Goal: Task Accomplishment & Management: Manage account settings

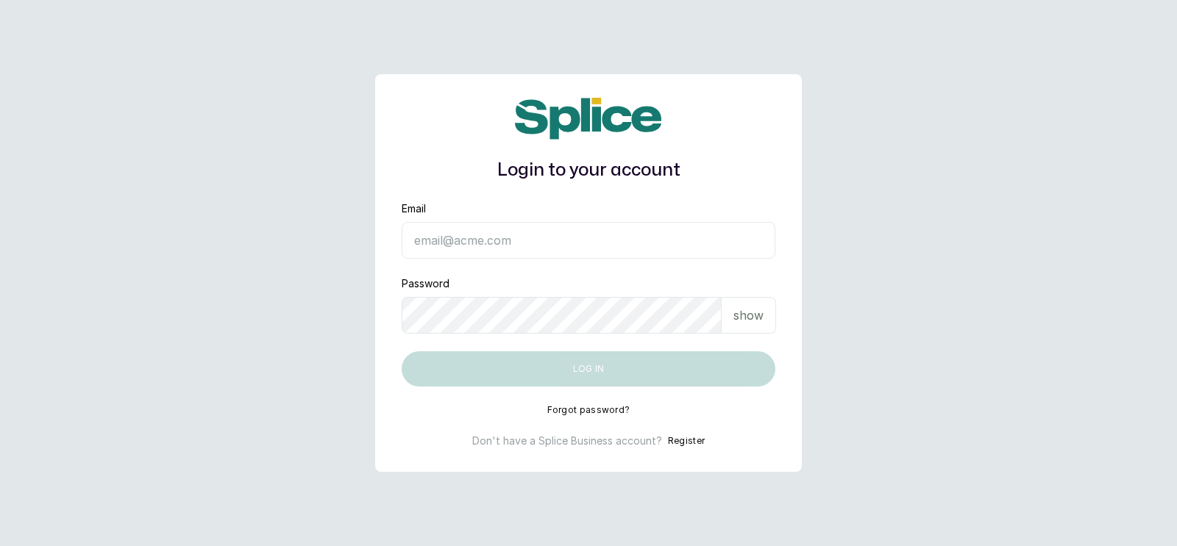
type input "sknanalyticsmedaesthetics@gmail.com"
click at [583, 364] on button "Log in" at bounding box center [589, 369] width 374 height 35
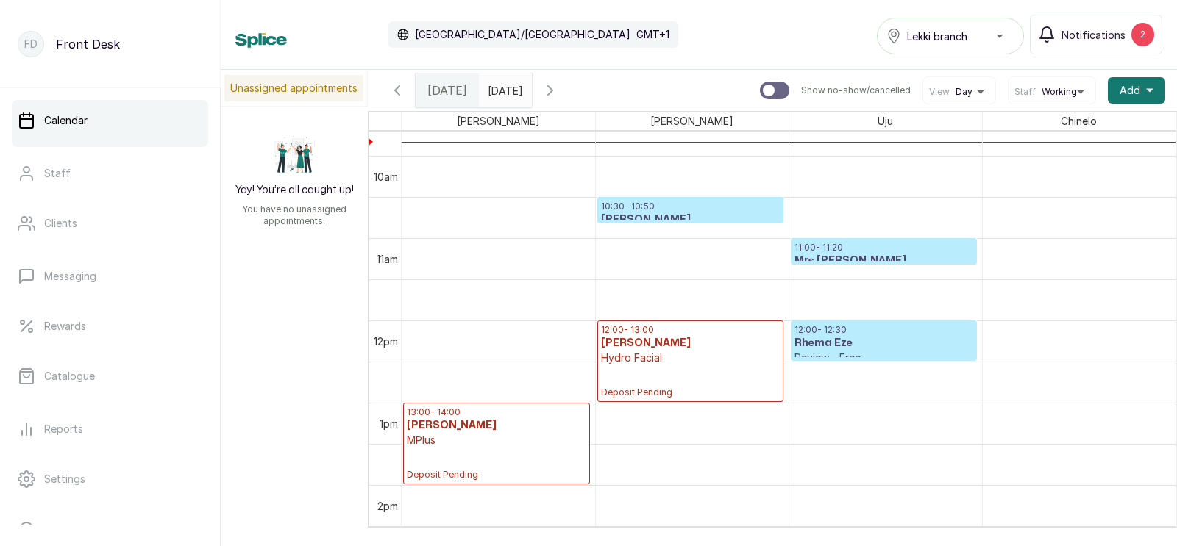
scroll to position [800, 0]
click at [845, 253] on h3 "Mrs [PERSON_NAME]" at bounding box center [883, 260] width 179 height 15
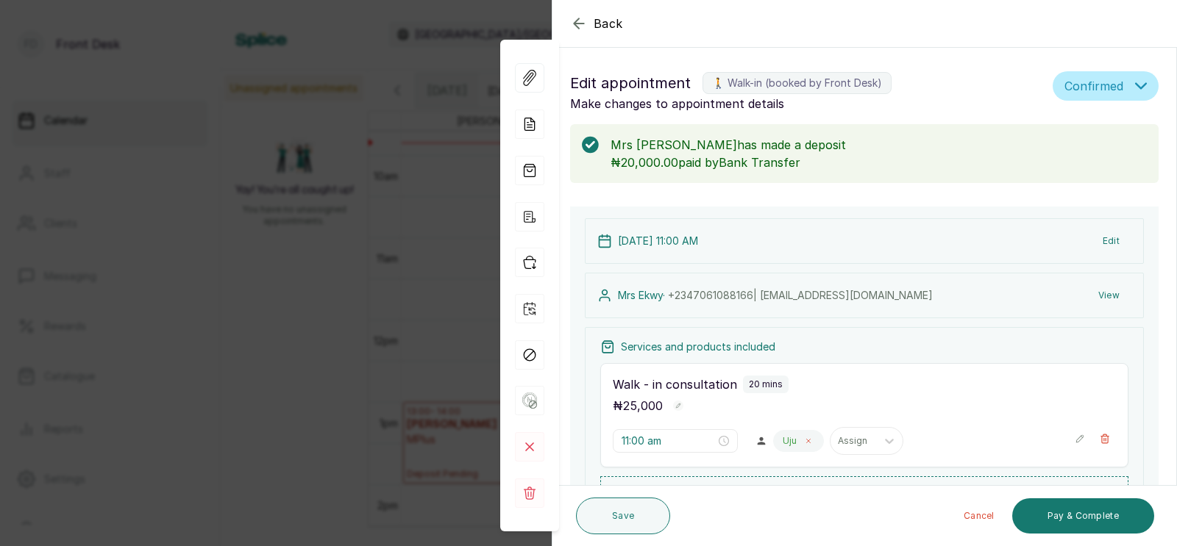
click at [805, 440] on icon at bounding box center [808, 441] width 7 height 7
click at [781, 441] on div at bounding box center [796, 441] width 31 height 13
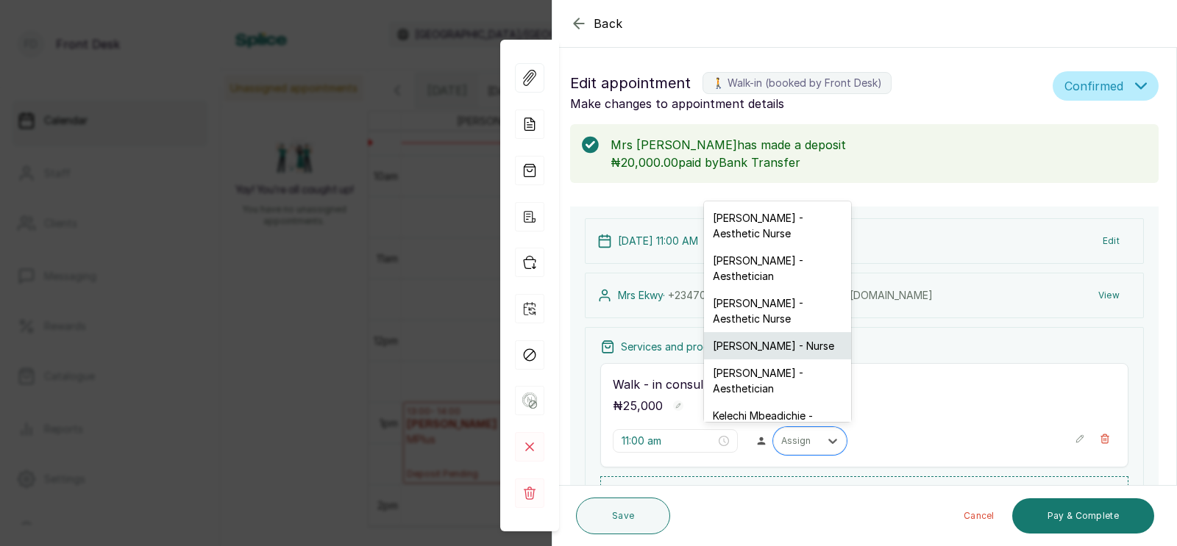
click at [757, 332] on div "[PERSON_NAME] - Nurse" at bounding box center [777, 345] width 147 height 27
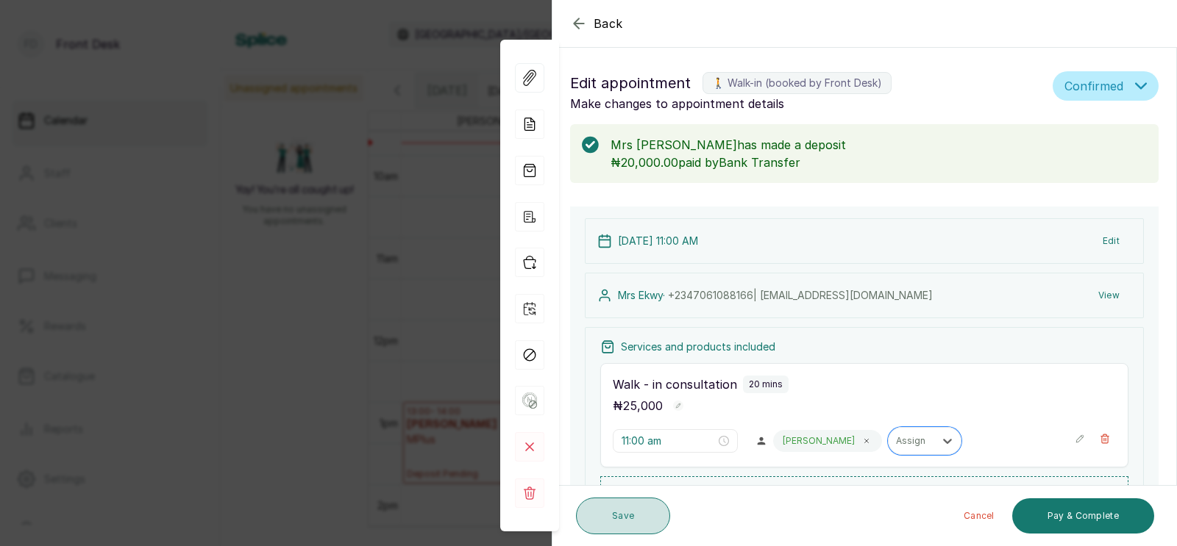
click at [605, 513] on button "Save" at bounding box center [623, 516] width 94 height 37
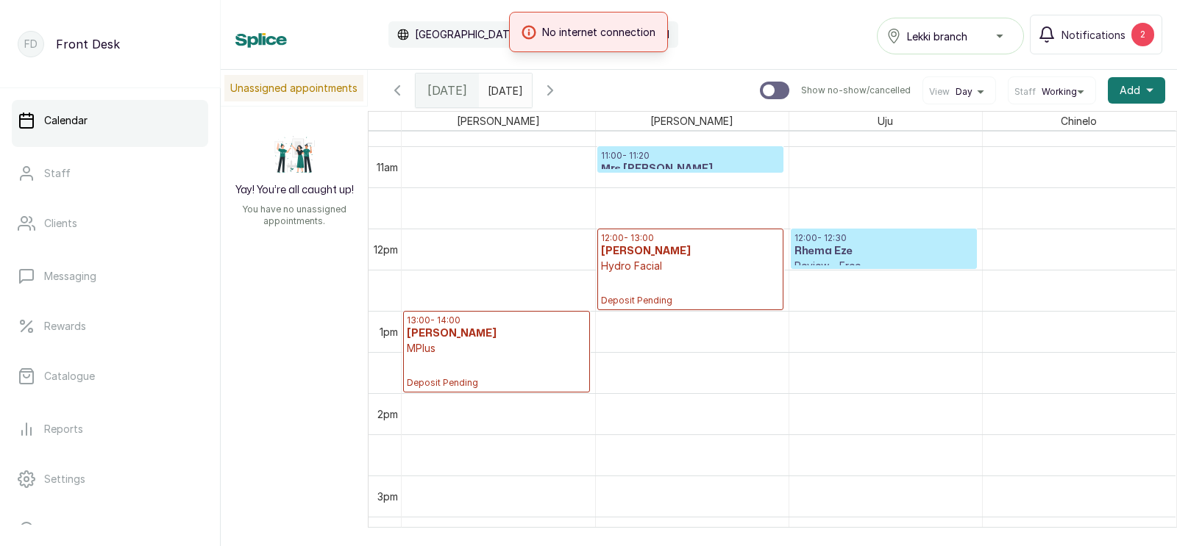
scroll to position [895, 0]
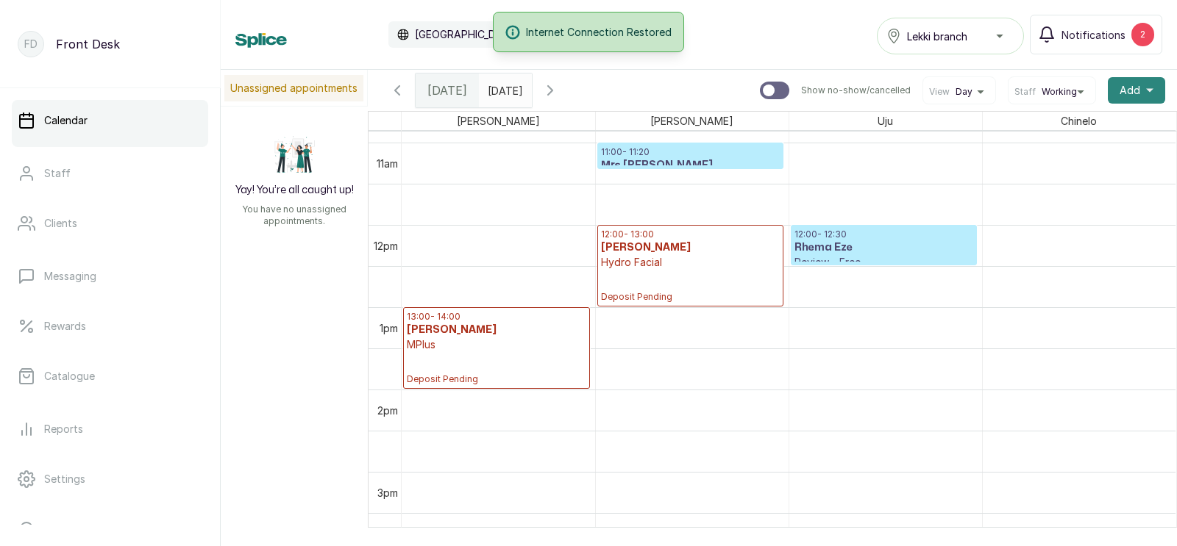
click at [1122, 89] on span "Add" at bounding box center [1129, 90] width 21 height 15
click at [1056, 126] on span "Add Appointment" at bounding box center [1082, 130] width 141 height 18
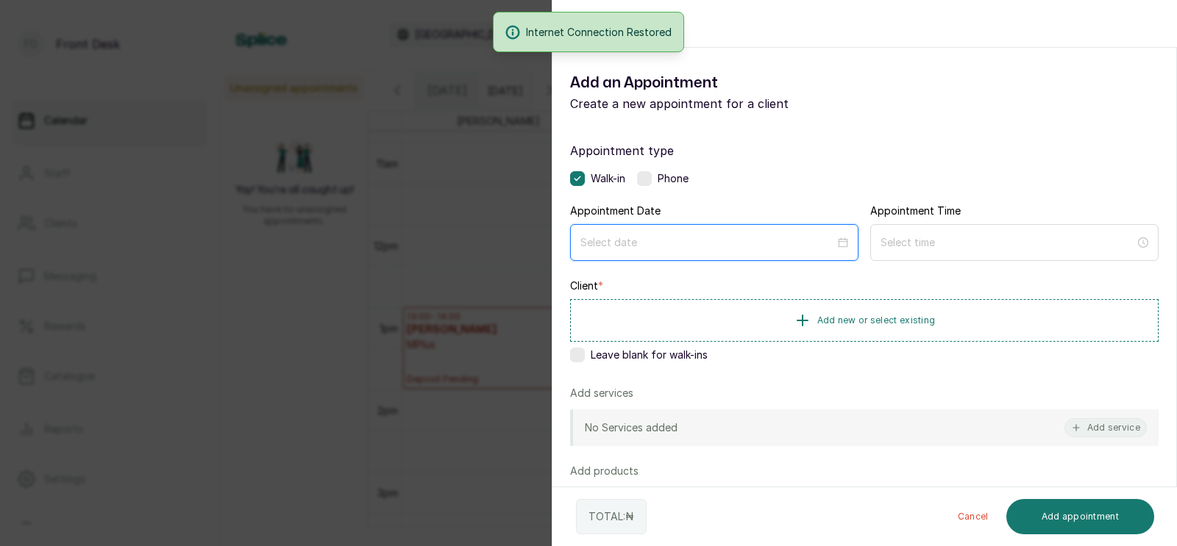
click at [719, 243] on input at bounding box center [707, 243] width 254 height 16
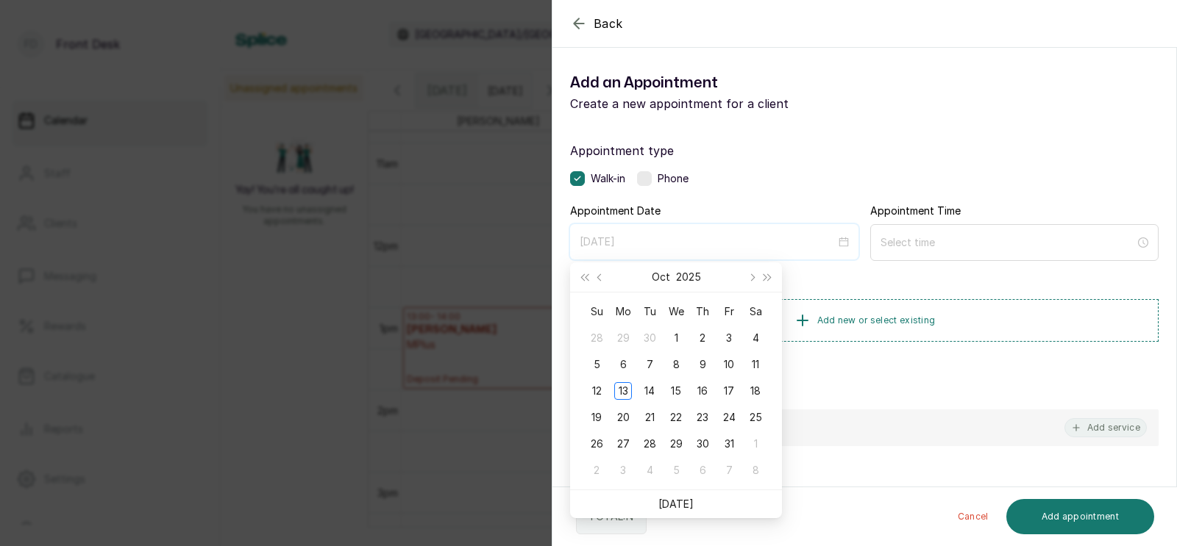
type input "2025/10/12"
type input "[DATE]"
click at [437, 379] on div "Back Add Appointment Add an Appointment Create a new appointment for a client A…" at bounding box center [588, 273] width 1177 height 546
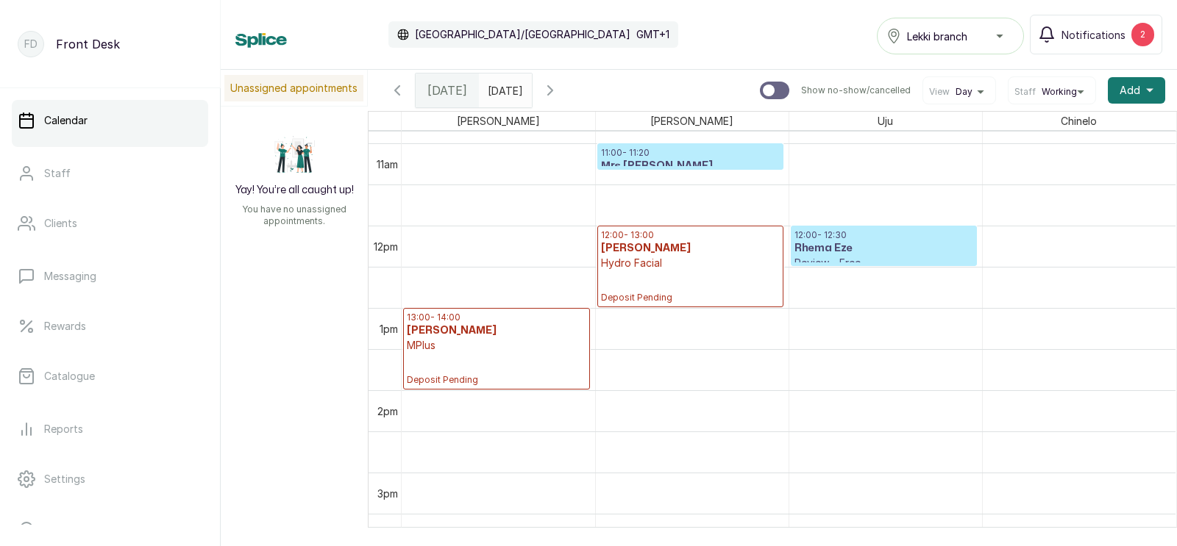
scroll to position [0, 0]
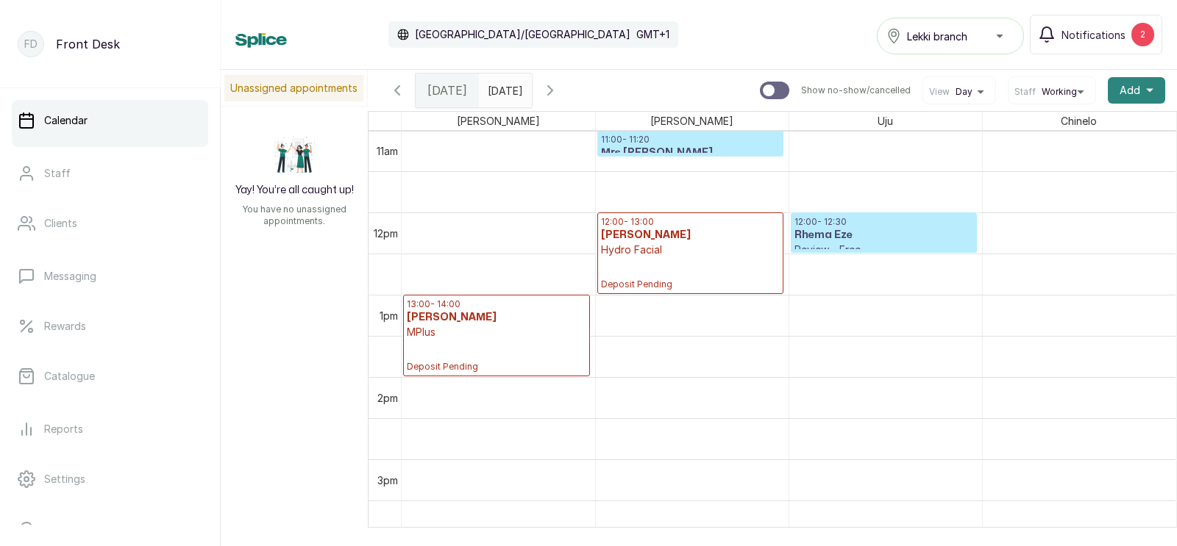
click at [1130, 87] on span "Add" at bounding box center [1129, 90] width 21 height 15
click at [1053, 131] on span "Add Appointment" at bounding box center [1082, 130] width 141 height 18
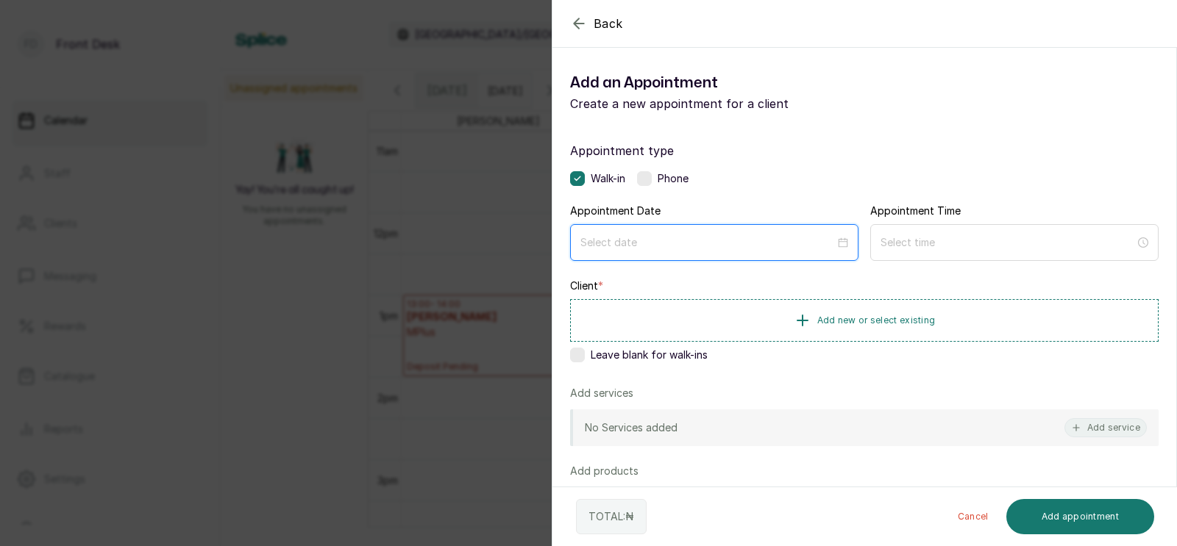
click at [664, 245] on input at bounding box center [707, 243] width 254 height 16
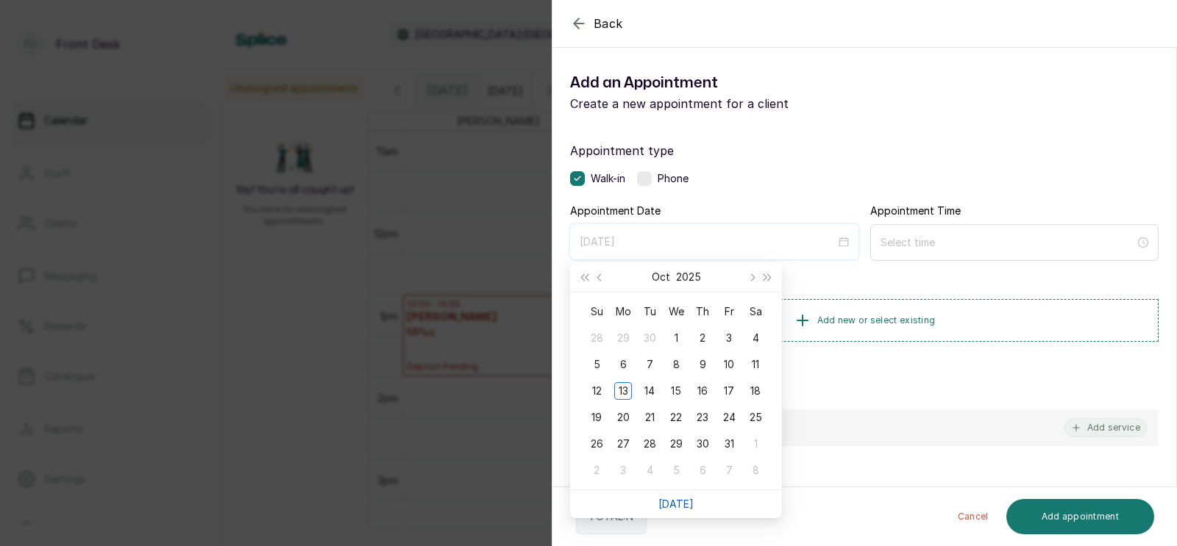
type input "2025/11/05"
click at [673, 499] on link "[DATE]" at bounding box center [675, 504] width 35 height 13
type input "[DATE]"
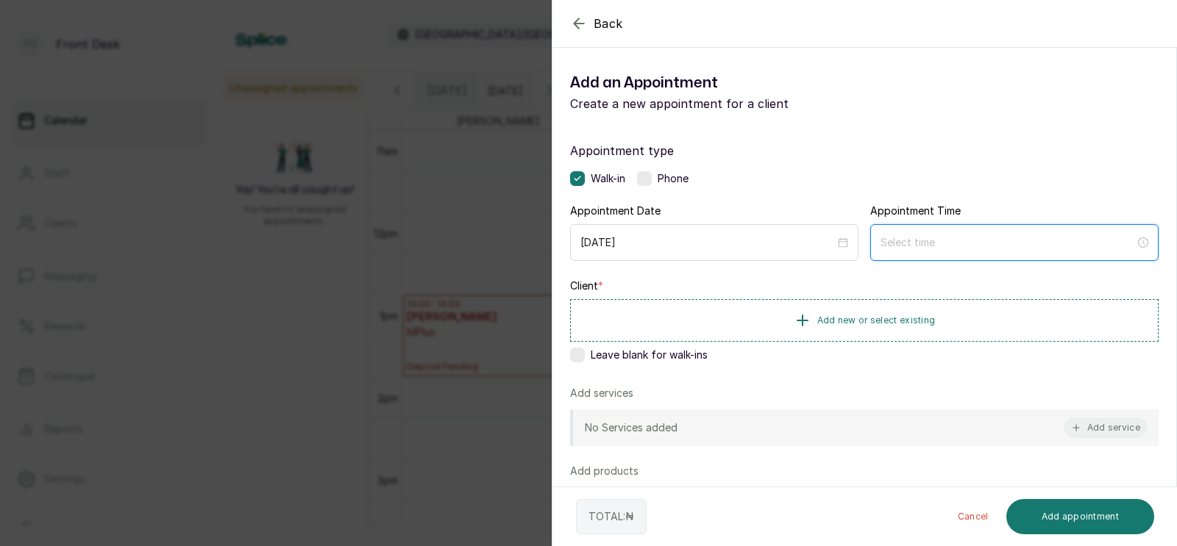
click at [910, 242] on input at bounding box center [1007, 243] width 254 height 16
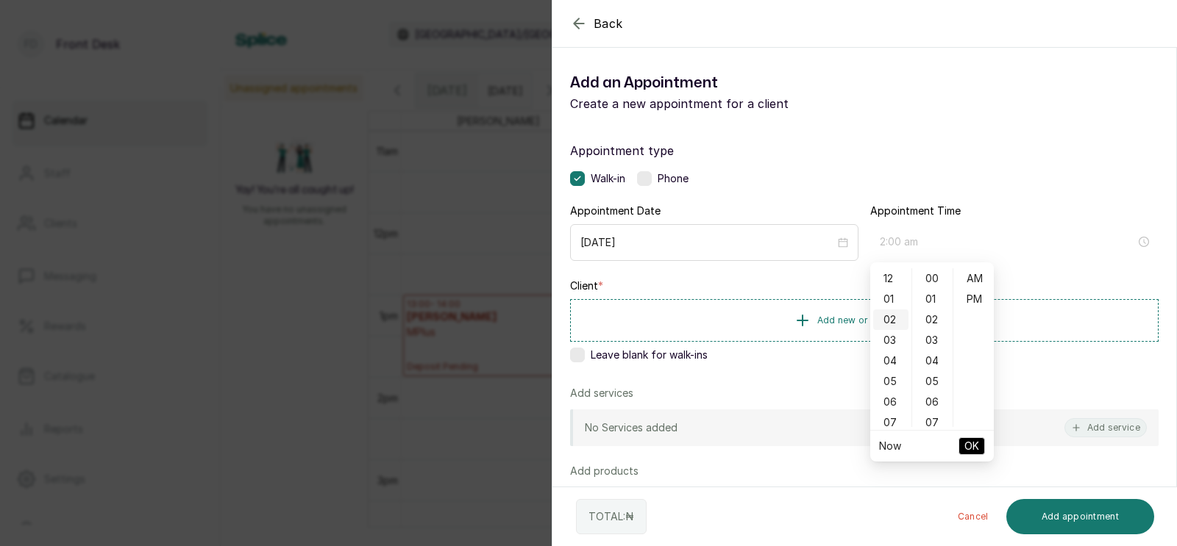
click at [890, 317] on div "02" at bounding box center [890, 320] width 35 height 21
type input "2:00 pm"
click at [973, 296] on div "PM" at bounding box center [973, 299] width 35 height 21
click at [970, 443] on span "OK" at bounding box center [971, 446] width 15 height 28
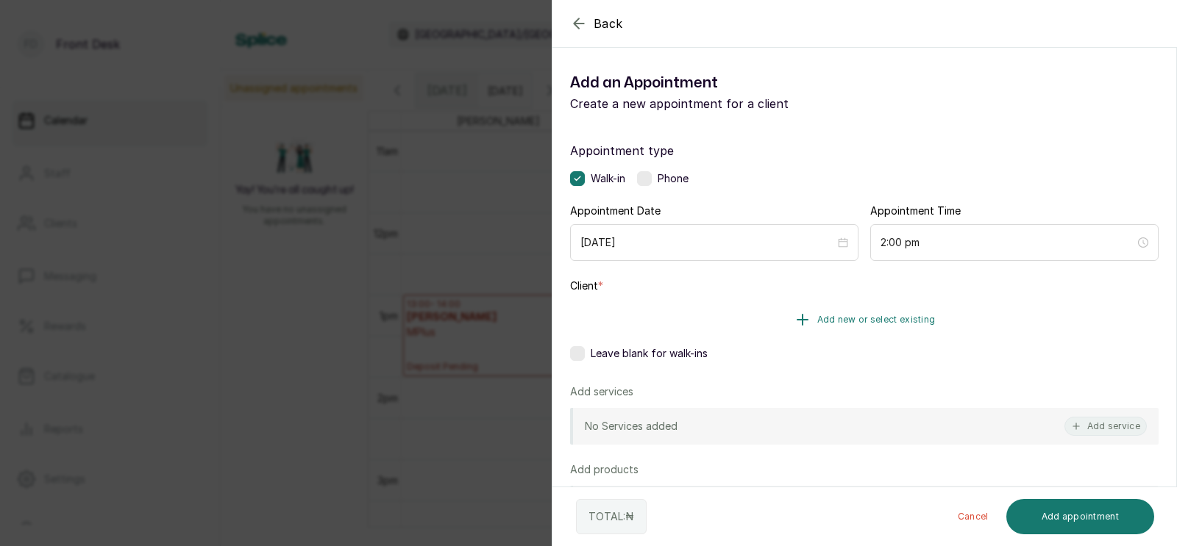
click at [821, 318] on span "Add new or select existing" at bounding box center [876, 320] width 118 height 12
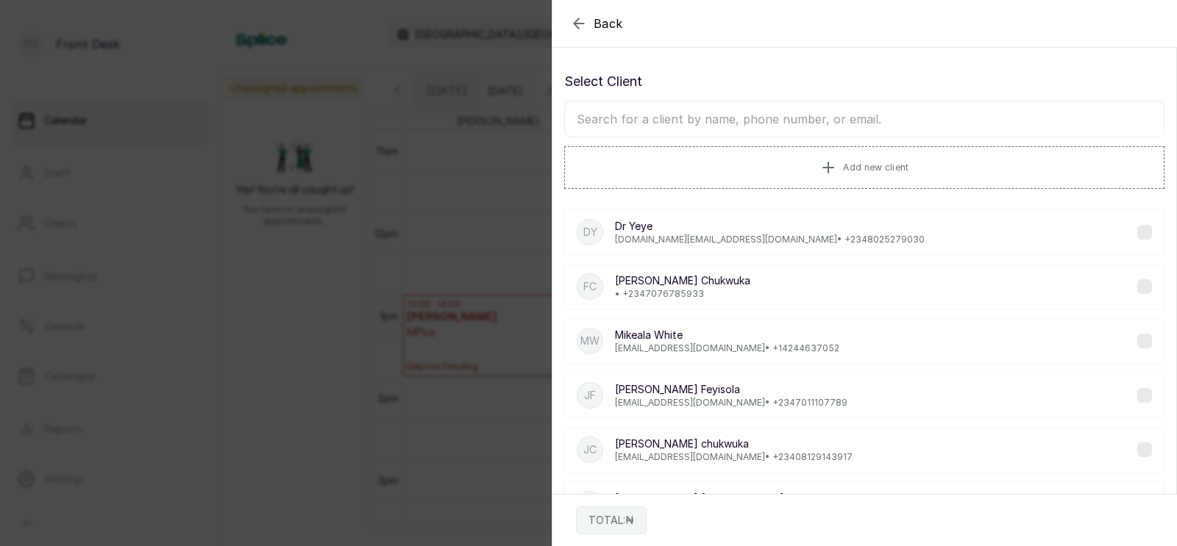
click at [863, 316] on div "DY Dr Yeye dlatoys.edu@gmail.com • +234 8025279030 FC Franklyn Chukwuka • +234 …" at bounding box center [864, 477] width 600 height 559
click at [716, 119] on input "text" at bounding box center [864, 119] width 600 height 37
type input "koko"
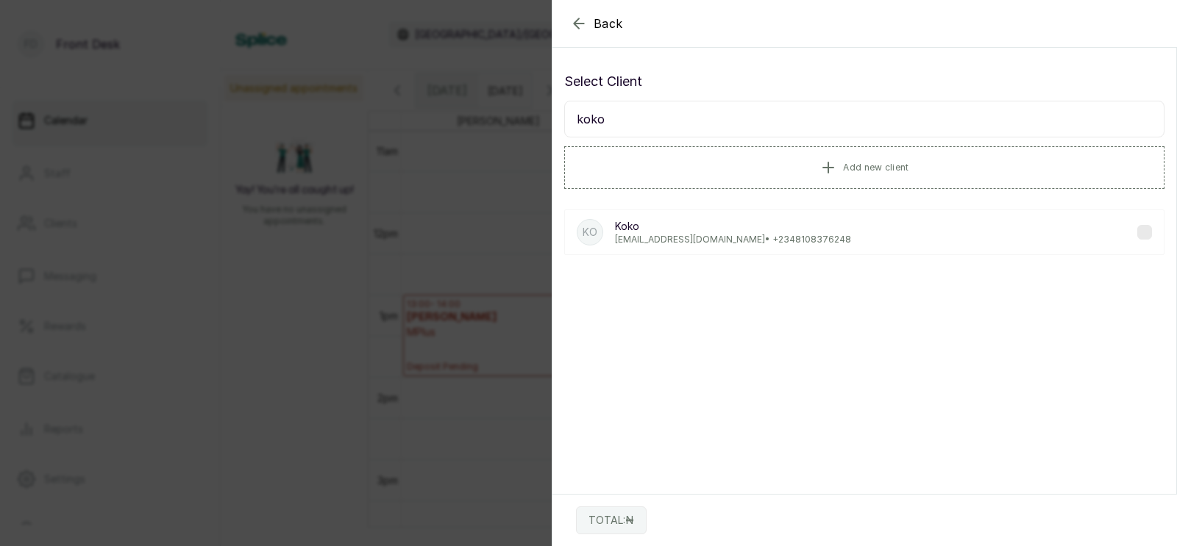
click at [674, 234] on p "Kosi.xxo@gmail.com • +234 8108376248" at bounding box center [733, 240] width 236 height 12
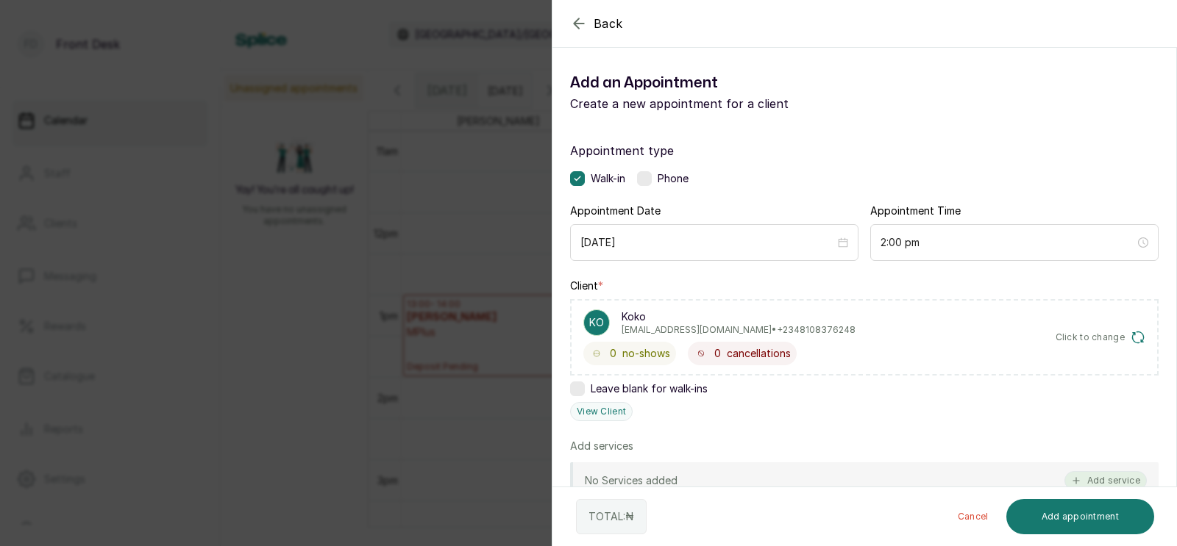
scroll to position [216, 0]
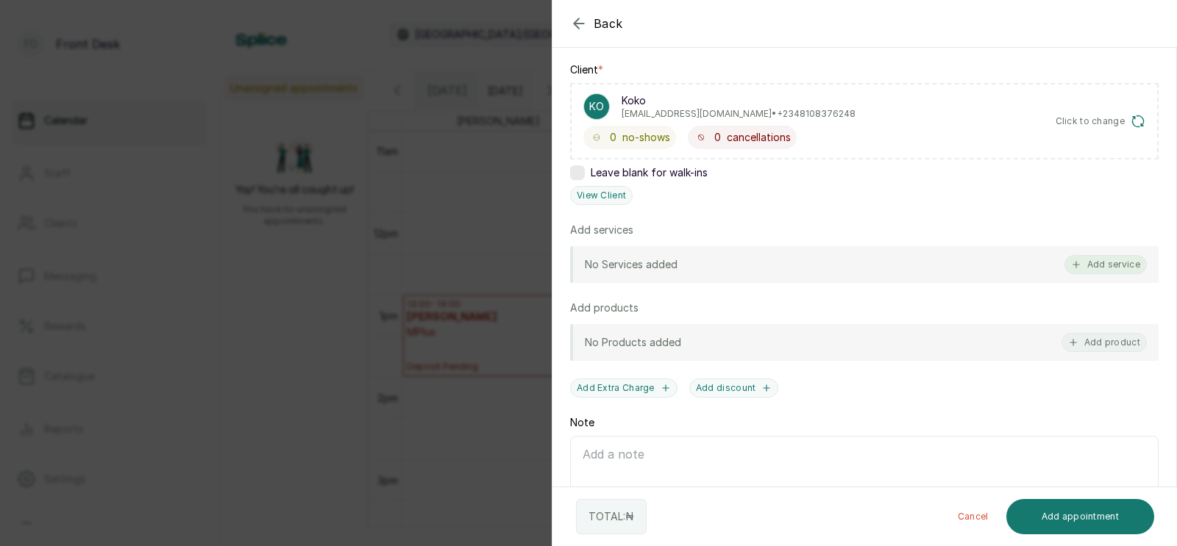
click at [1101, 261] on button "Add service" at bounding box center [1105, 264] width 82 height 19
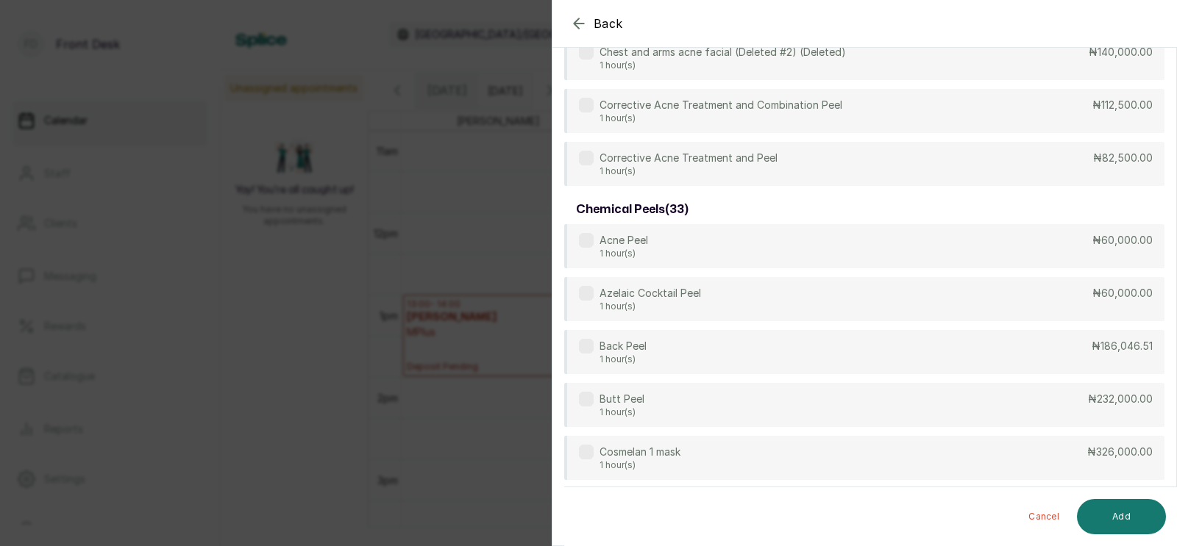
scroll to position [0, 0]
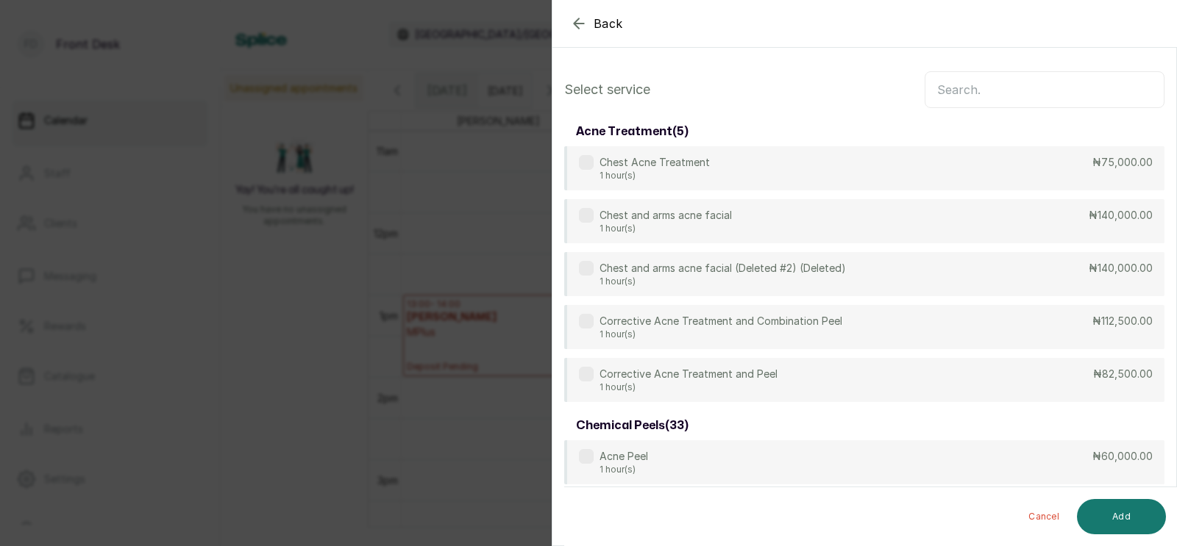
click at [952, 91] on input "text" at bounding box center [1044, 89] width 240 height 37
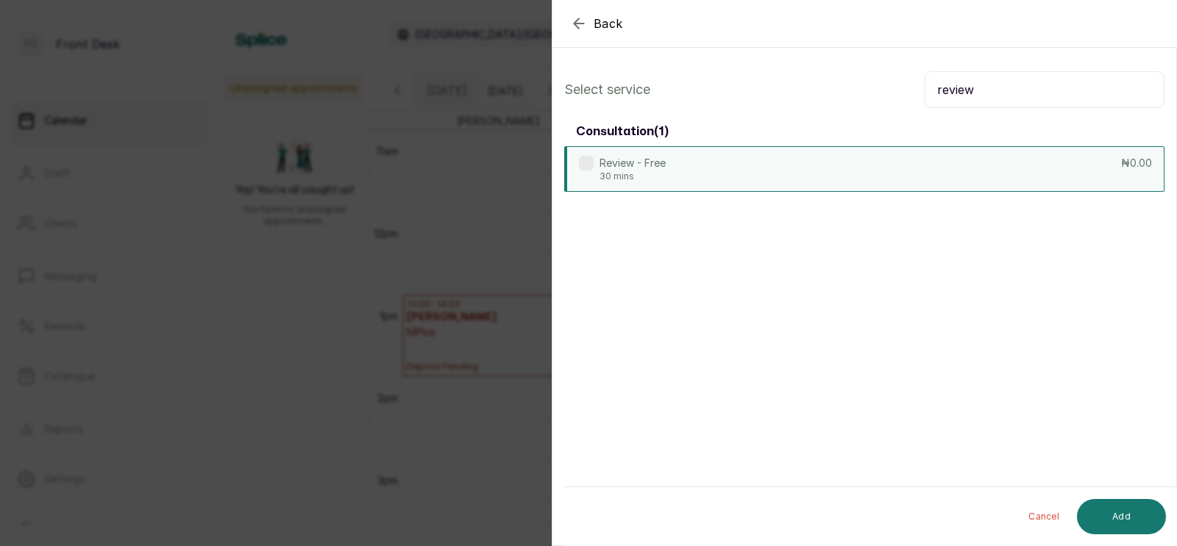
type input "review"
click at [827, 182] on div "Review - Free 30 mins ₦0.00" at bounding box center [864, 169] width 600 height 46
click at [1122, 512] on button "Add" at bounding box center [1121, 516] width 89 height 35
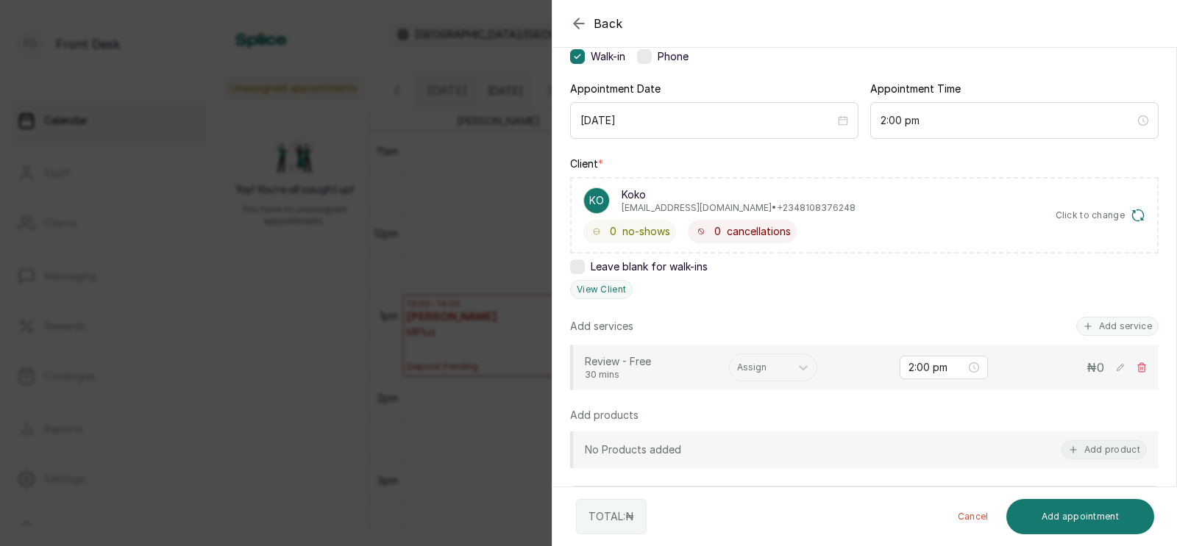
scroll to position [149, 0]
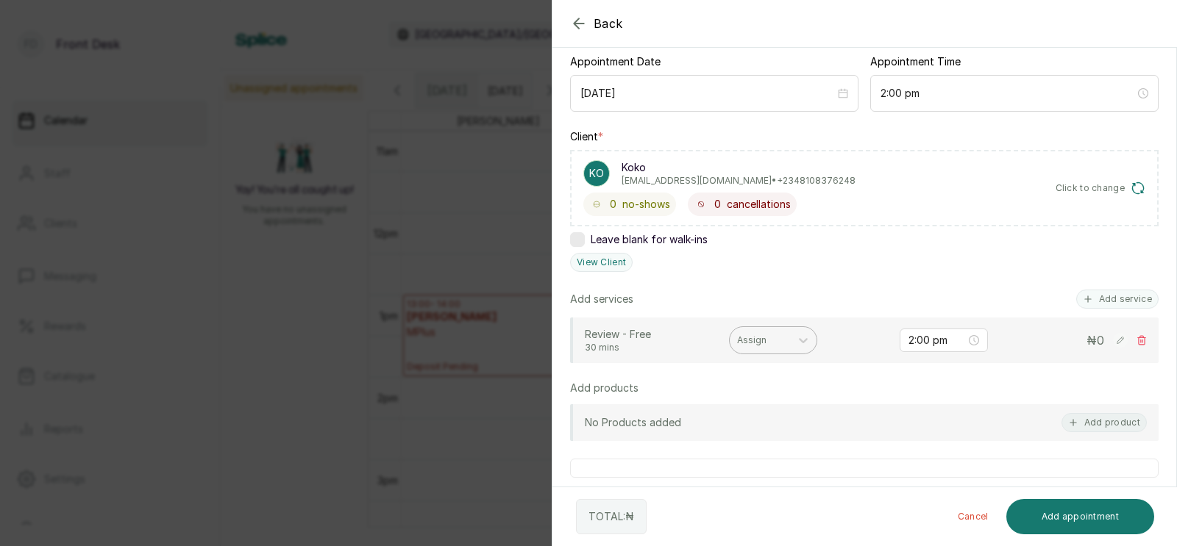
click at [752, 337] on div at bounding box center [760, 340] width 46 height 13
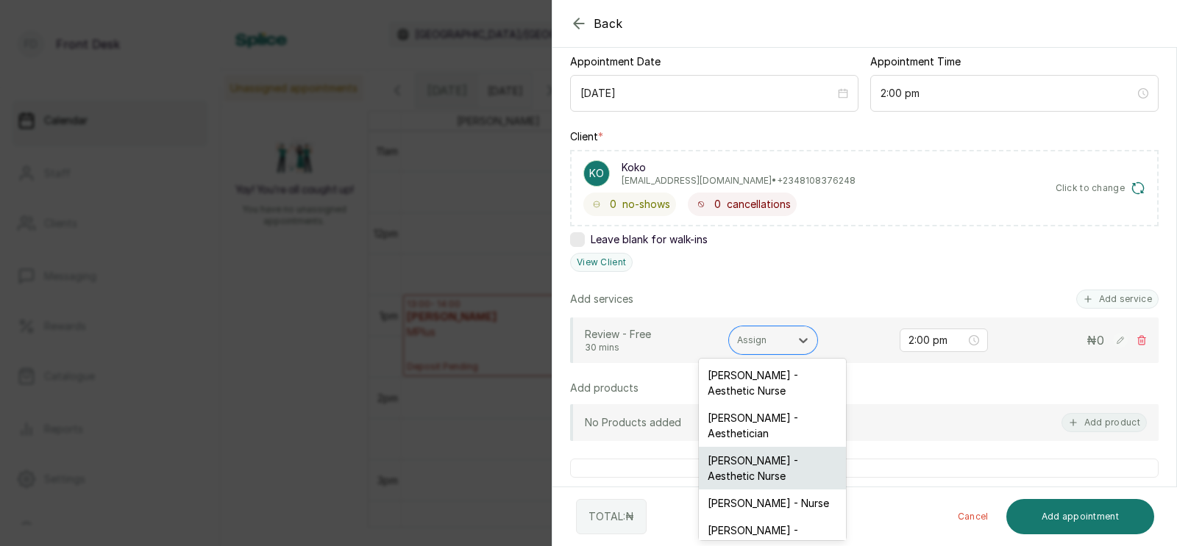
click at [744, 460] on div "[PERSON_NAME] - Aesthetic Nurse" at bounding box center [772, 468] width 147 height 43
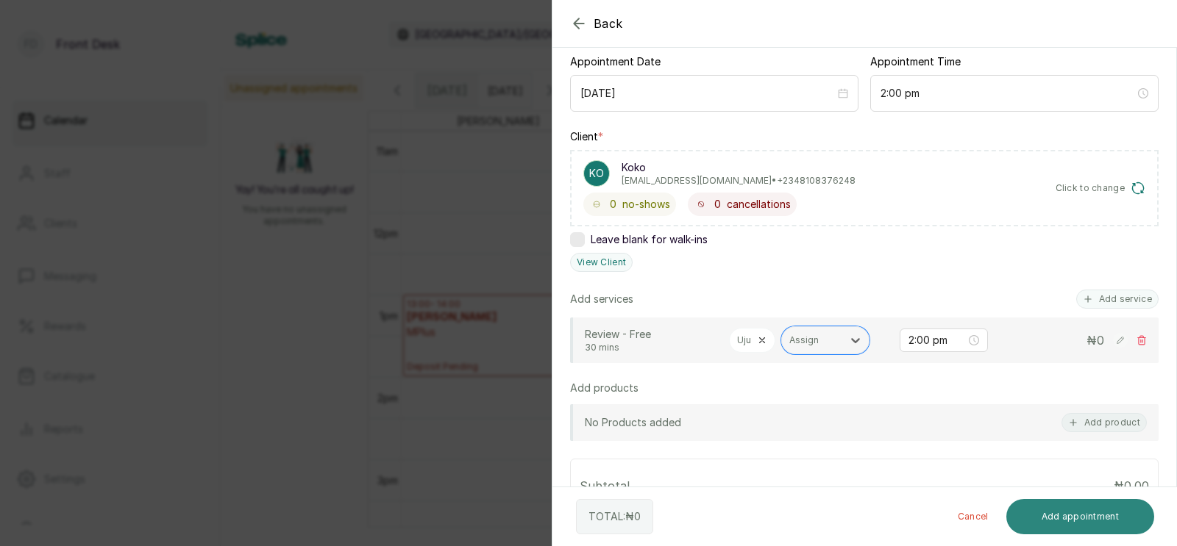
click at [1068, 513] on button "Add appointment" at bounding box center [1080, 516] width 149 height 35
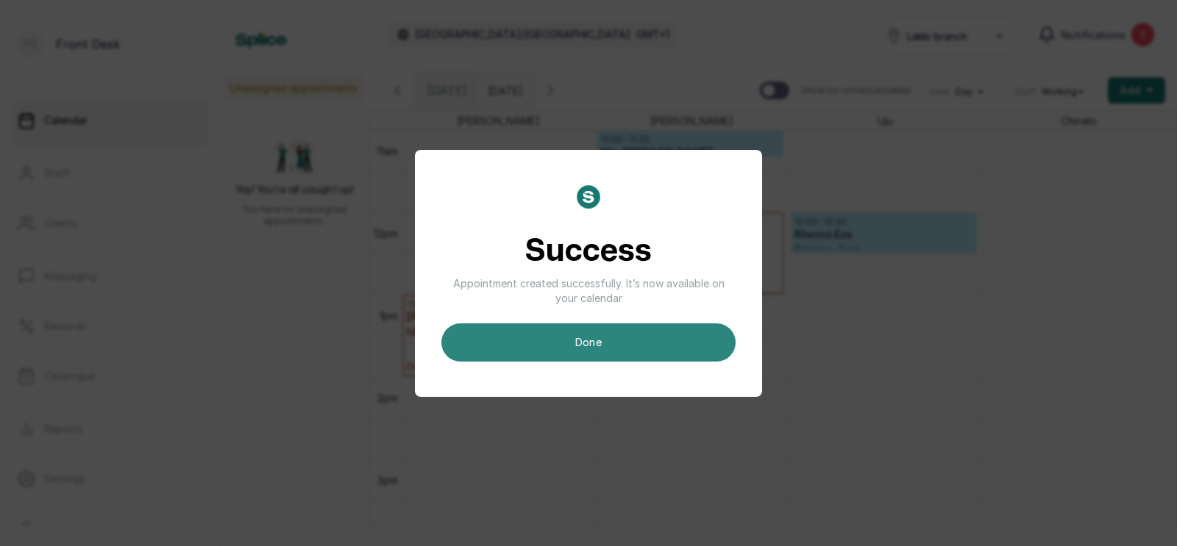
click at [610, 336] on button "done" at bounding box center [588, 343] width 294 height 38
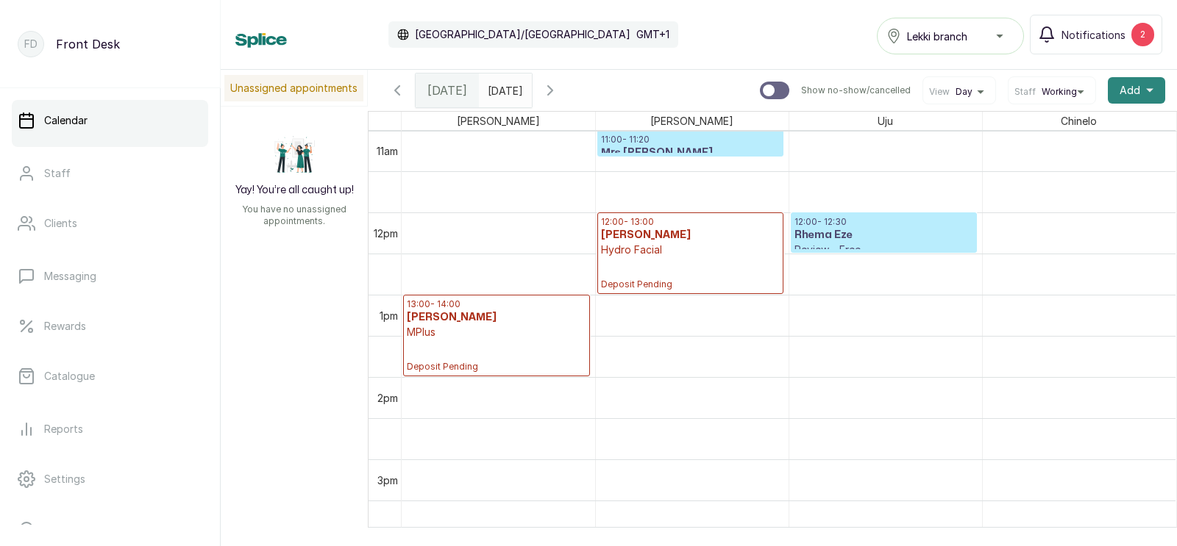
click at [1133, 88] on span "Add" at bounding box center [1129, 90] width 21 height 15
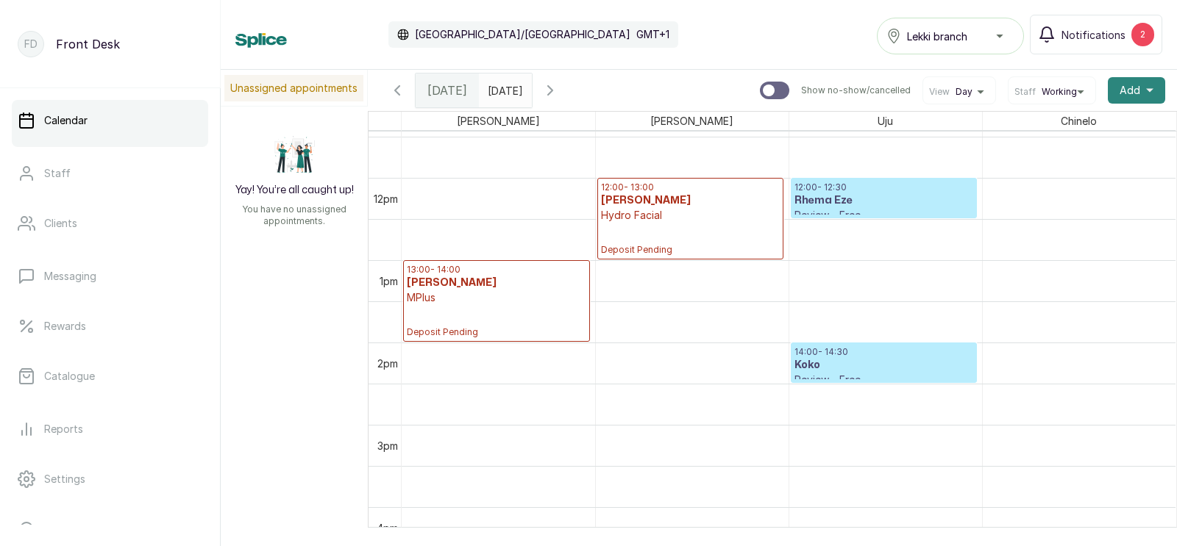
click at [1138, 90] on span "Add" at bounding box center [1129, 90] width 21 height 15
click at [1049, 127] on span "Add Appointment" at bounding box center [1082, 130] width 141 height 18
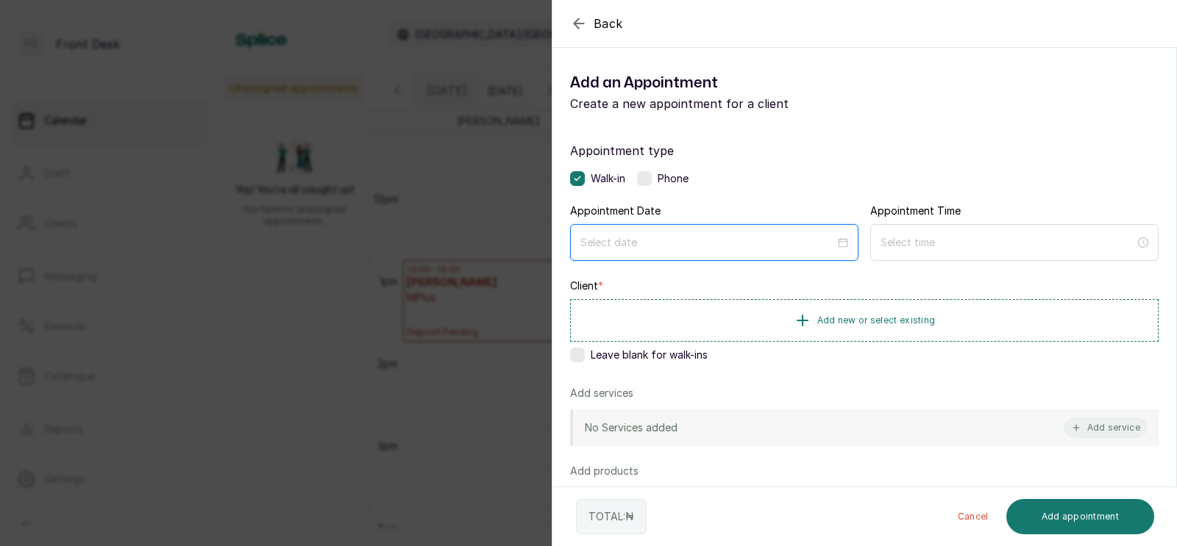
click at [663, 246] on input at bounding box center [707, 243] width 254 height 16
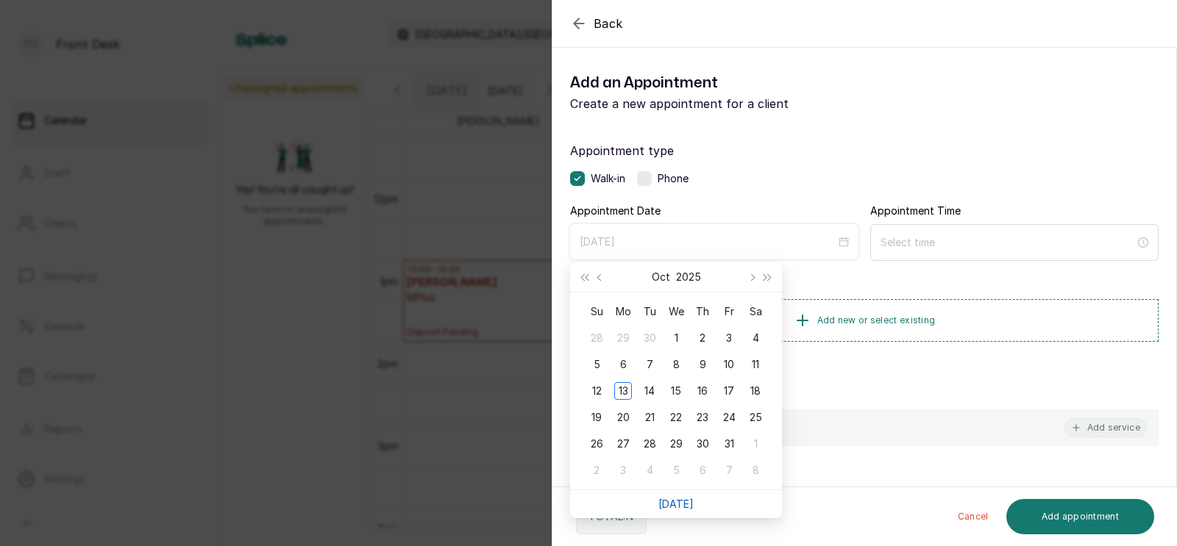
type input "[DATE]"
click at [677, 501] on link "[DATE]" at bounding box center [675, 504] width 35 height 13
type input "[DATE]"
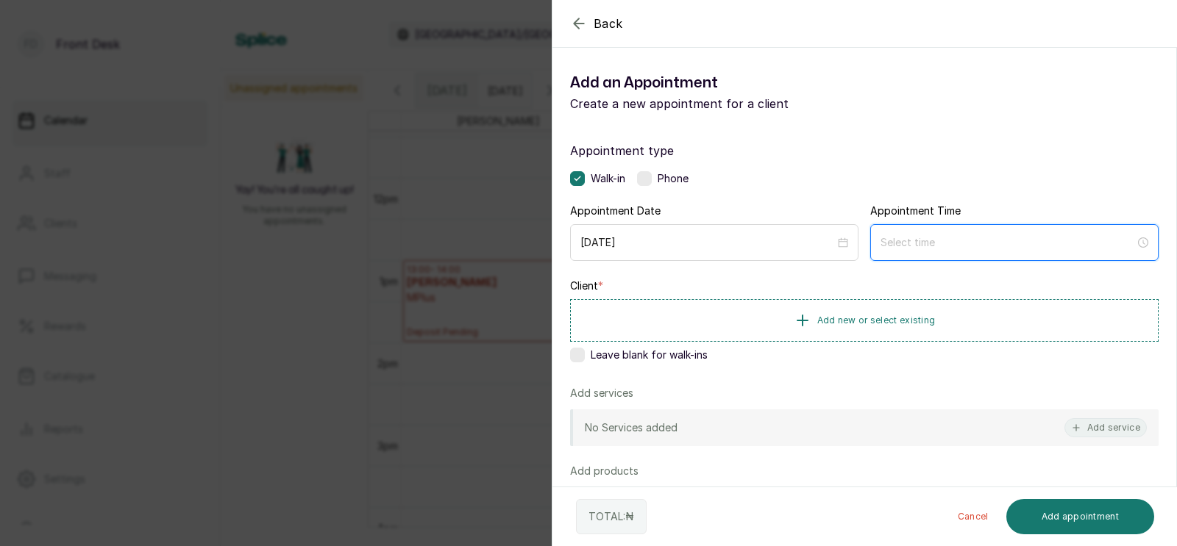
click at [904, 247] on input at bounding box center [1007, 243] width 254 height 16
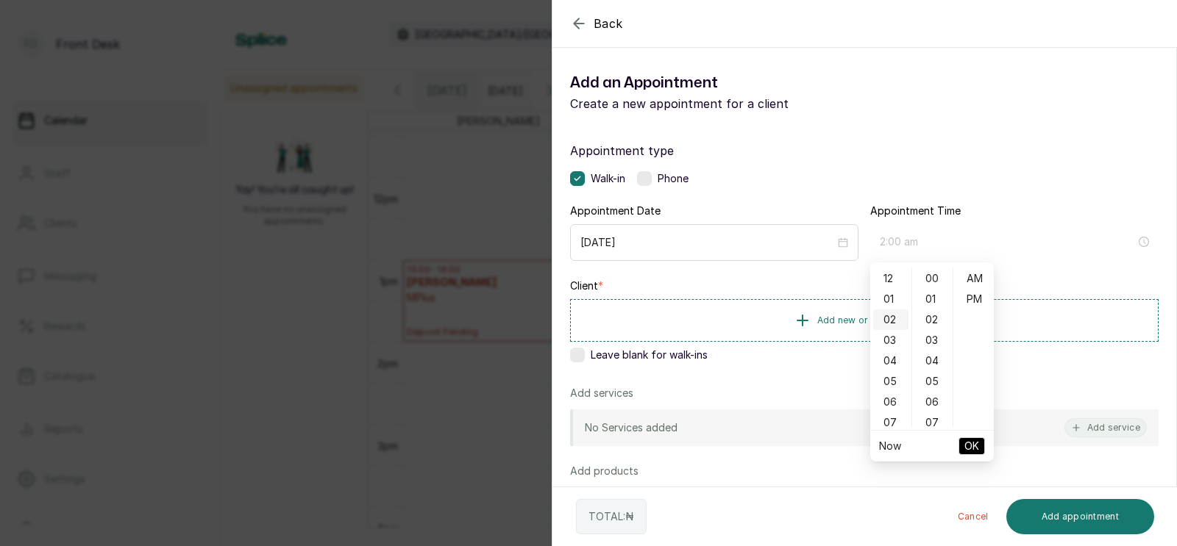
click at [888, 317] on div "02" at bounding box center [890, 320] width 35 height 21
click at [968, 304] on div "PM" at bounding box center [973, 299] width 35 height 21
type input "2:00 pm"
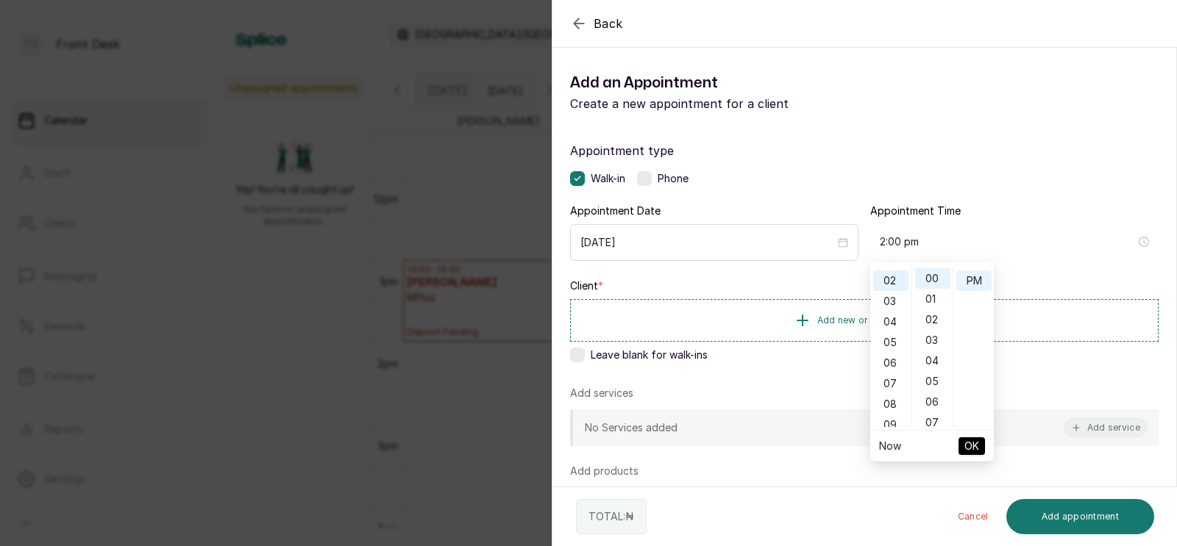
click at [967, 441] on span "OK" at bounding box center [971, 446] width 15 height 28
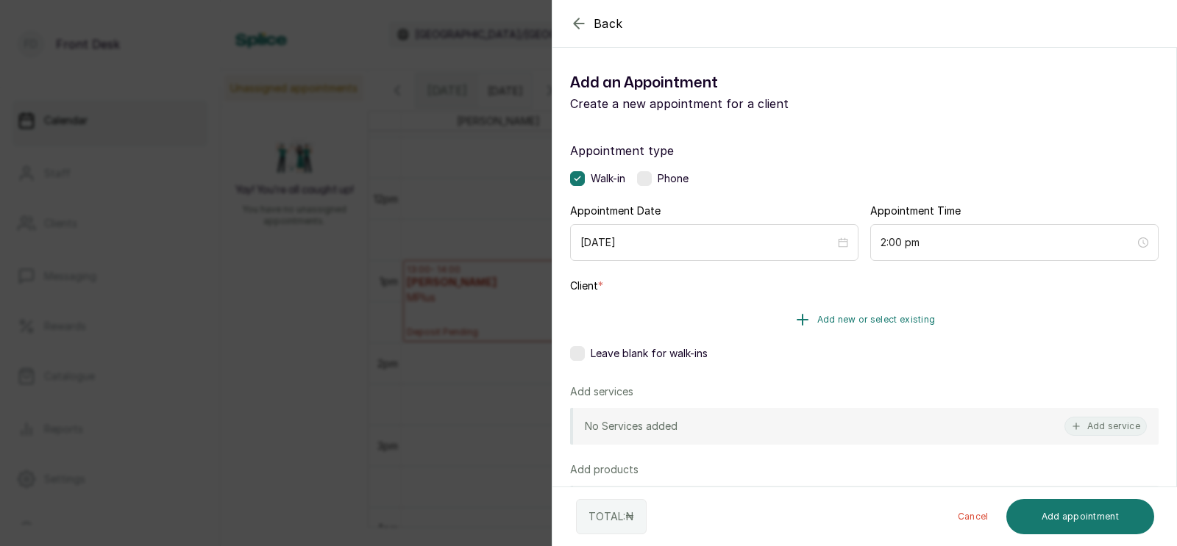
click at [864, 321] on span "Add new or select existing" at bounding box center [876, 320] width 118 height 12
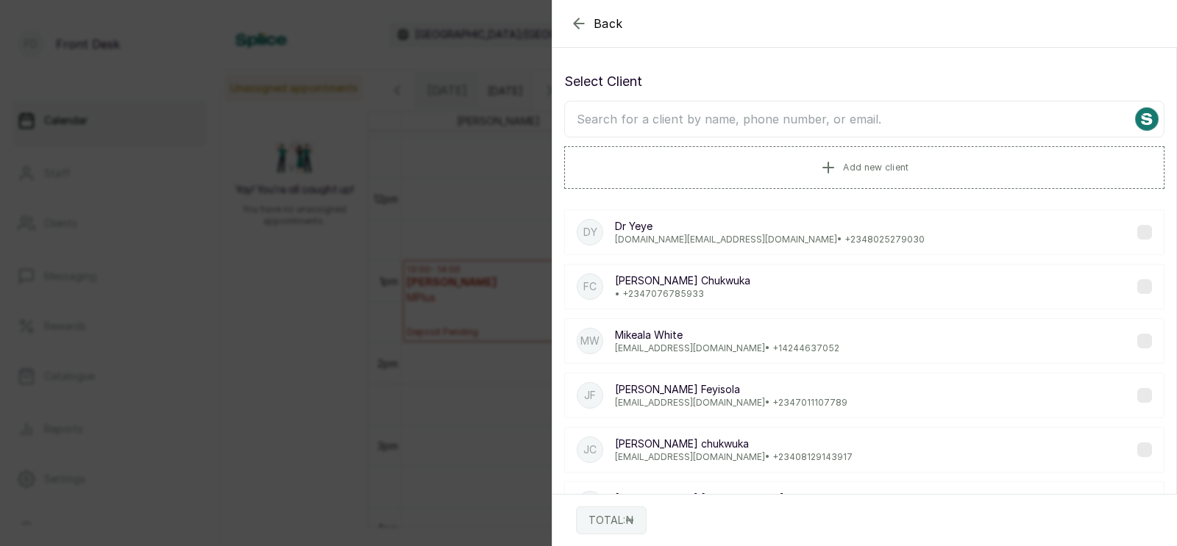
click at [768, 123] on input "text" at bounding box center [864, 119] width 600 height 37
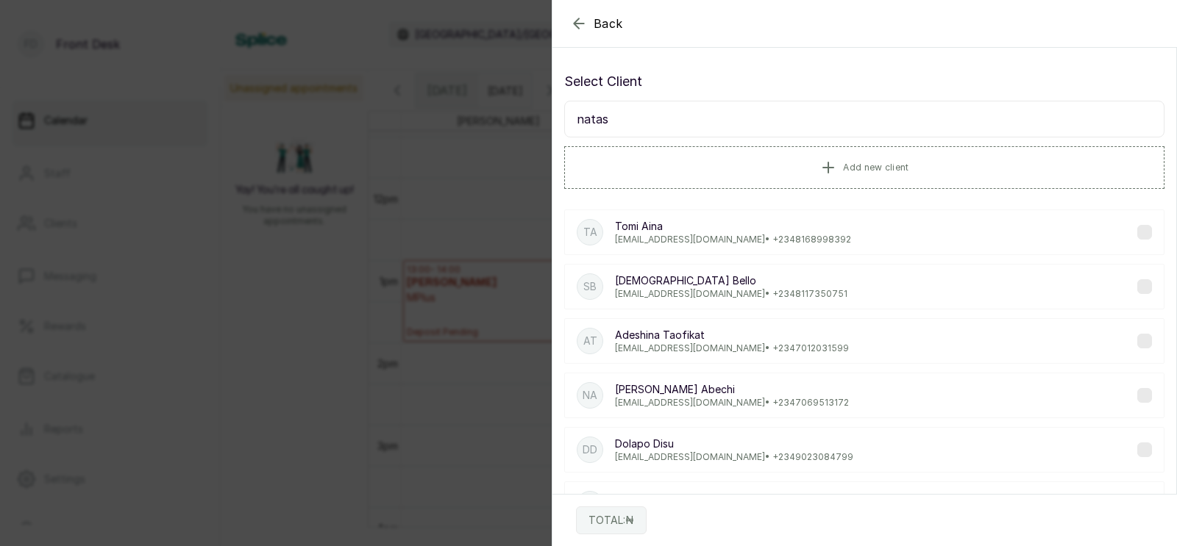
type input "natash"
click at [716, 234] on p "[EMAIL_ADDRESS][DOMAIN_NAME] • [PHONE_NUMBER]" at bounding box center [732, 240] width 234 height 12
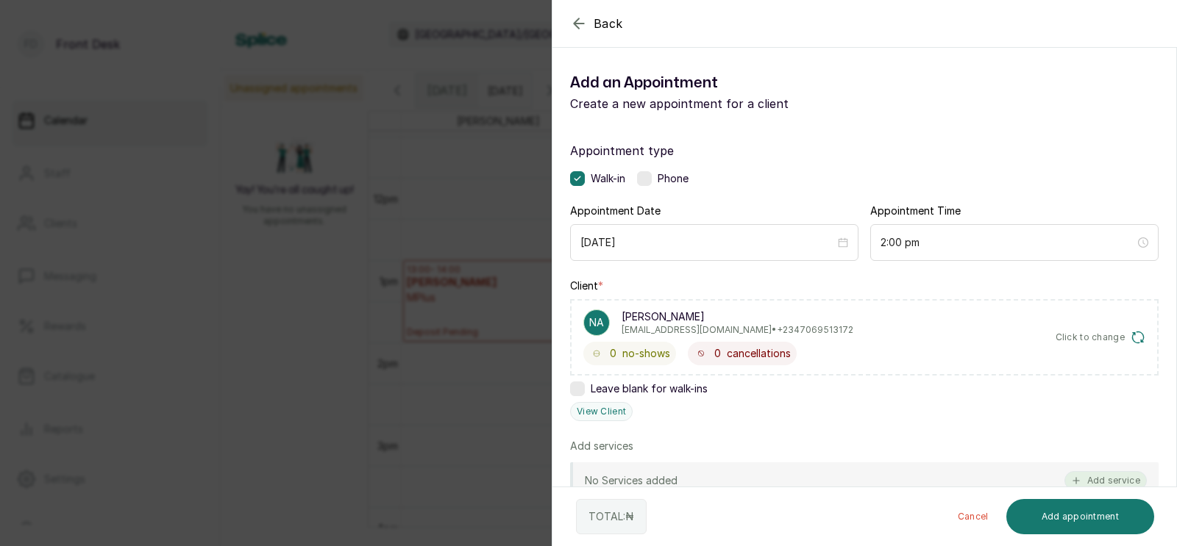
click at [1101, 471] on button "Add service" at bounding box center [1105, 480] width 82 height 19
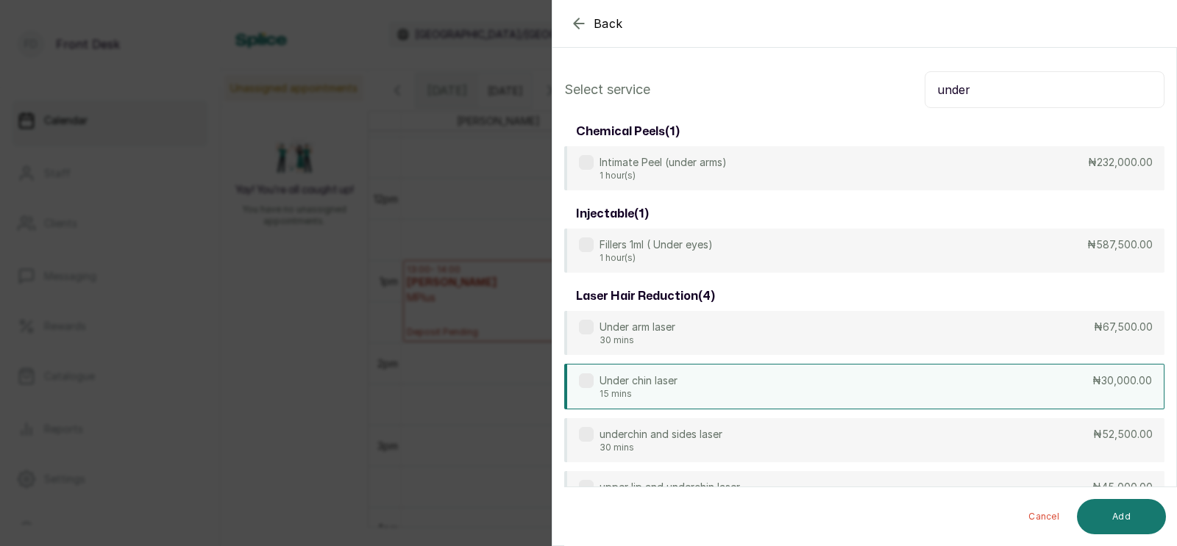
type input "under"
click at [666, 384] on p "Under chin laser" at bounding box center [638, 381] width 78 height 15
click at [1118, 516] on button "Add" at bounding box center [1121, 516] width 89 height 35
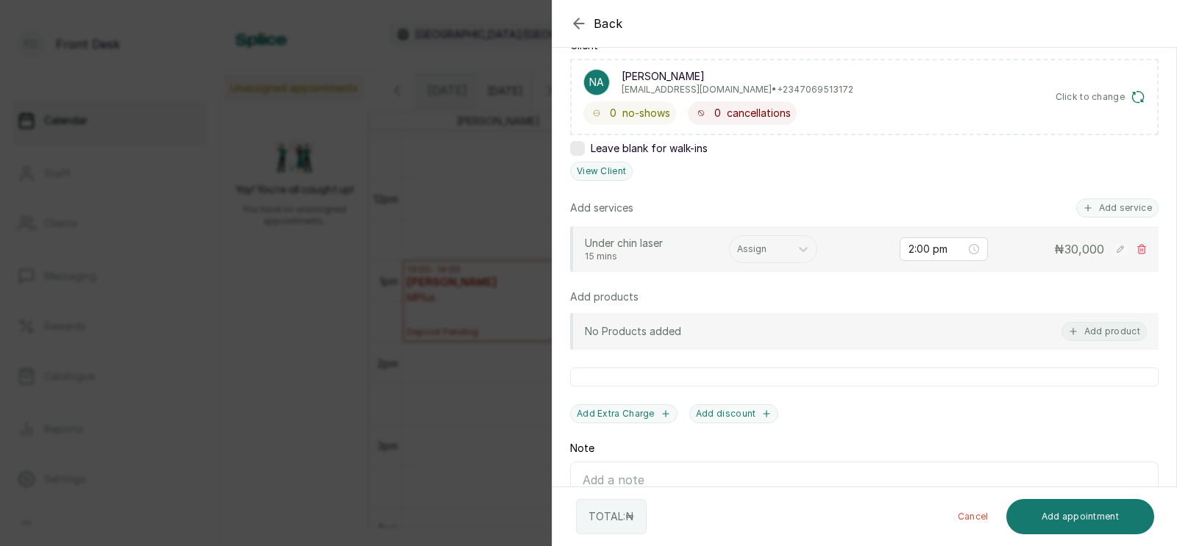
scroll to position [335, 0]
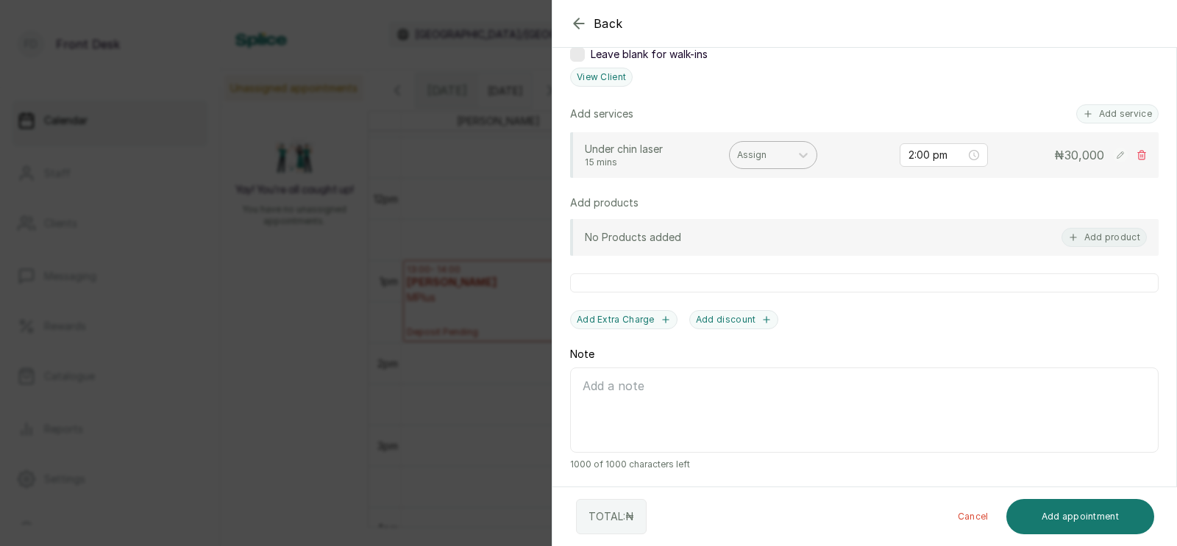
click at [757, 151] on div at bounding box center [760, 155] width 46 height 13
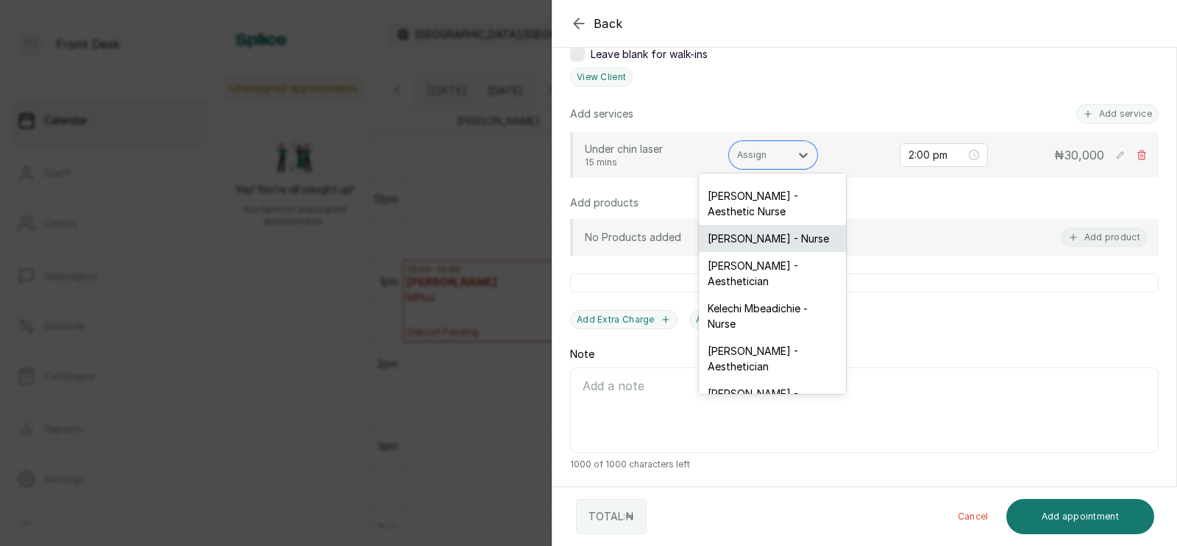
scroll to position [0, 0]
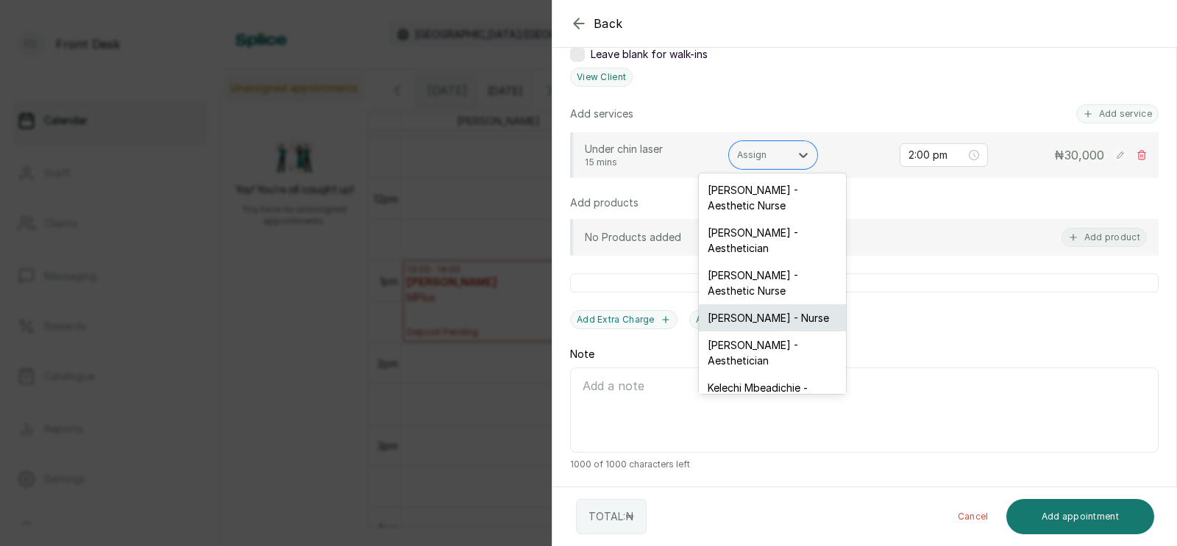
click at [736, 304] on div "[PERSON_NAME] - Nurse" at bounding box center [772, 317] width 147 height 27
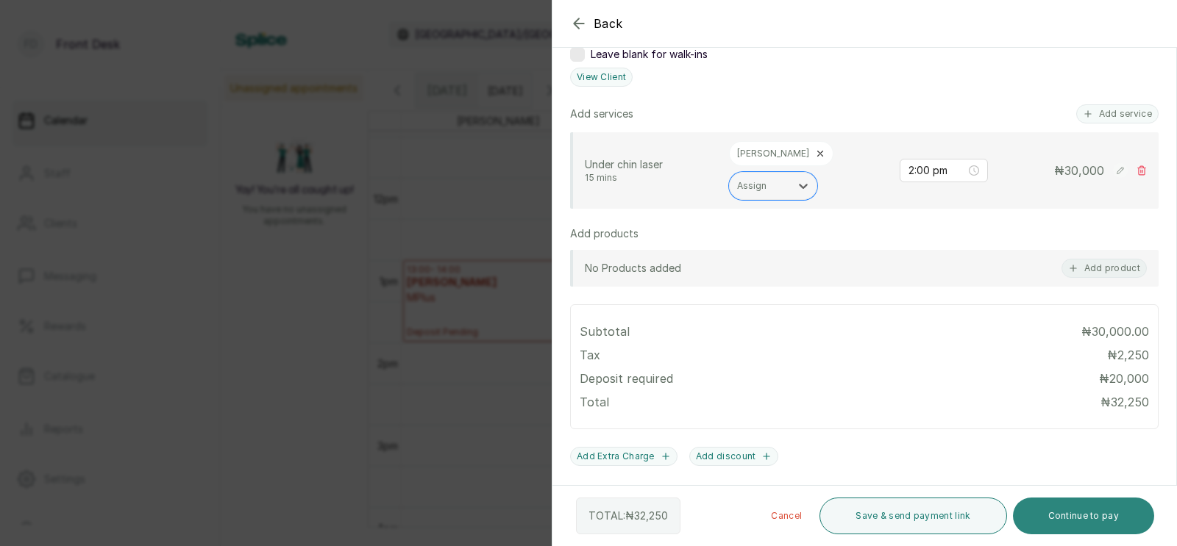
click at [1066, 514] on button "Continue to pay" at bounding box center [1084, 516] width 142 height 37
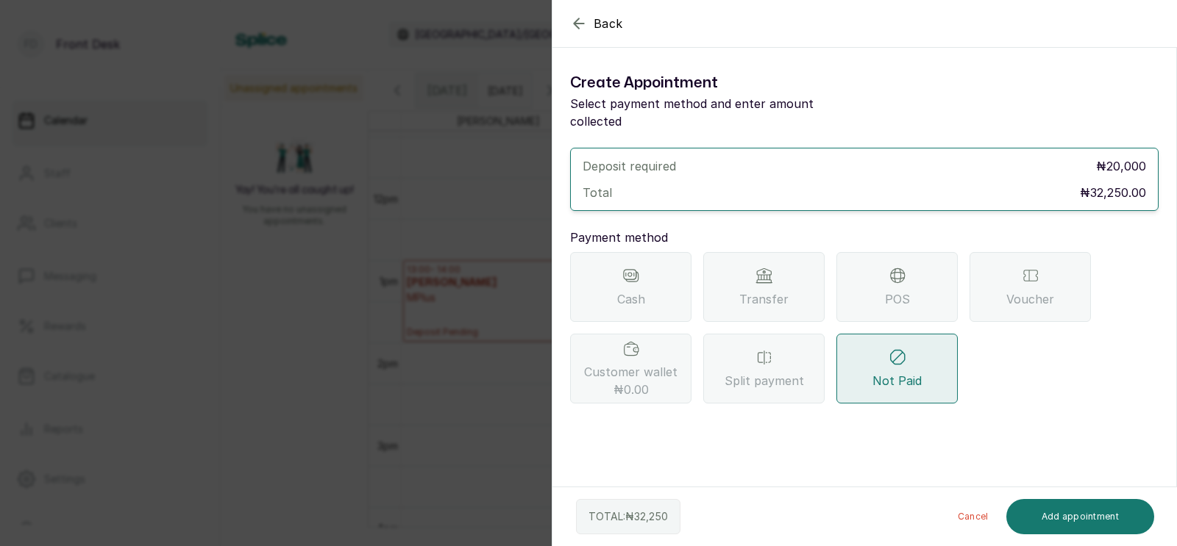
click at [754, 260] on div "Transfer" at bounding box center [763, 287] width 121 height 70
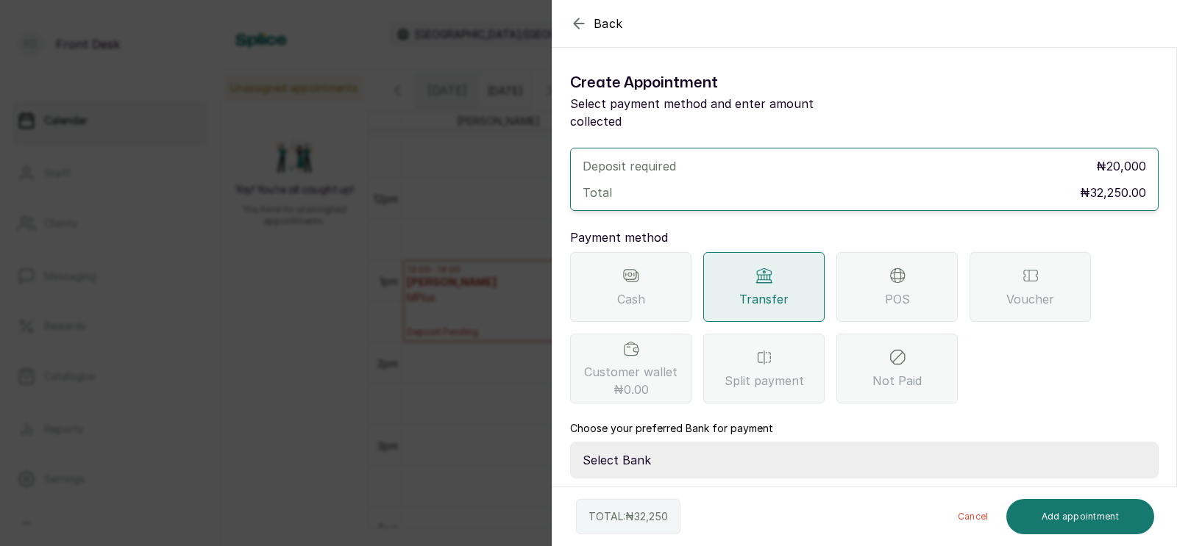
scroll to position [64, 0]
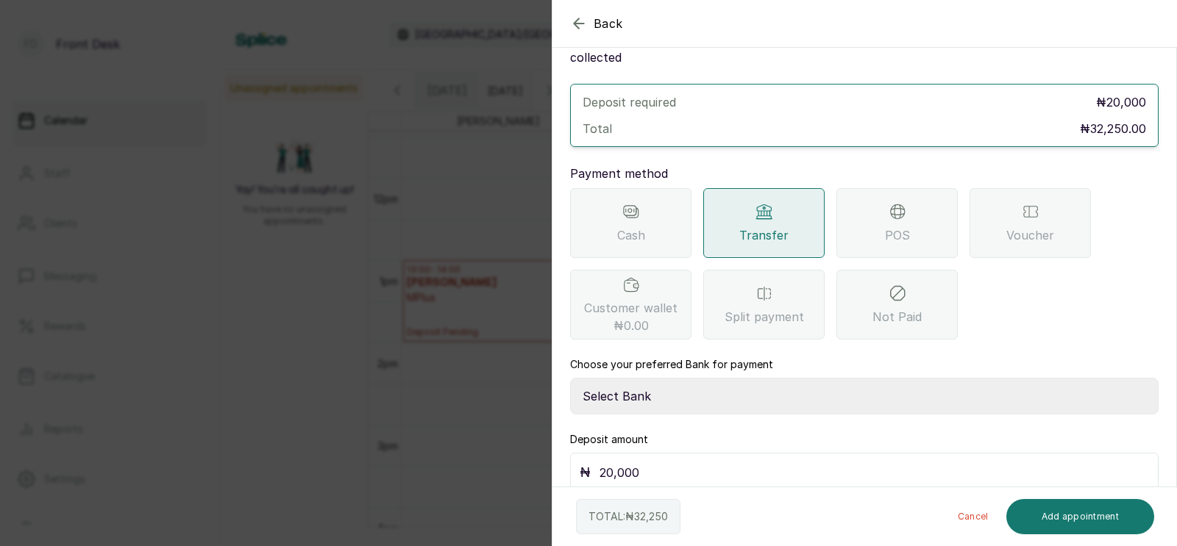
click at [659, 378] on select "Select Bank [PERSON_NAME] Fairmoney Microfinance Bank SKN ANALYTICS MED AESTH. …" at bounding box center [864, 396] width 588 height 37
select select "43272bc0-21c6-4b19-b9fb-c2093b8603c2"
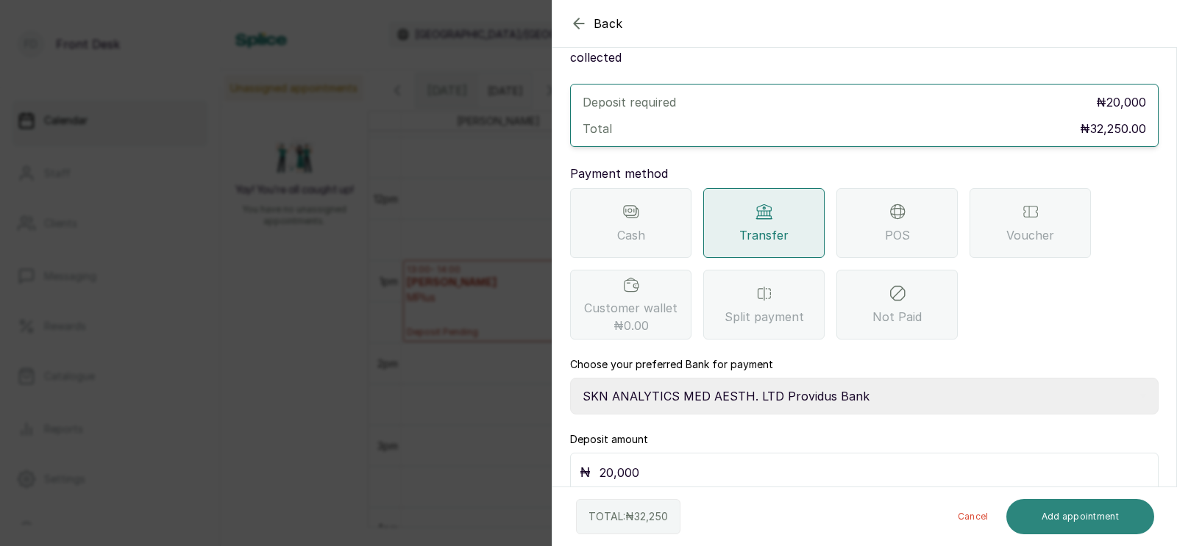
click at [1063, 517] on button "Add appointment" at bounding box center [1080, 516] width 149 height 35
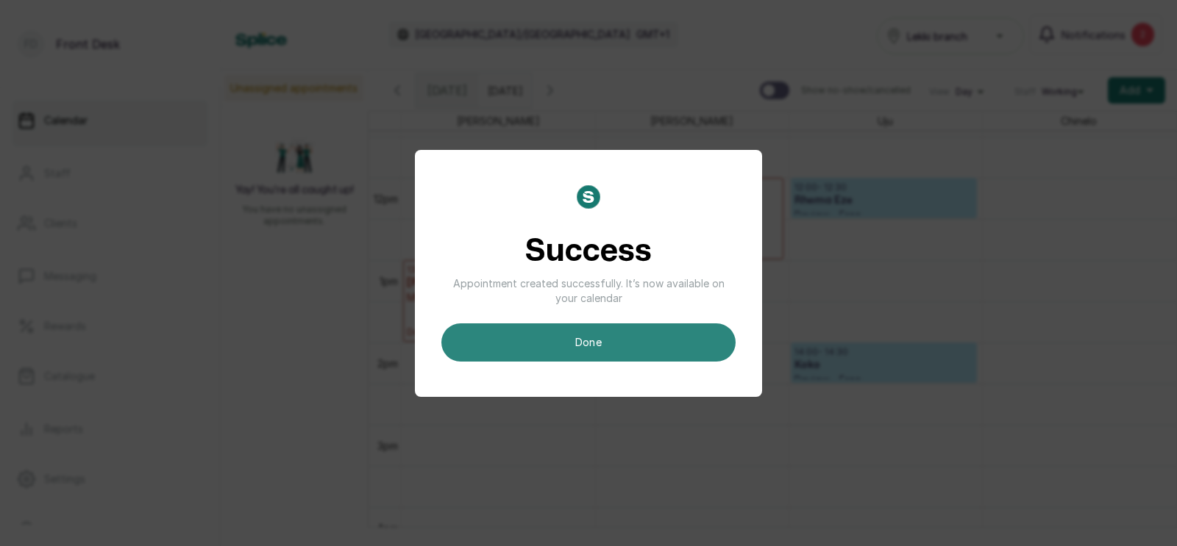
click at [595, 342] on button "done" at bounding box center [588, 343] width 294 height 38
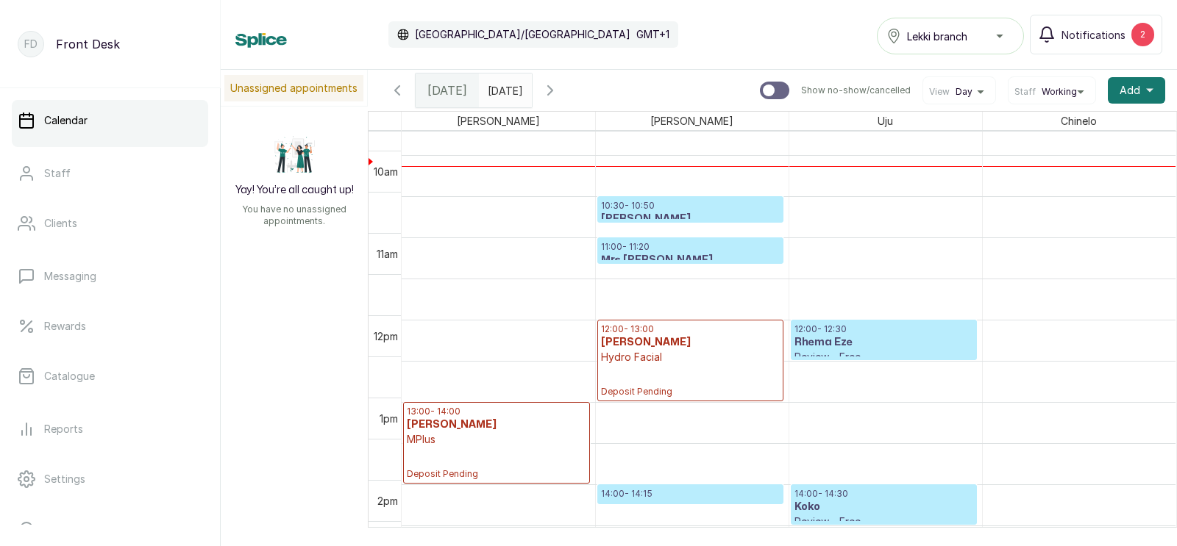
scroll to position [800, 0]
click at [648, 257] on h3 "Mrs [PERSON_NAME]" at bounding box center [690, 261] width 179 height 15
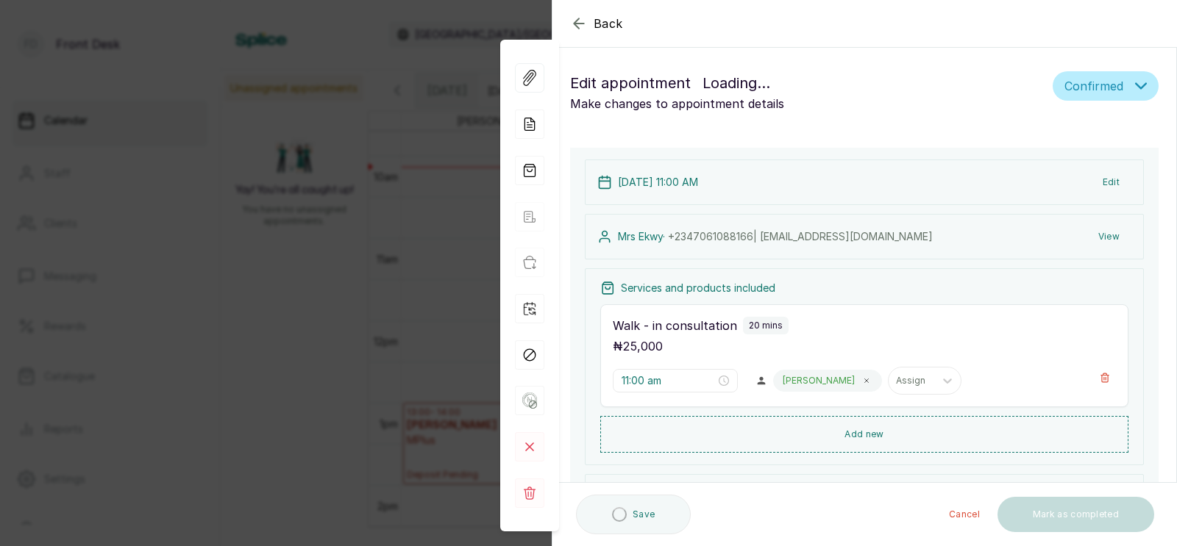
click at [445, 257] on div "Back Appointment Details Edit appointment Loading... Make changes to appointmen…" at bounding box center [588, 273] width 1177 height 546
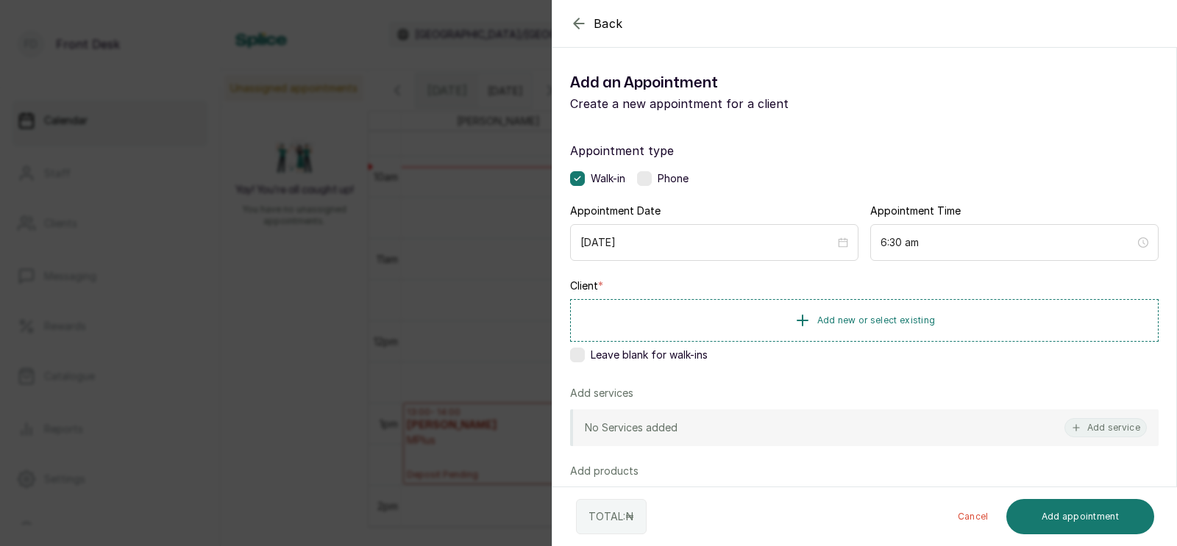
click at [468, 360] on div "Back Add Appointment Add an Appointment Create a new appointment for a client A…" at bounding box center [588, 273] width 1177 height 546
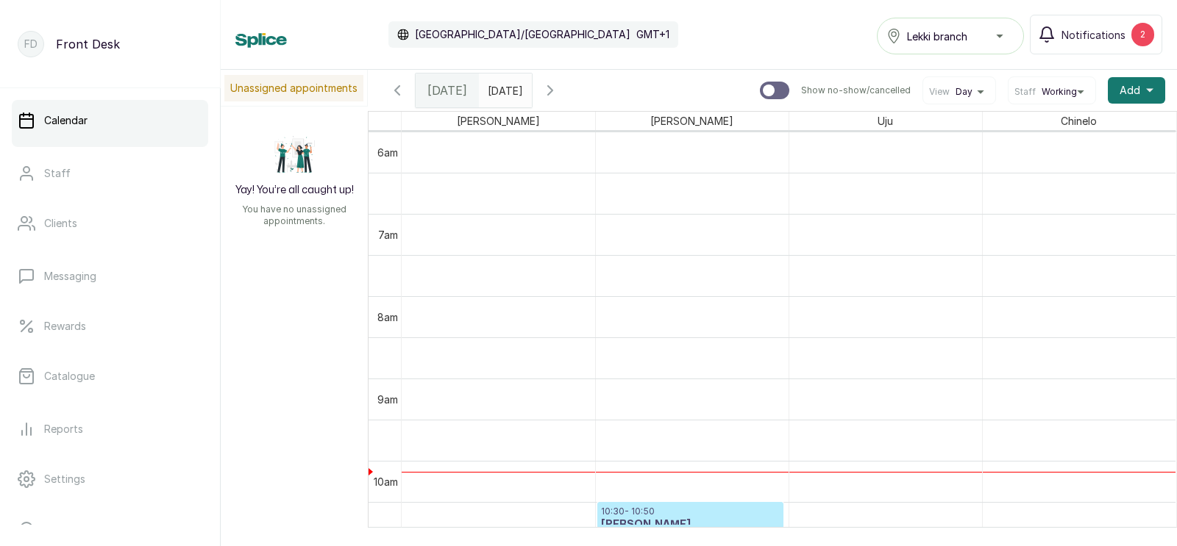
scroll to position [770, 0]
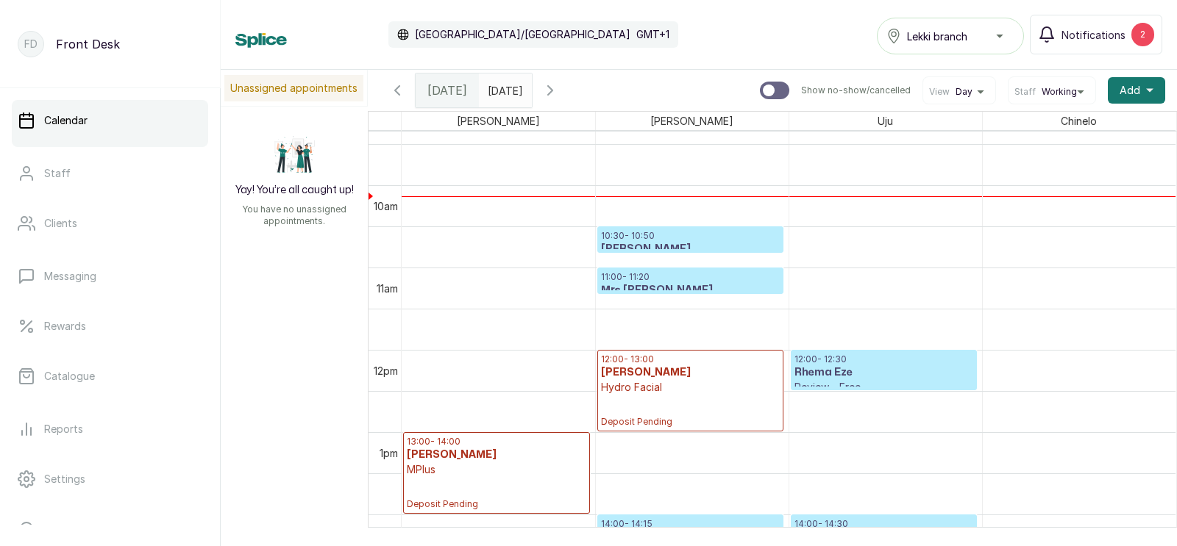
click at [666, 238] on p "10:30 - 10:50" at bounding box center [690, 236] width 179 height 12
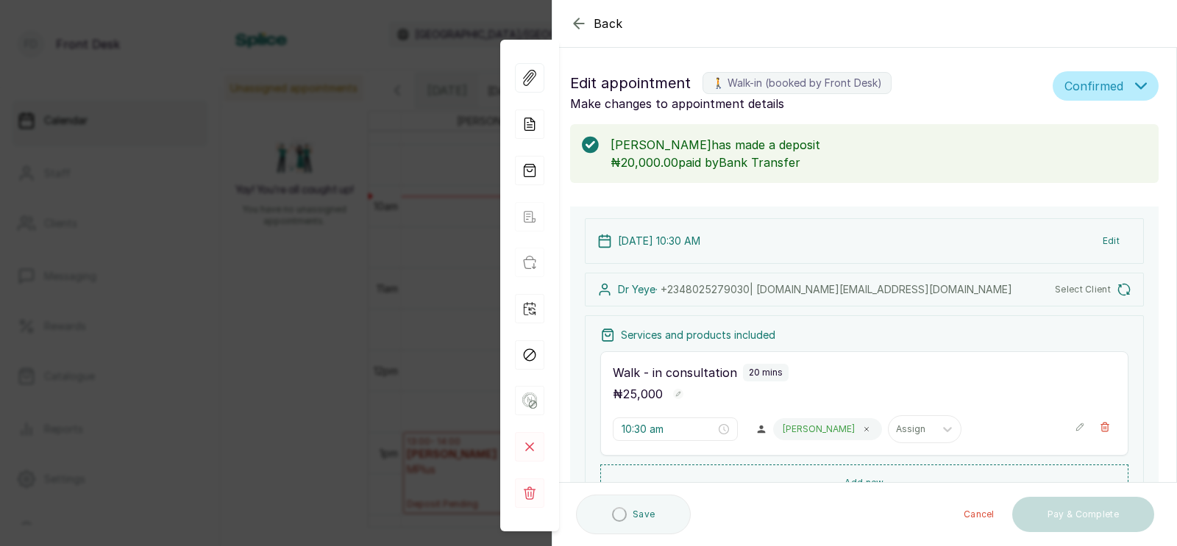
type input "10:30 am"
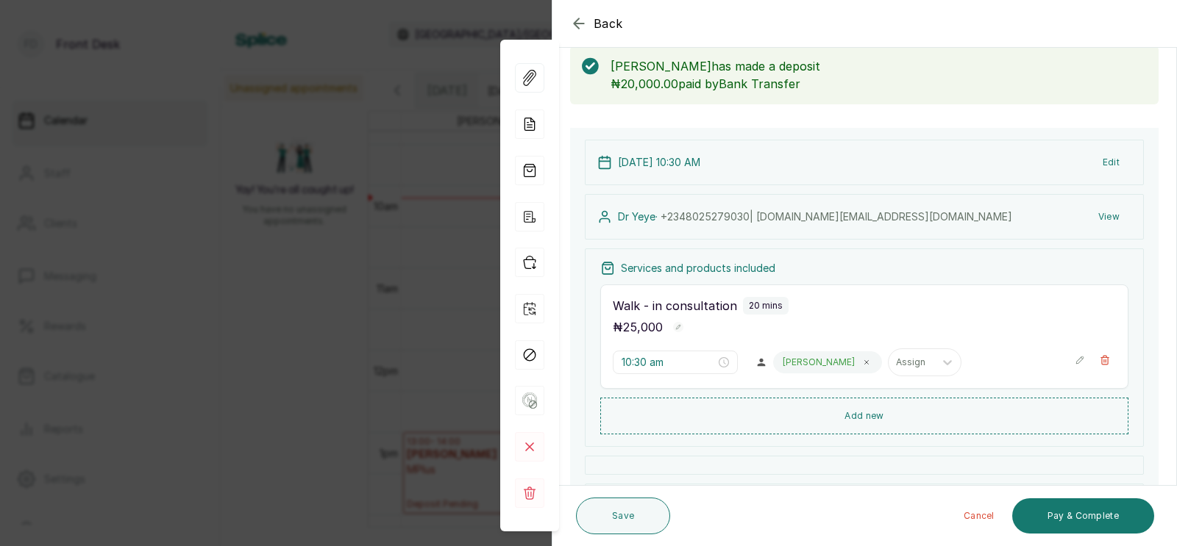
scroll to position [90, 0]
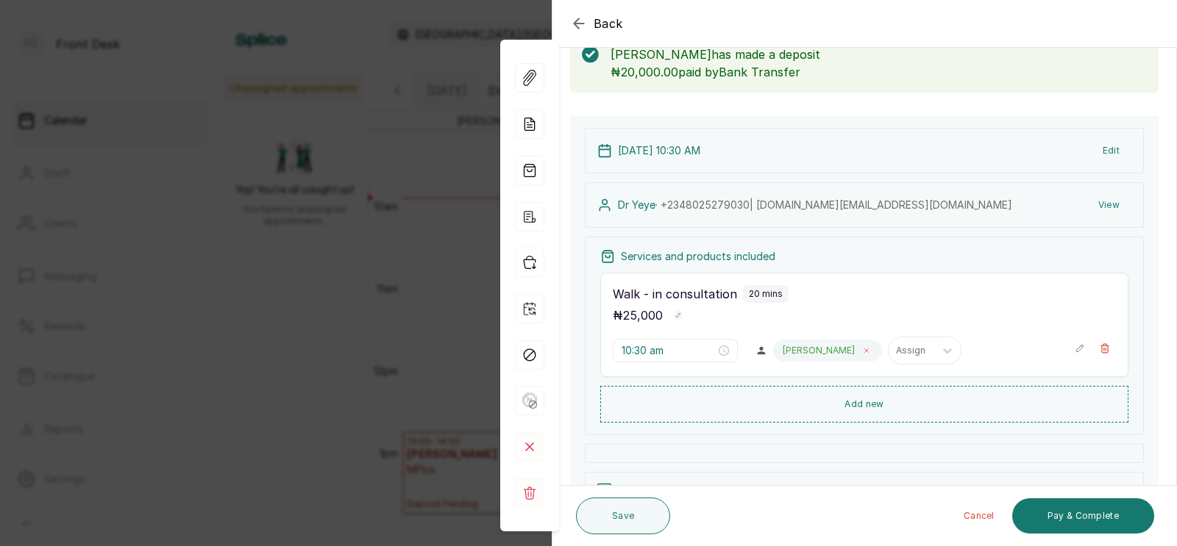
click at [865, 352] on icon at bounding box center [867, 351] width 4 height 4
click at [781, 354] on div at bounding box center [796, 350] width 31 height 13
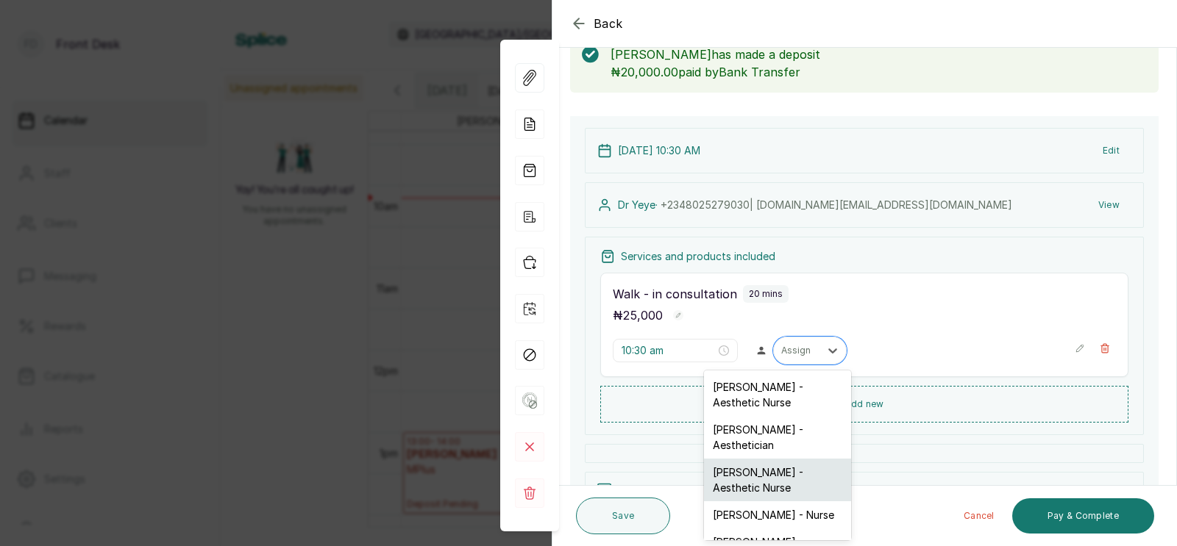
click at [746, 475] on div "[PERSON_NAME] - Aesthetic Nurse" at bounding box center [777, 480] width 147 height 43
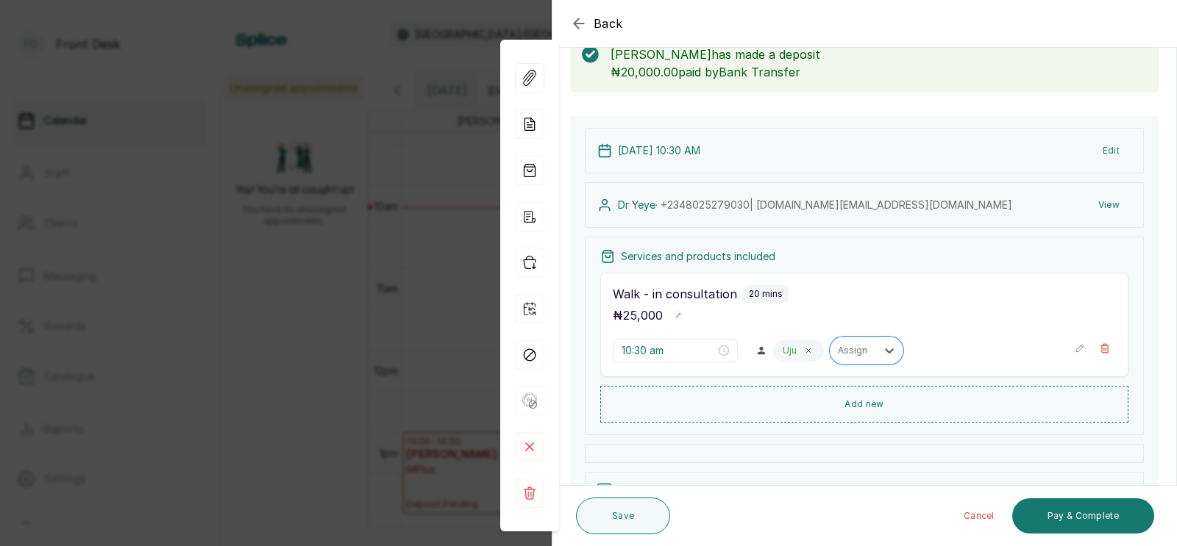
click at [413, 311] on div "Back Appointment Details Edit appointment 🚶 Walk-in (booked by Front Desk) Make…" at bounding box center [588, 273] width 1177 height 546
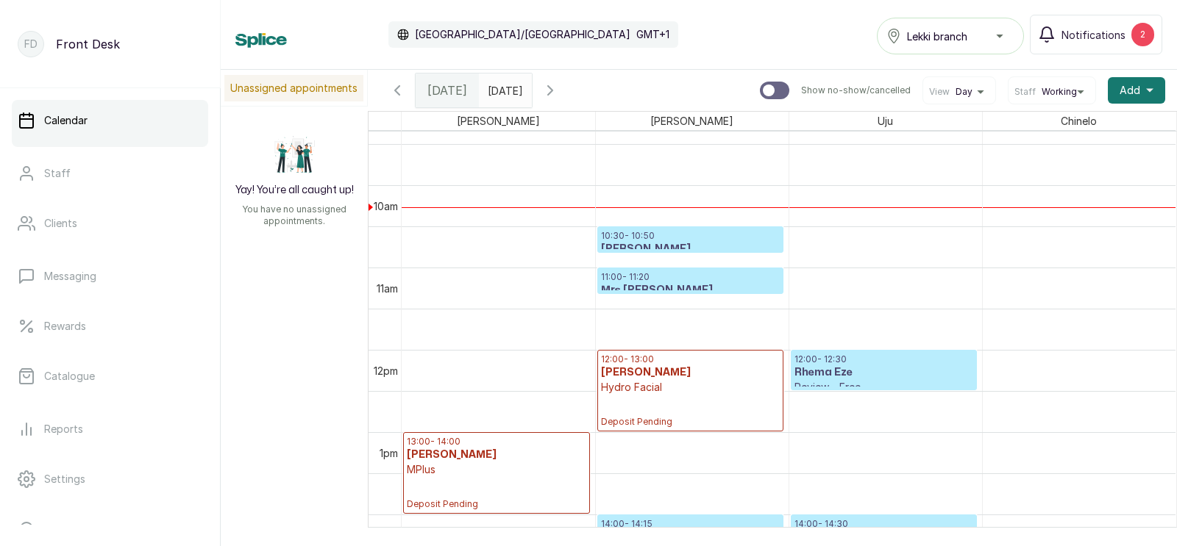
click at [552, 87] on icon "button" at bounding box center [550, 90] width 4 height 9
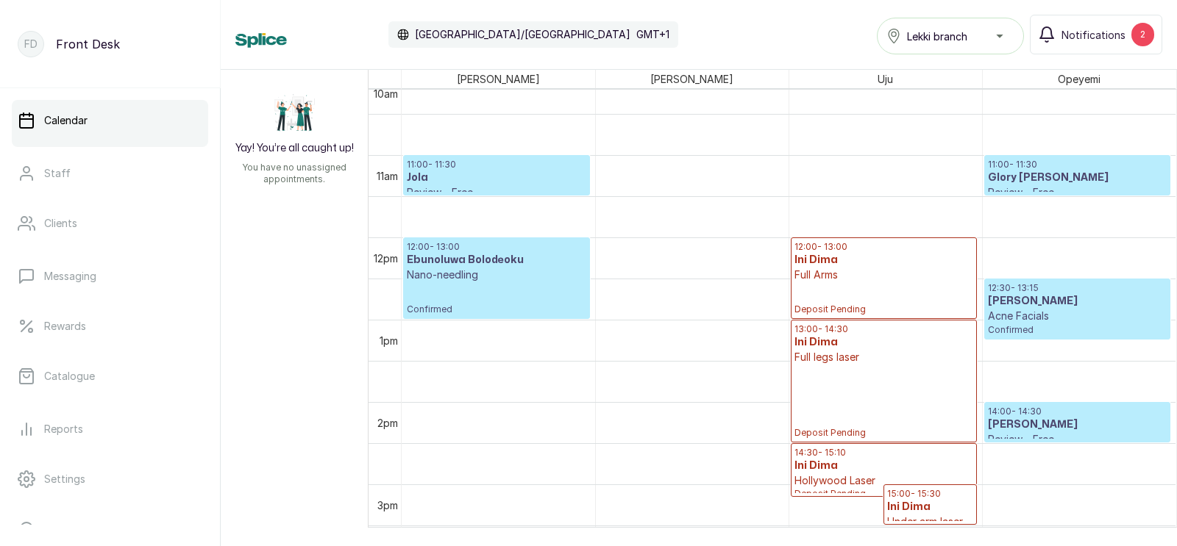
scroll to position [885, 0]
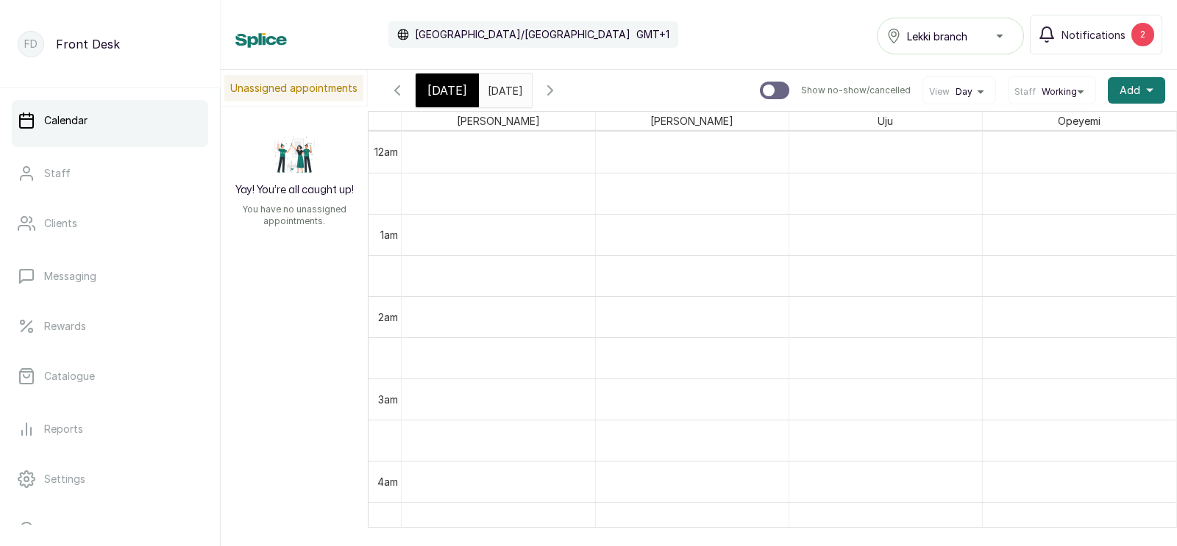
click at [435, 90] on span "[DATE]" at bounding box center [447, 91] width 40 height 18
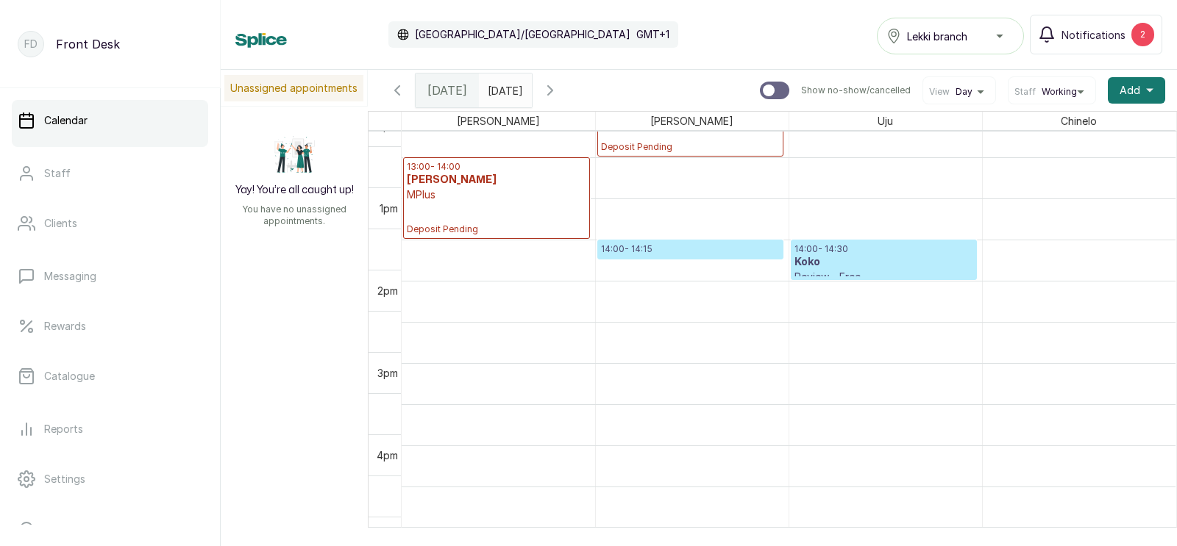
scroll to position [1050, 0]
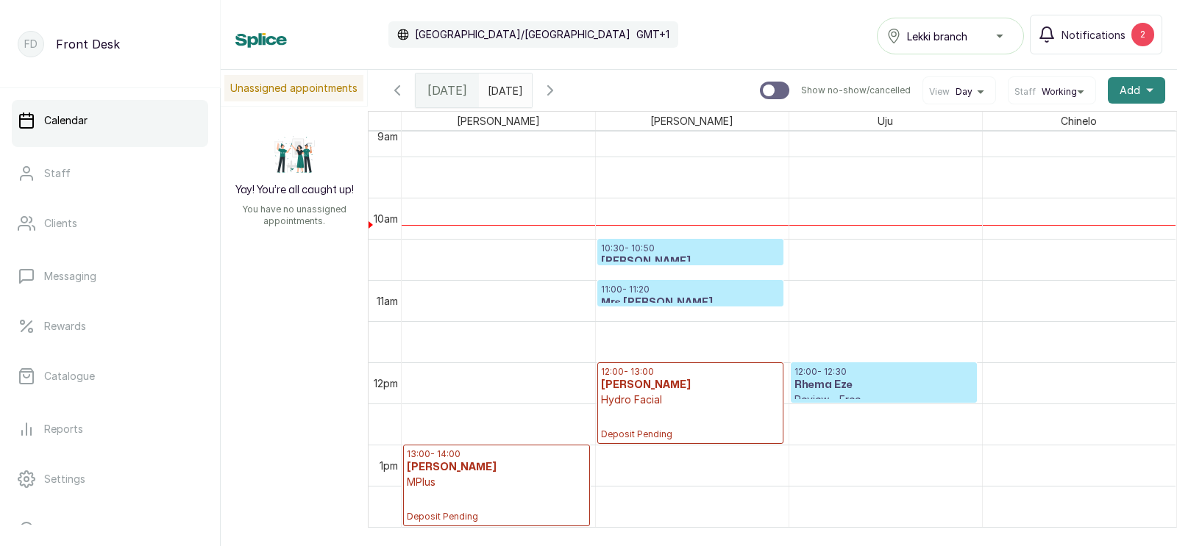
click at [1128, 90] on span "Add" at bounding box center [1129, 90] width 21 height 15
click at [1058, 127] on span "Add Appointment" at bounding box center [1082, 130] width 141 height 18
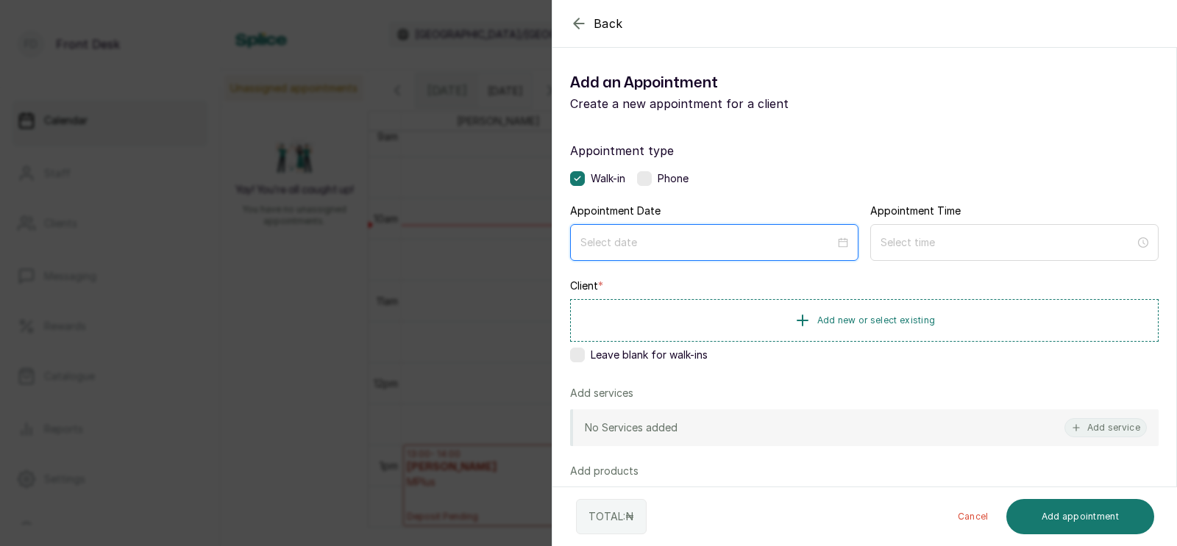
click at [662, 247] on input at bounding box center [707, 243] width 254 height 16
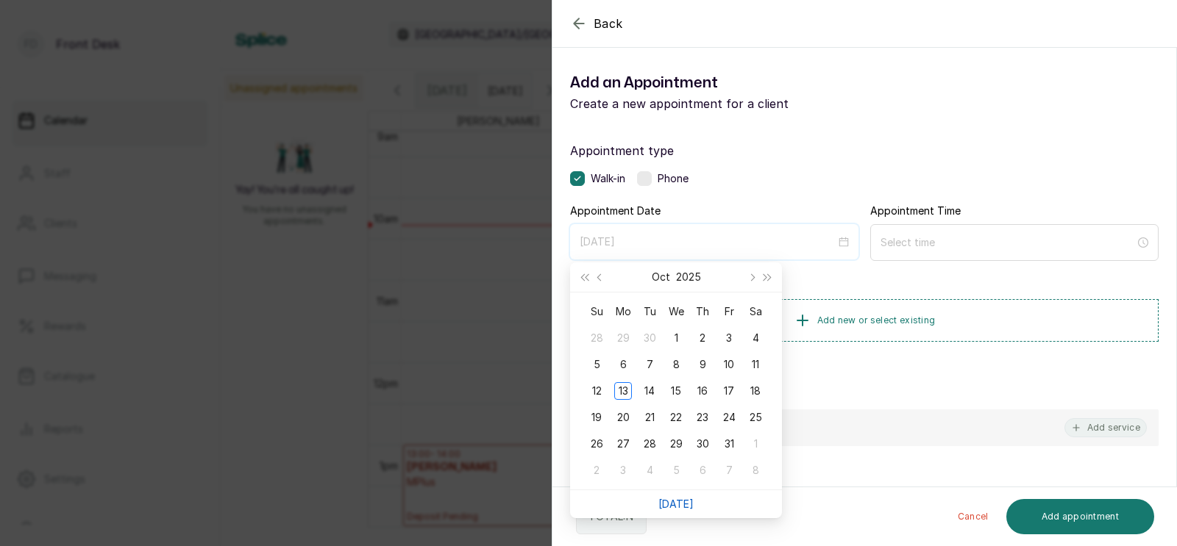
type input "[DATE]"
click at [671, 504] on link "[DATE]" at bounding box center [675, 504] width 35 height 13
type input "[DATE]"
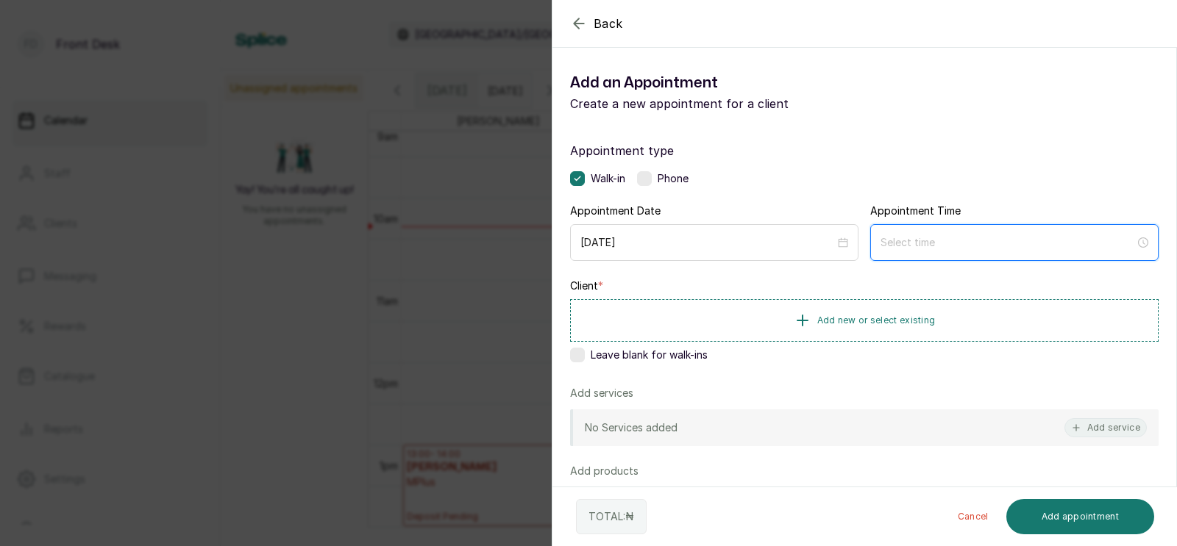
click at [916, 238] on input at bounding box center [1007, 243] width 254 height 16
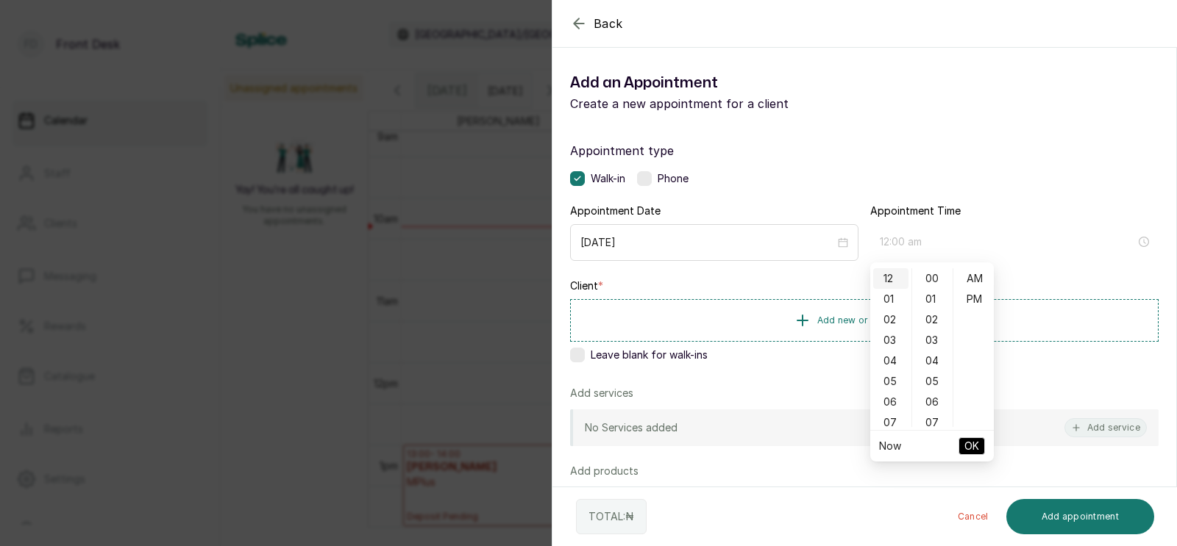
click at [891, 274] on div "12" at bounding box center [890, 278] width 35 height 21
click at [974, 294] on div "PM" at bounding box center [973, 299] width 35 height 21
type input "12:00 pm"
click at [966, 449] on span "OK" at bounding box center [971, 446] width 15 height 28
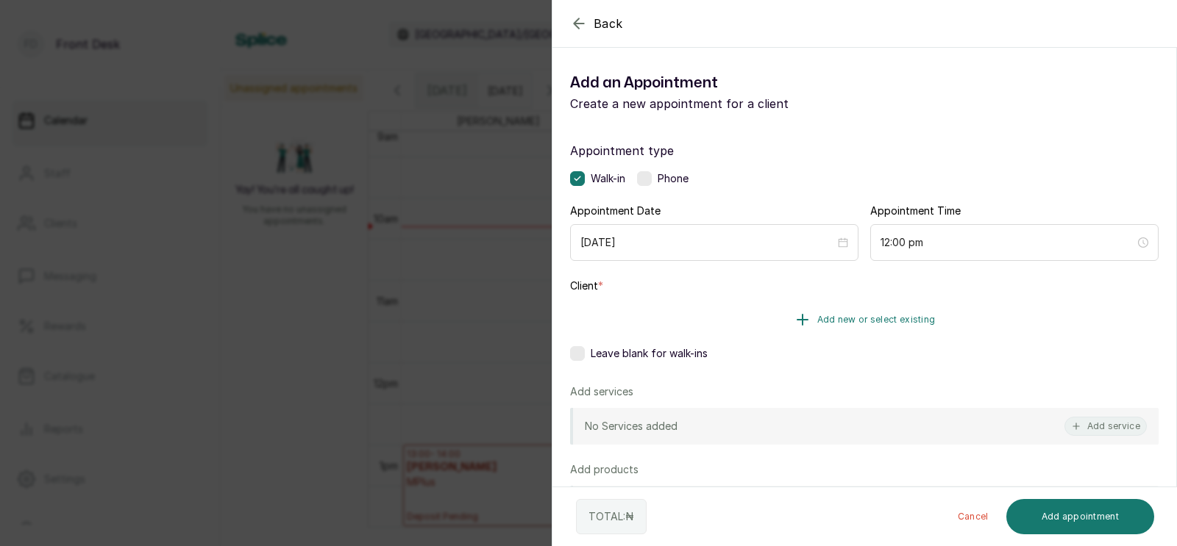
click at [850, 316] on span "Add new or select existing" at bounding box center [876, 320] width 118 height 12
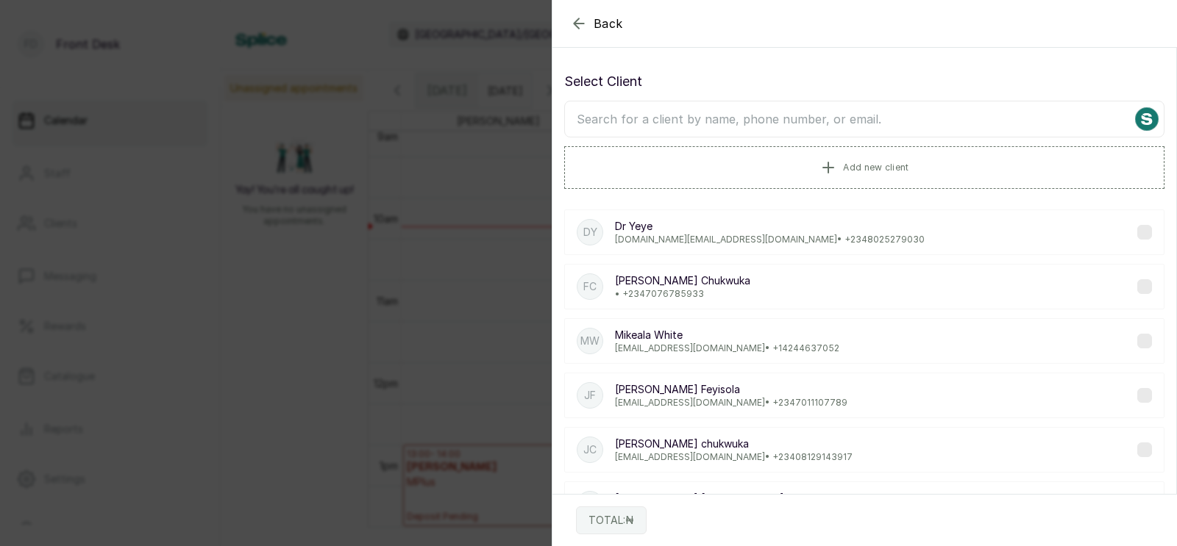
click at [718, 115] on input "text" at bounding box center [864, 119] width 600 height 37
type input "tomba"
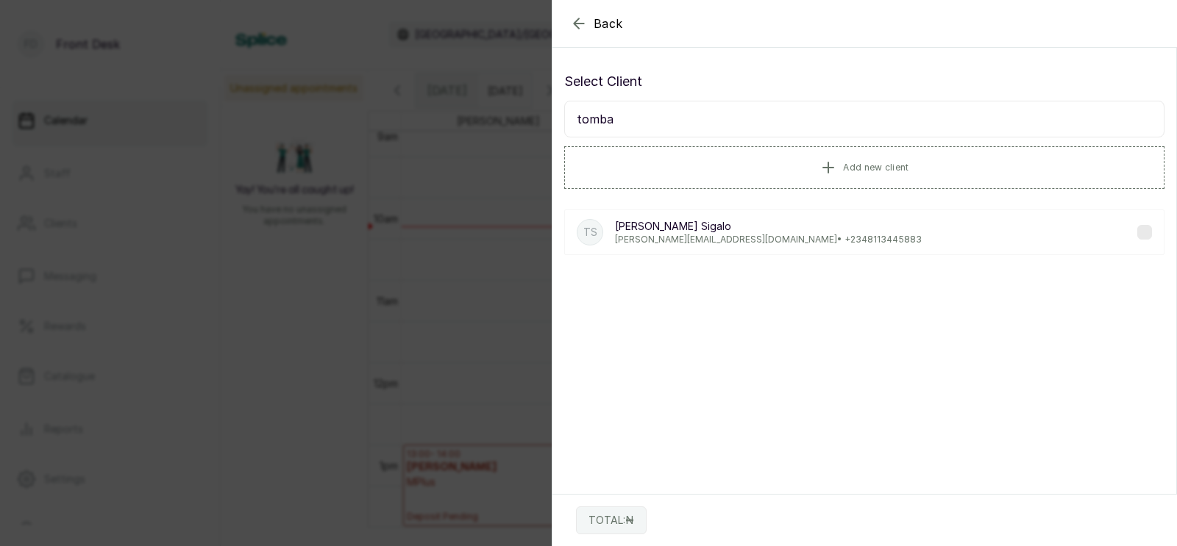
click at [654, 235] on p "[PERSON_NAME][EMAIL_ADDRESS][DOMAIN_NAME] • [PHONE_NUMBER]" at bounding box center [768, 240] width 307 height 12
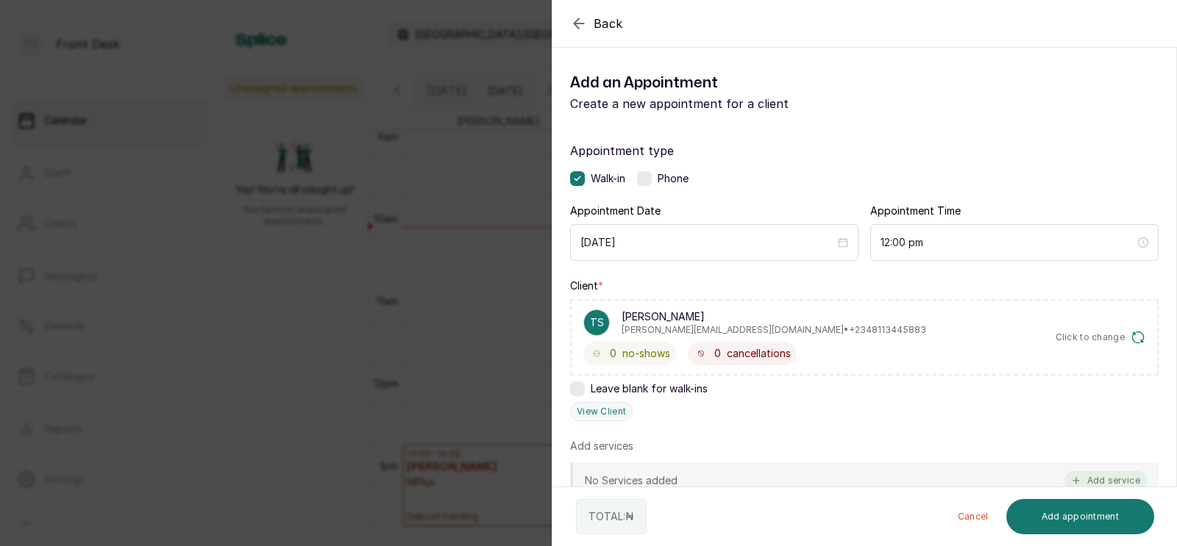
click at [1105, 471] on button "Add service" at bounding box center [1105, 480] width 82 height 19
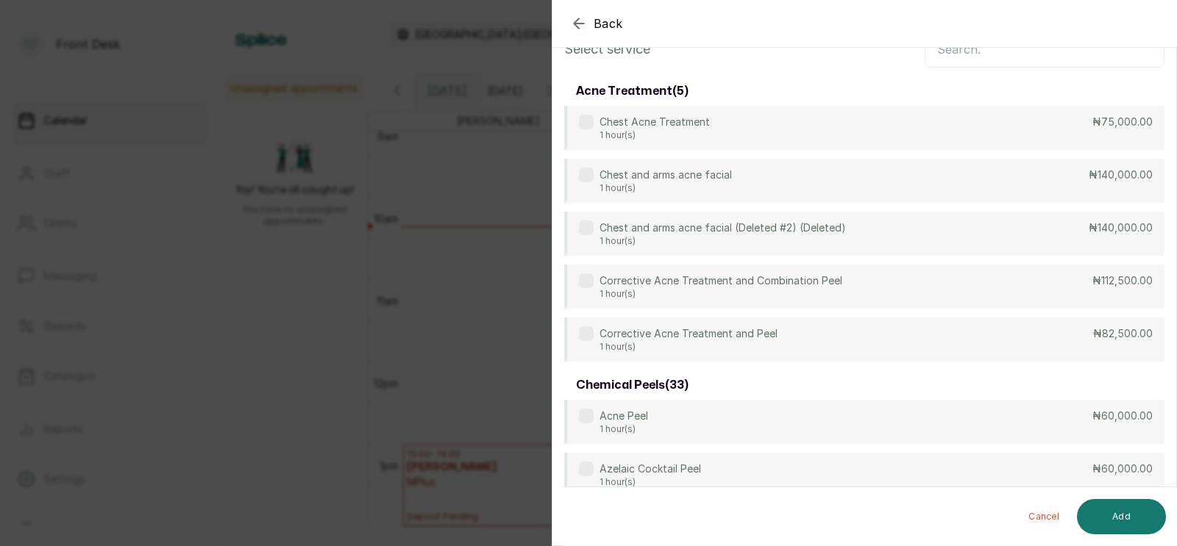
scroll to position [0, 0]
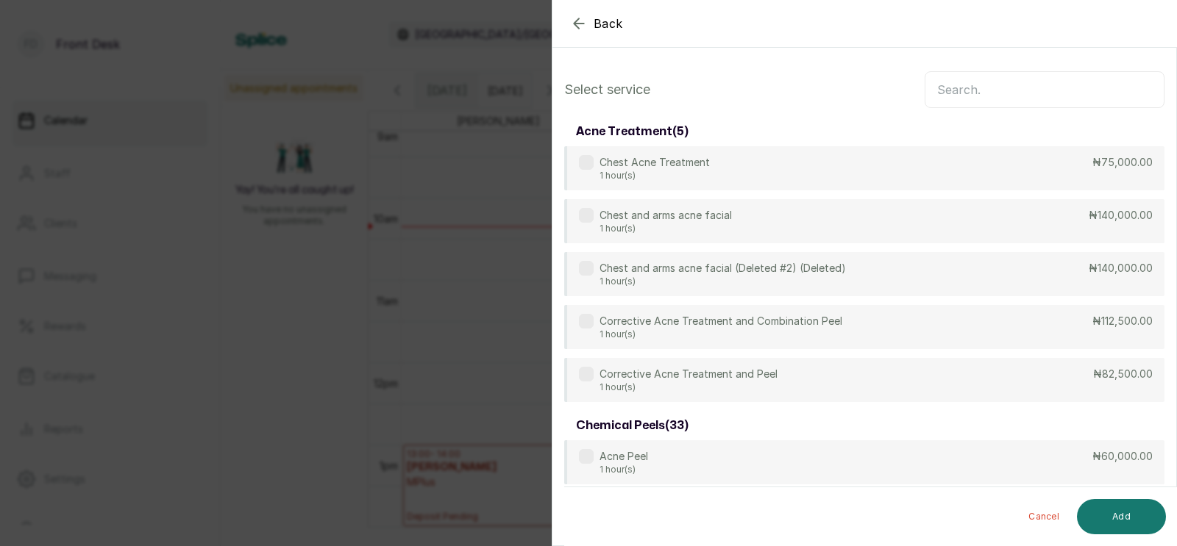
click at [963, 90] on input "text" at bounding box center [1044, 89] width 240 height 37
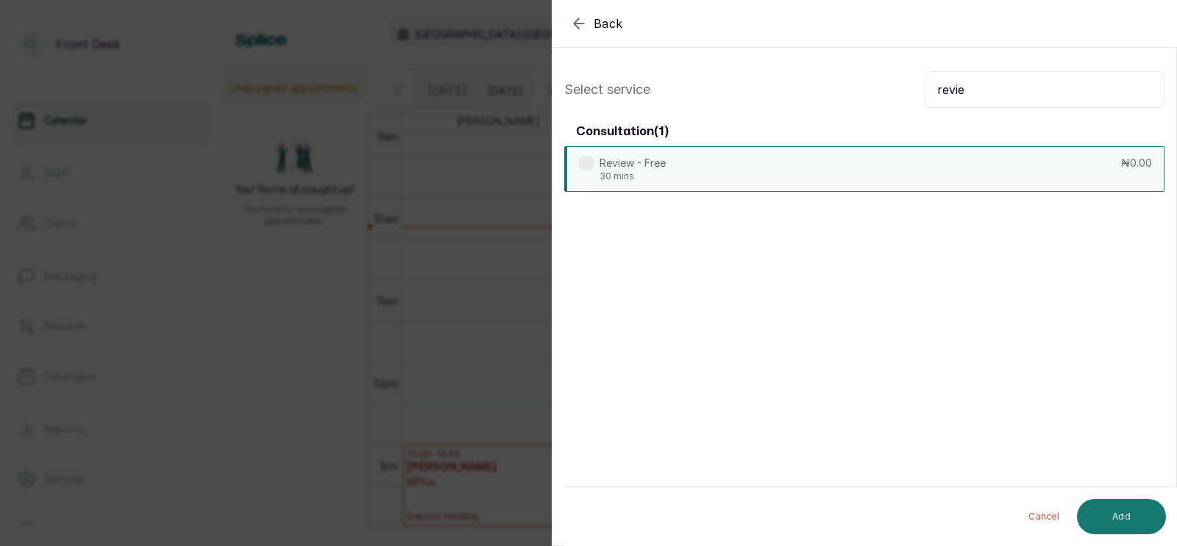
type input "revie"
click at [830, 161] on div "Review - Free 30 mins ₦0.00" at bounding box center [864, 169] width 600 height 46
click at [1110, 512] on button "Add" at bounding box center [1121, 516] width 89 height 35
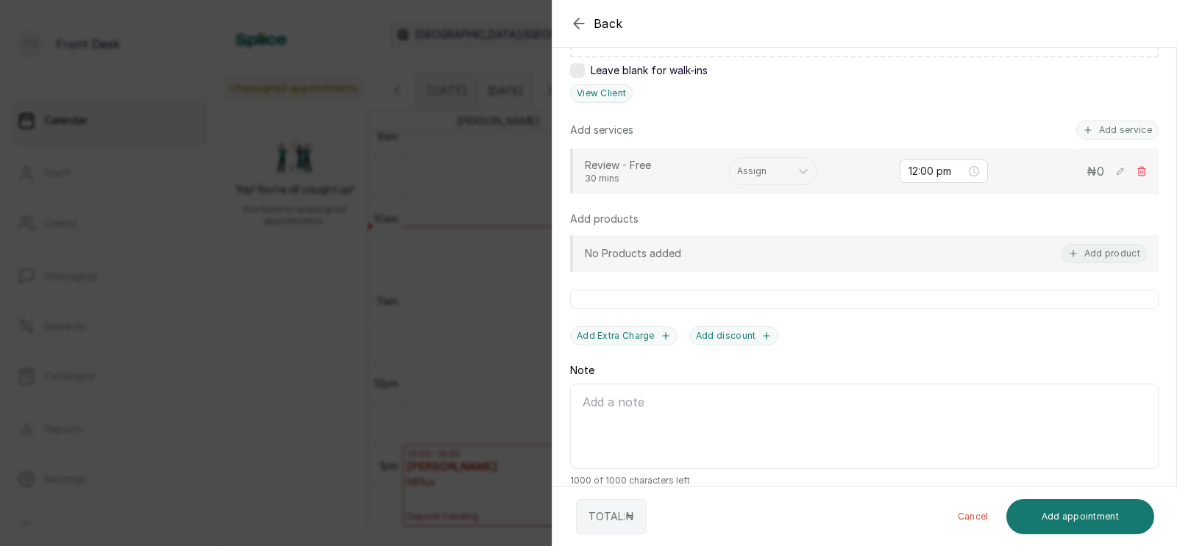
scroll to position [335, 0]
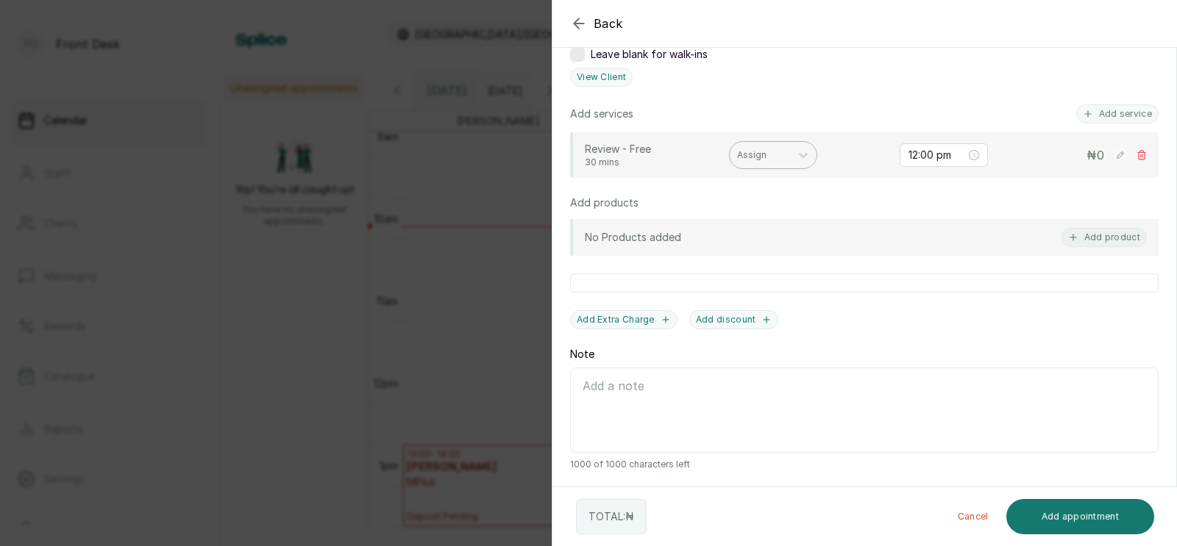
click at [750, 150] on div at bounding box center [760, 155] width 46 height 13
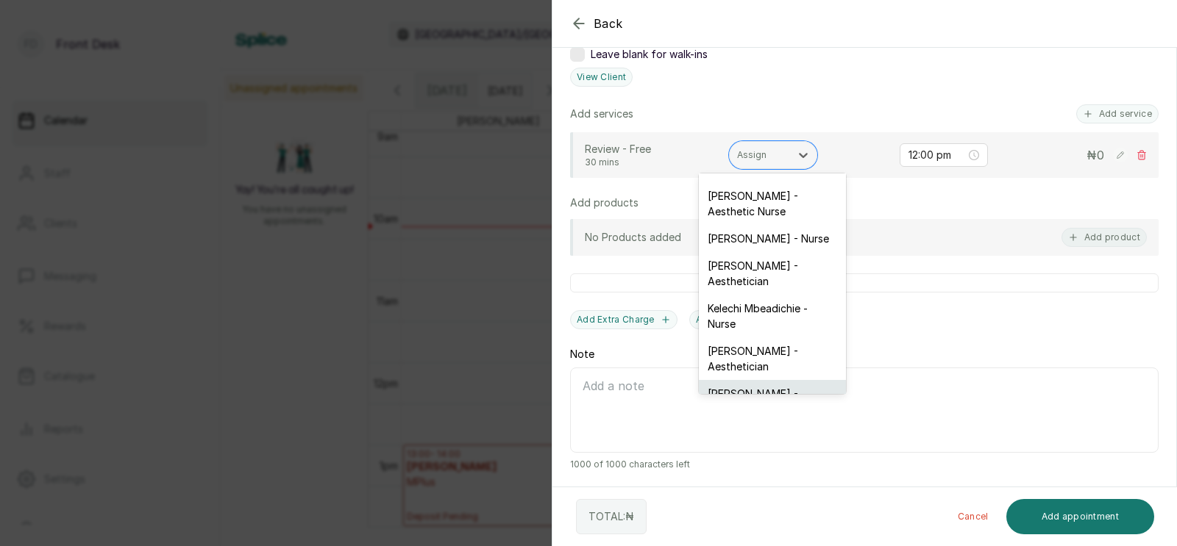
scroll to position [79, 0]
click at [742, 381] on div "[PERSON_NAME] - Aesthetician" at bounding box center [772, 402] width 147 height 43
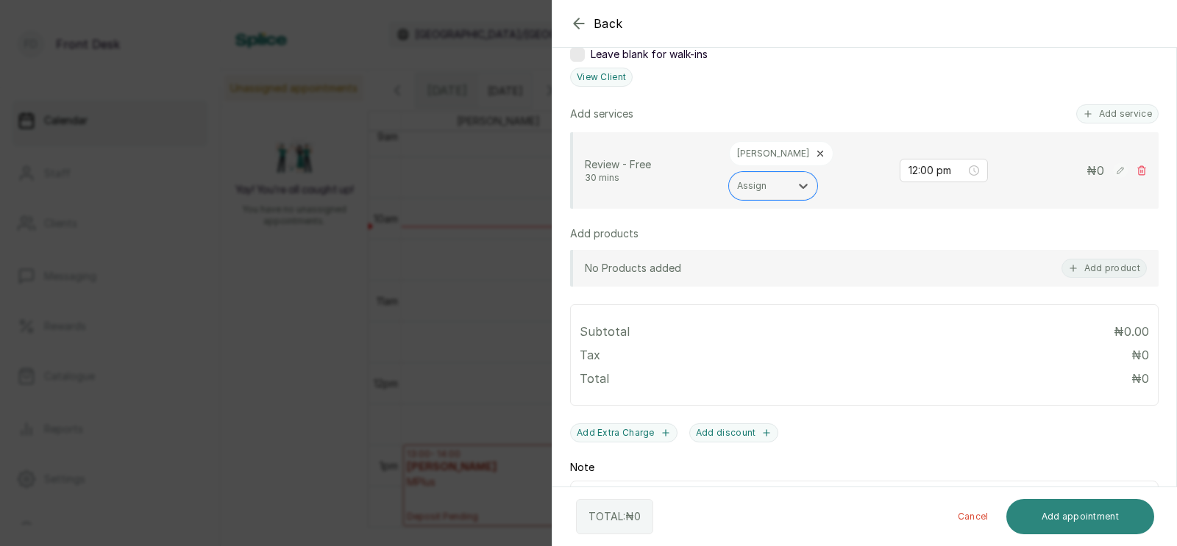
click at [1057, 518] on button "Add appointment" at bounding box center [1080, 516] width 149 height 35
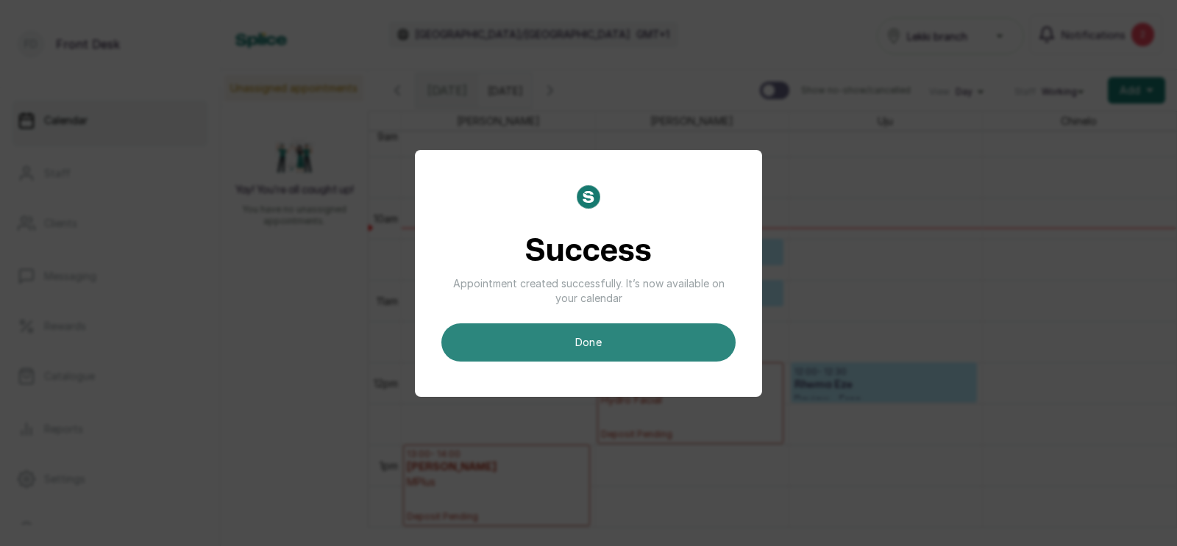
click at [580, 343] on button "done" at bounding box center [588, 343] width 294 height 38
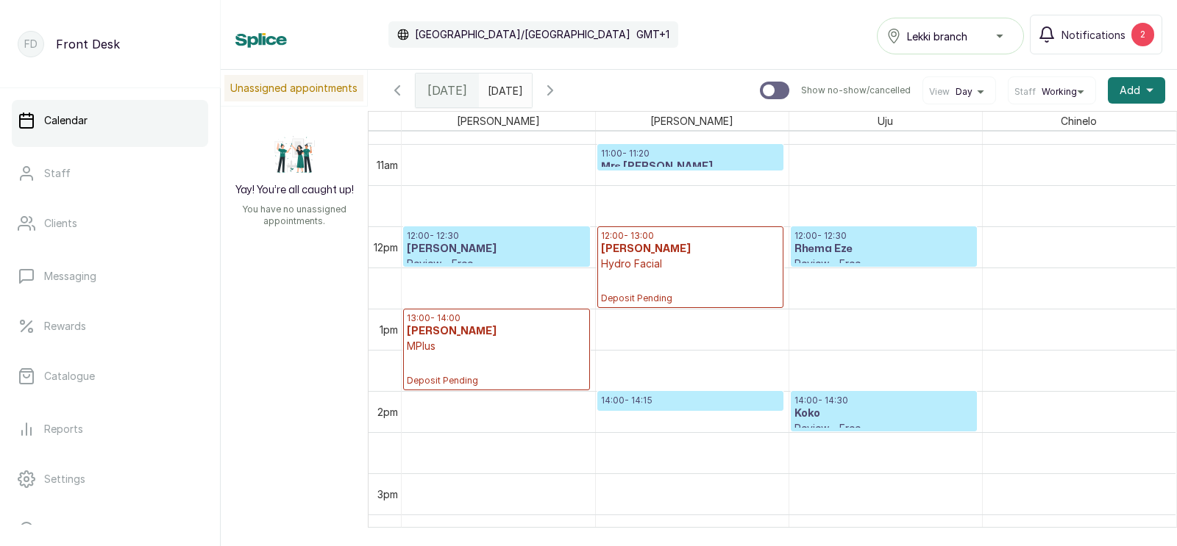
scroll to position [958, 0]
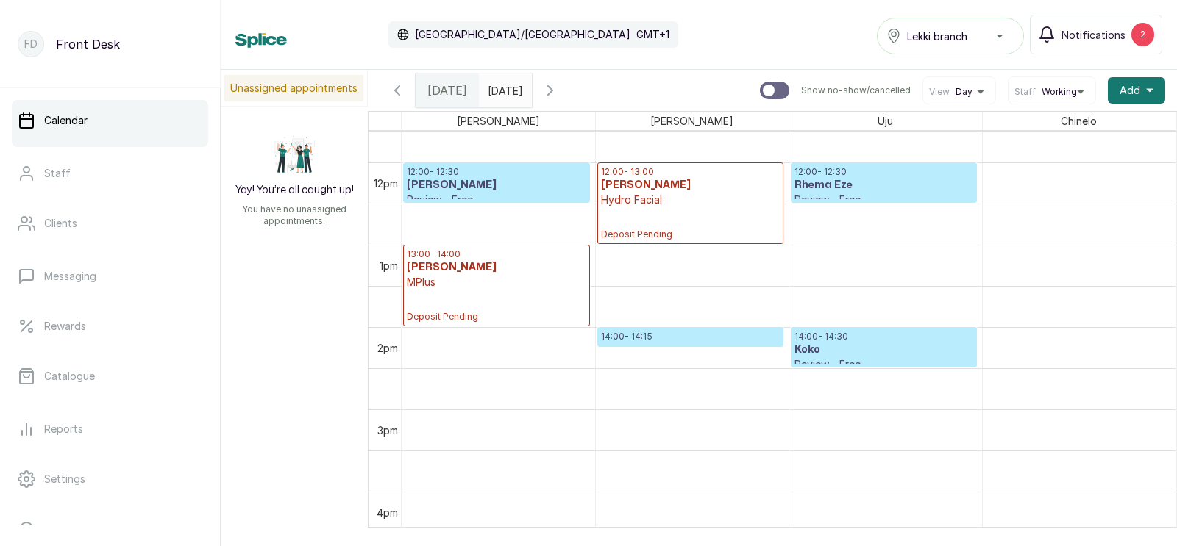
click at [559, 84] on icon "button" at bounding box center [550, 91] width 18 height 18
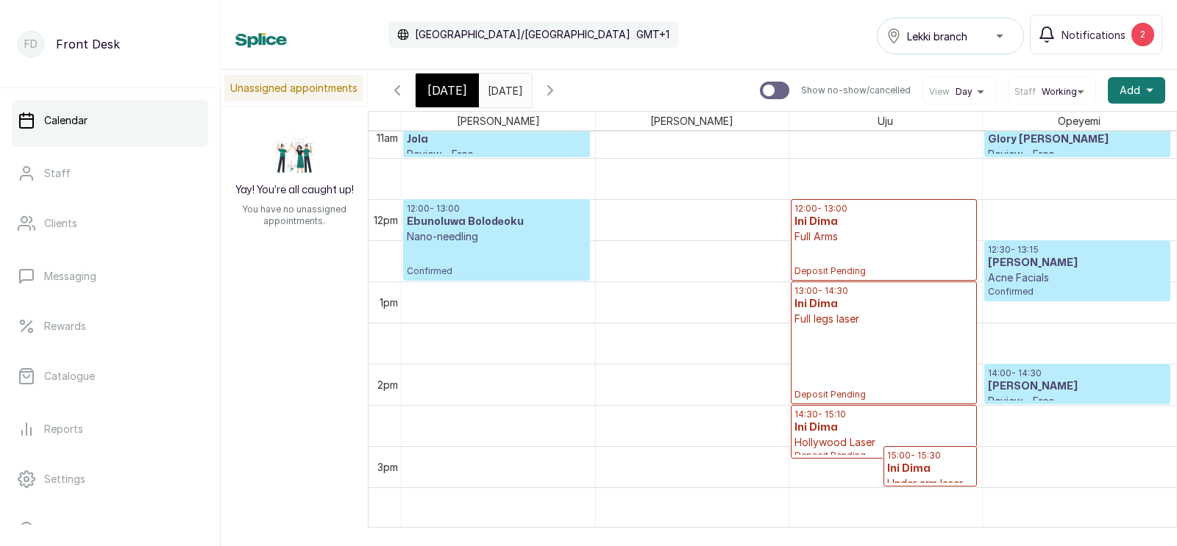
scroll to position [924, 0]
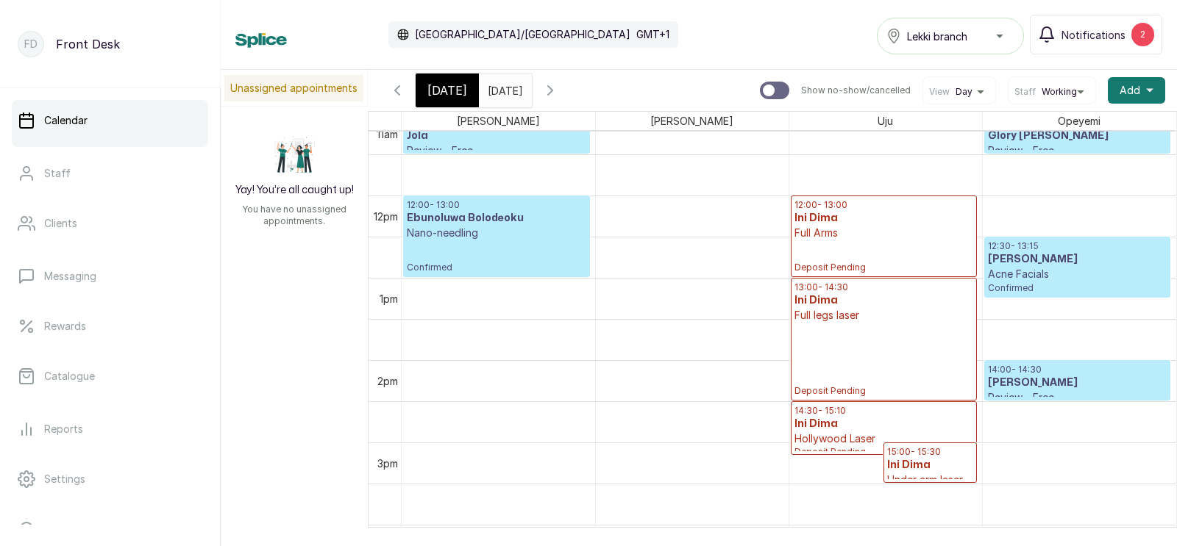
click at [494, 230] on p "Nano-needling" at bounding box center [496, 233] width 179 height 15
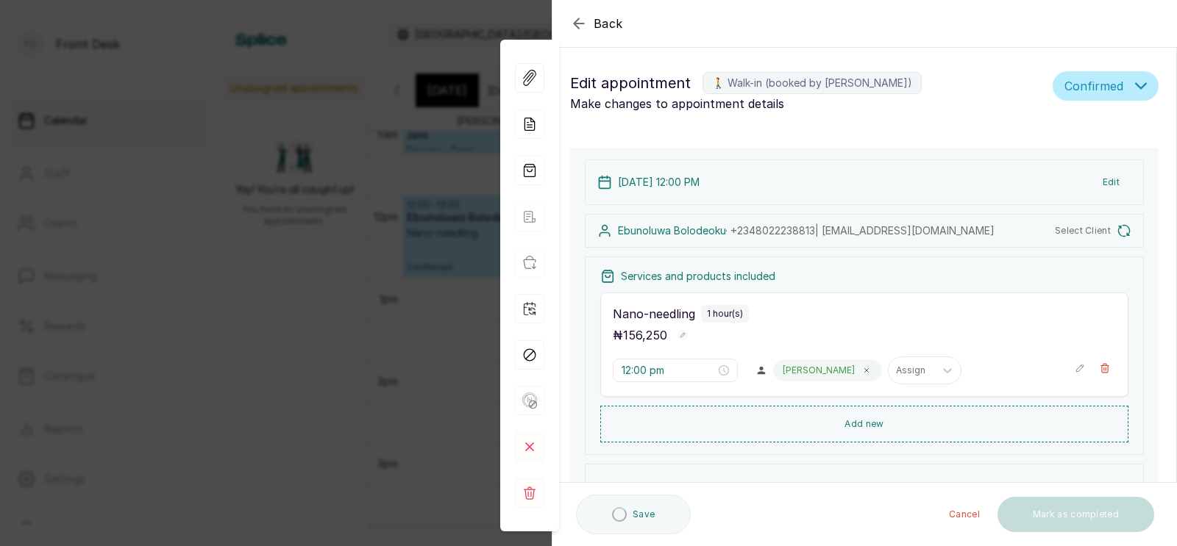
type input "12:00 pm"
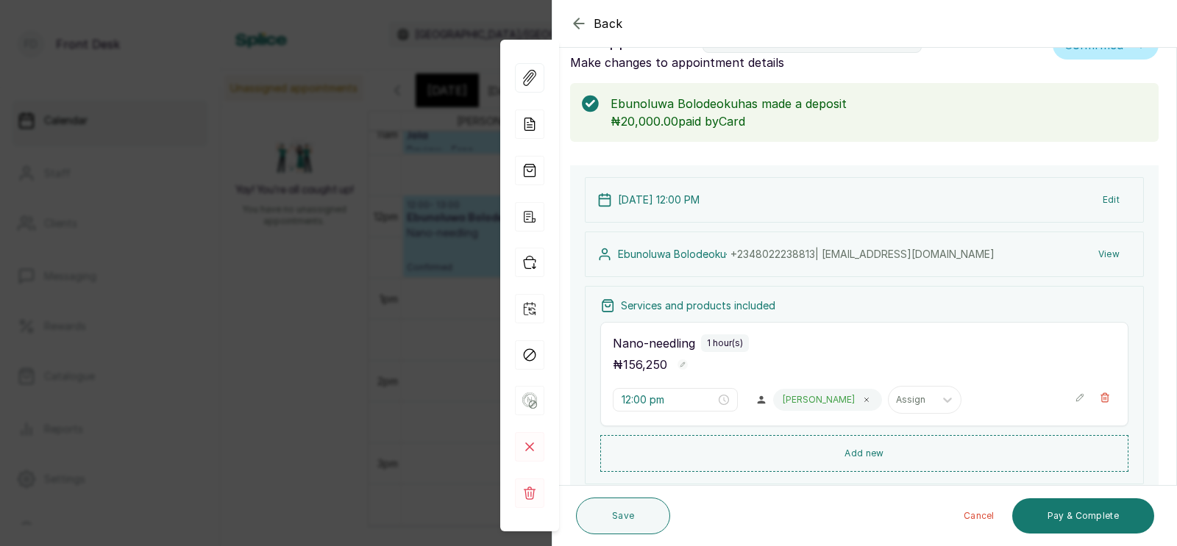
scroll to position [0, 0]
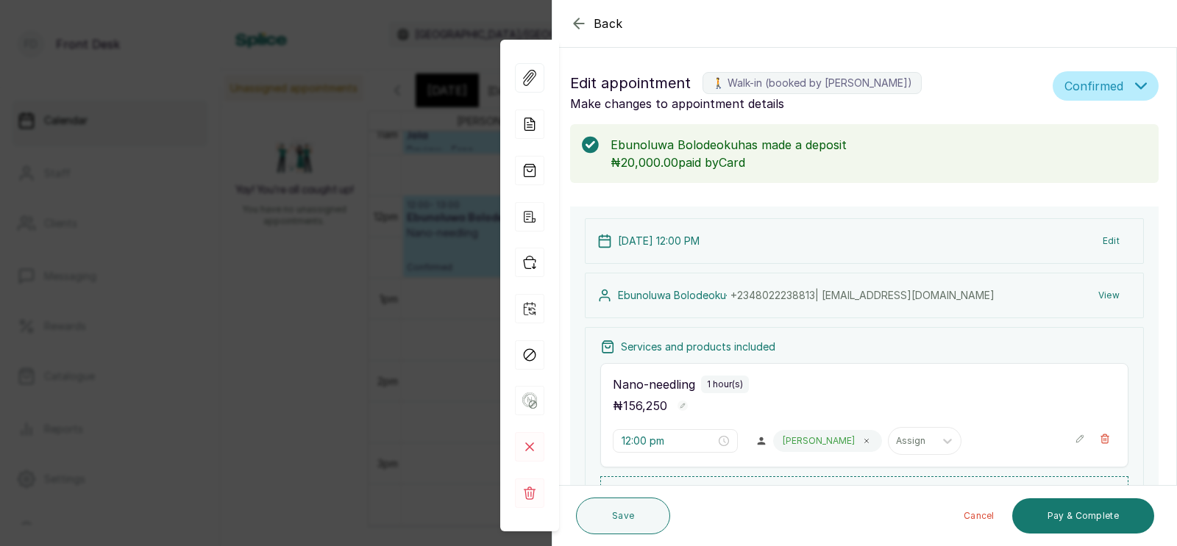
click at [1111, 237] on button "Edit" at bounding box center [1111, 241] width 40 height 26
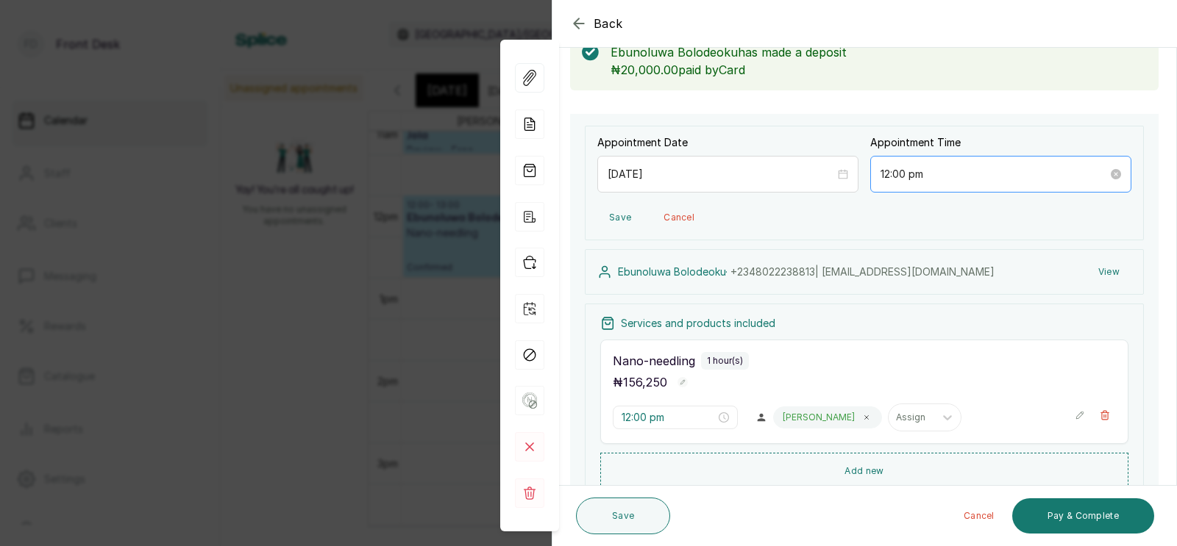
scroll to position [40, 0]
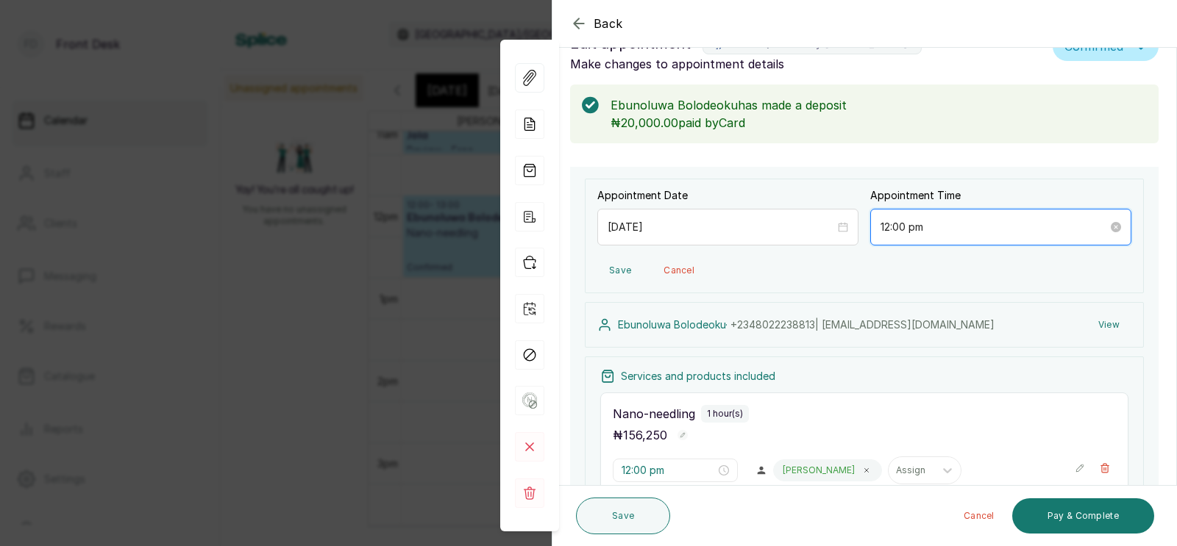
click at [941, 225] on input "12:00 pm" at bounding box center [993, 227] width 227 height 16
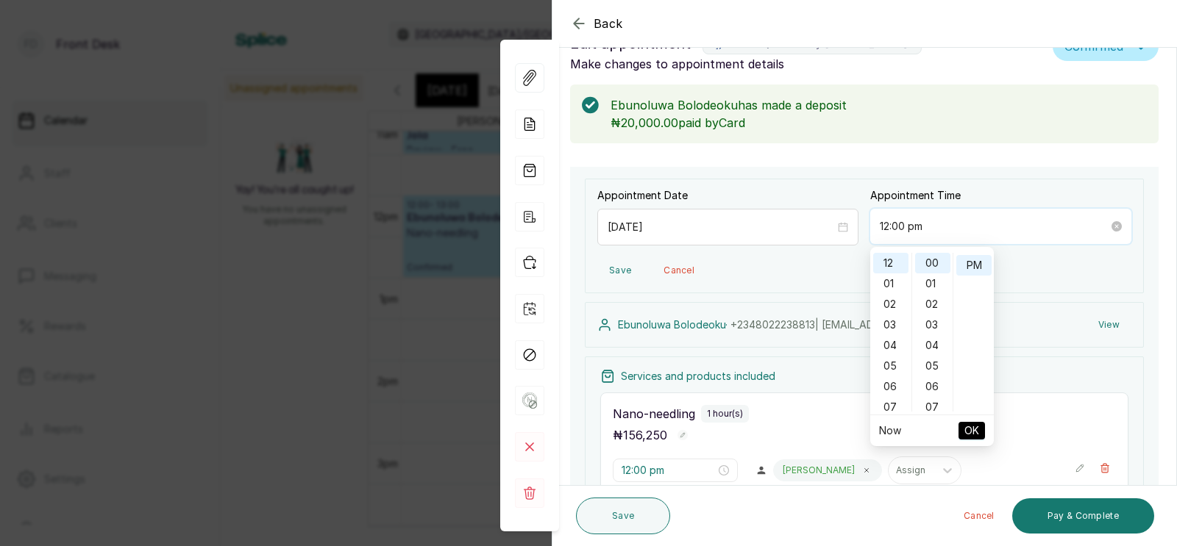
scroll to position [18, 0]
click at [888, 300] on div "02" at bounding box center [890, 304] width 35 height 21
type input "2:00 pm"
click at [971, 428] on span "OK" at bounding box center [971, 431] width 15 height 28
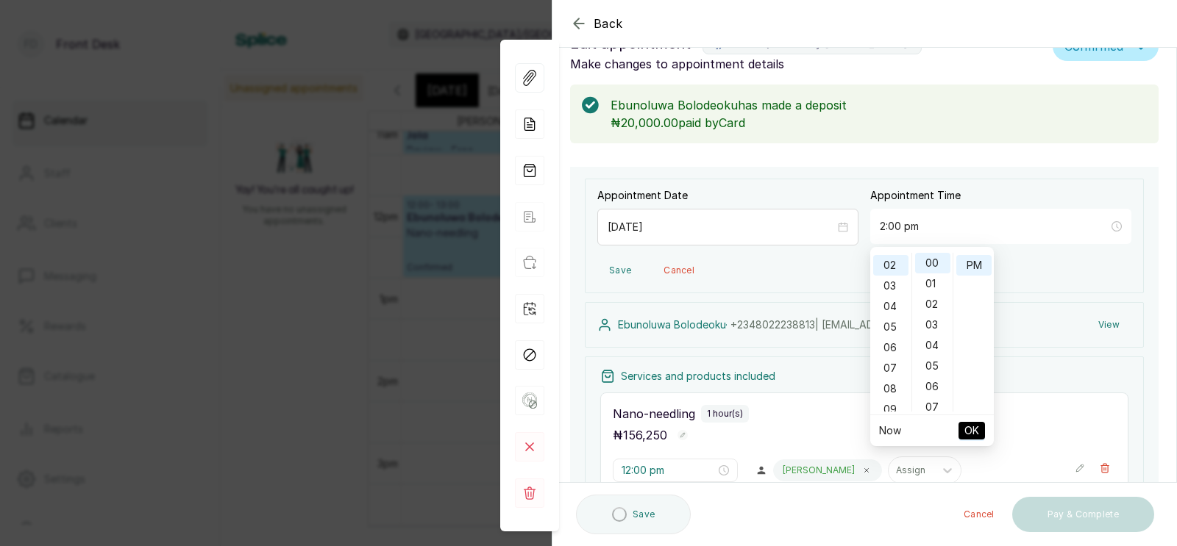
type input "2:00 pm"
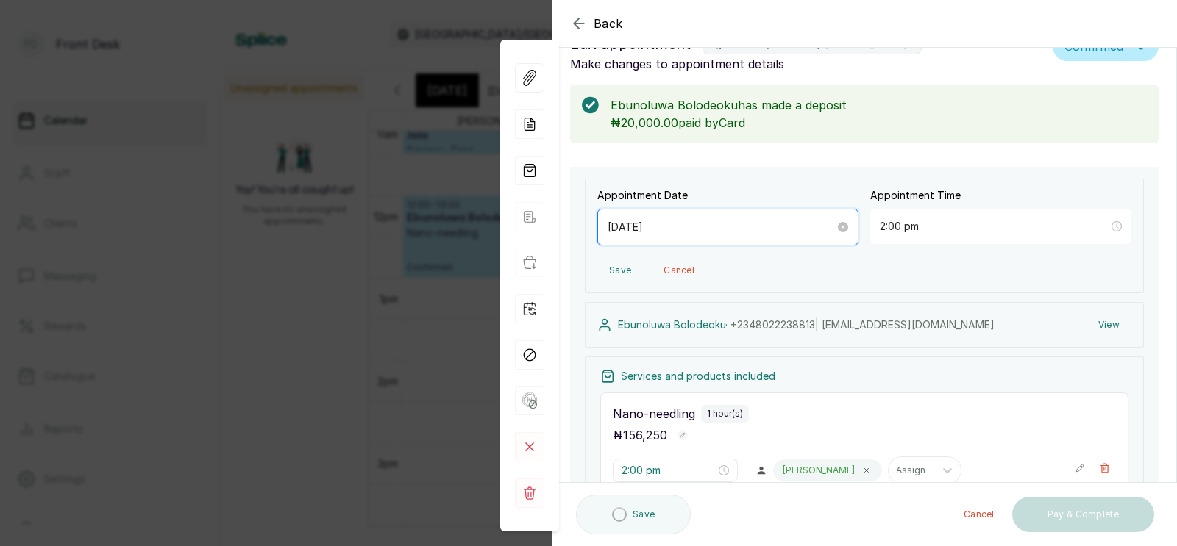
click at [693, 228] on input "[DATE]" at bounding box center [720, 227] width 227 height 16
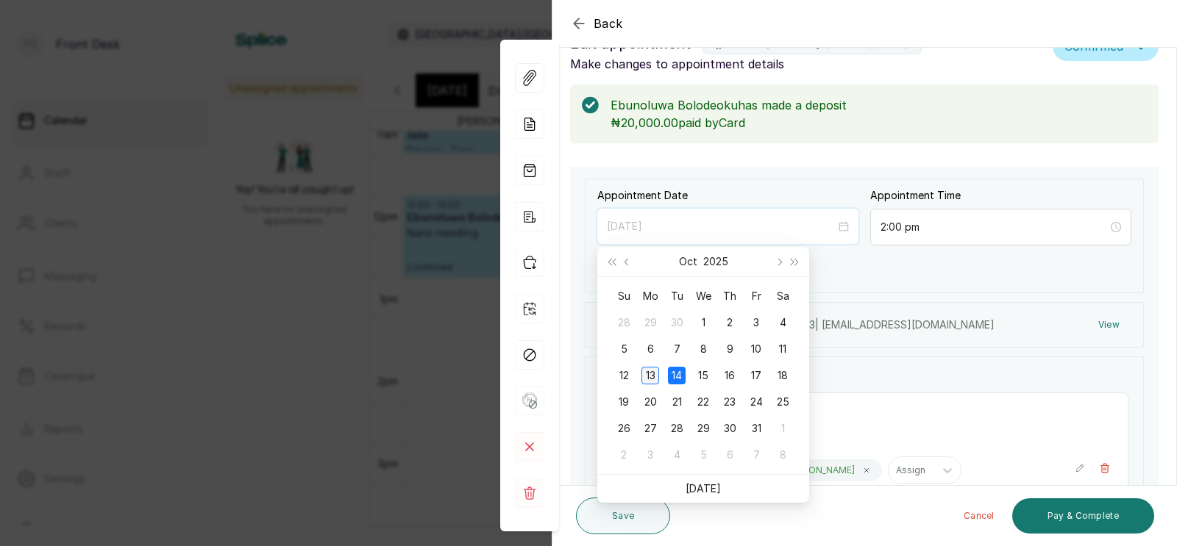
type input "[DATE]"
click at [648, 372] on div "13" at bounding box center [650, 376] width 18 height 18
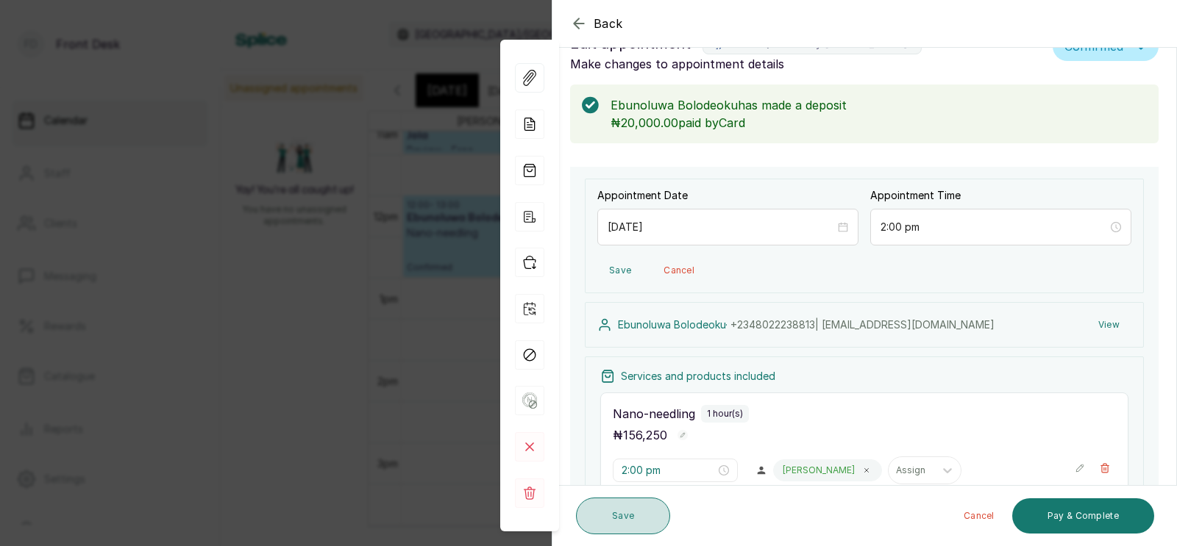
click at [630, 508] on button "Save" at bounding box center [623, 516] width 94 height 37
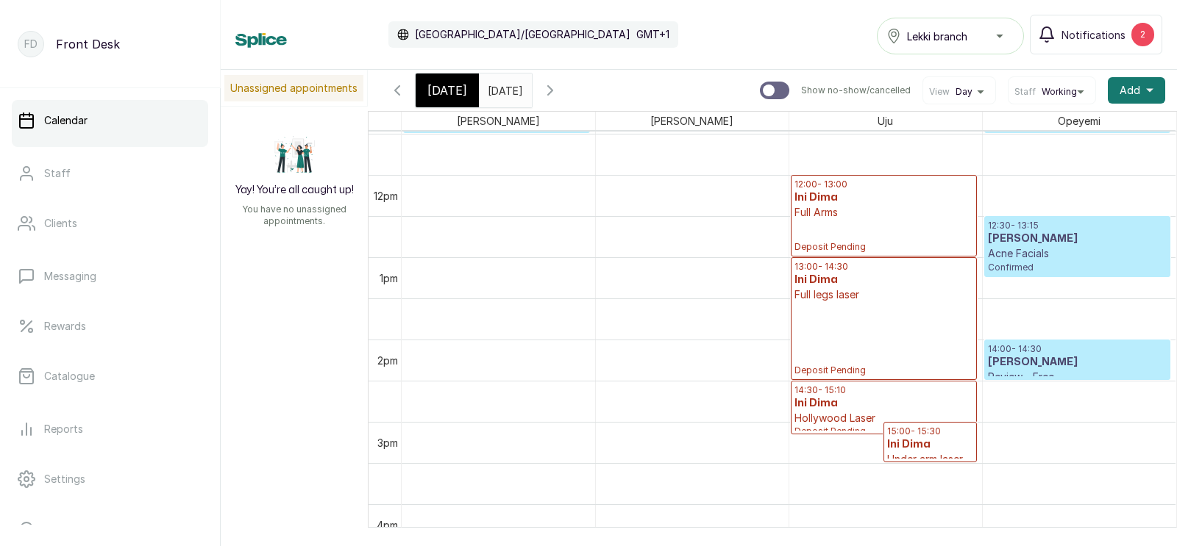
scroll to position [969, 0]
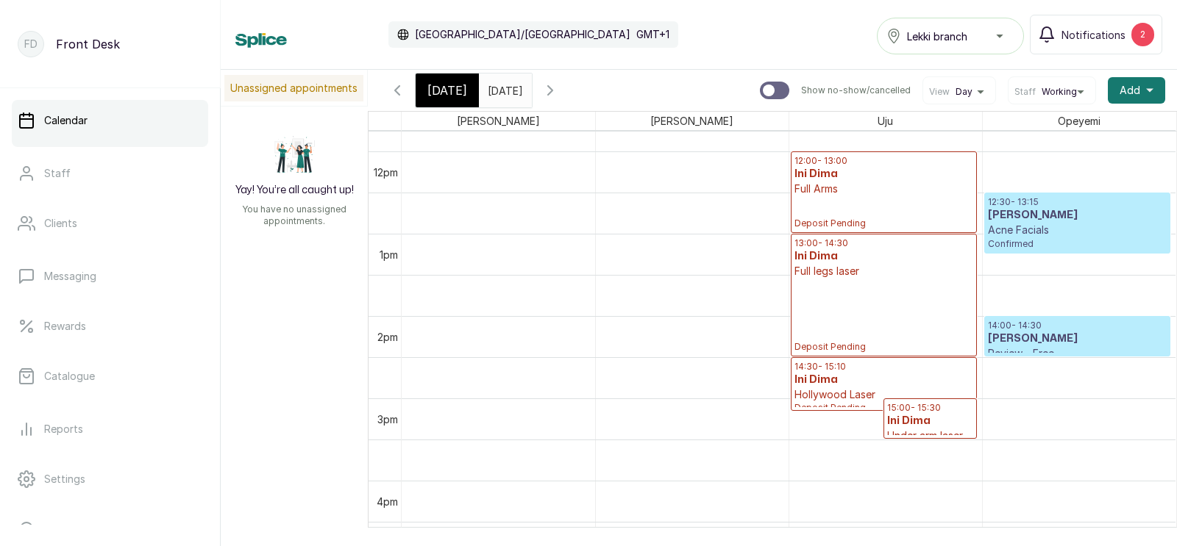
click at [438, 90] on span "[DATE]" at bounding box center [447, 91] width 40 height 18
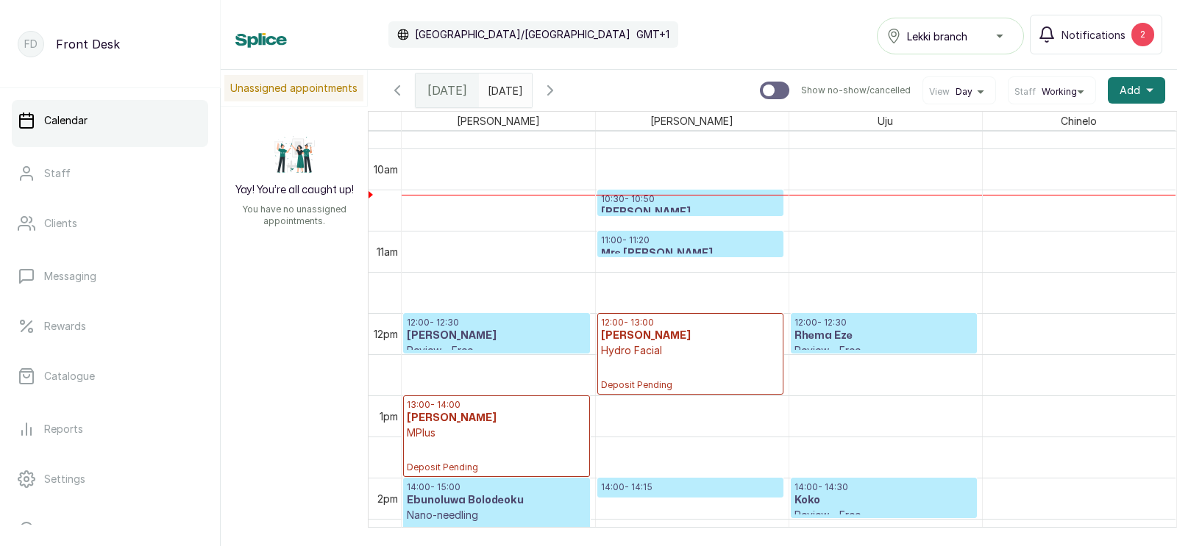
scroll to position [816, 0]
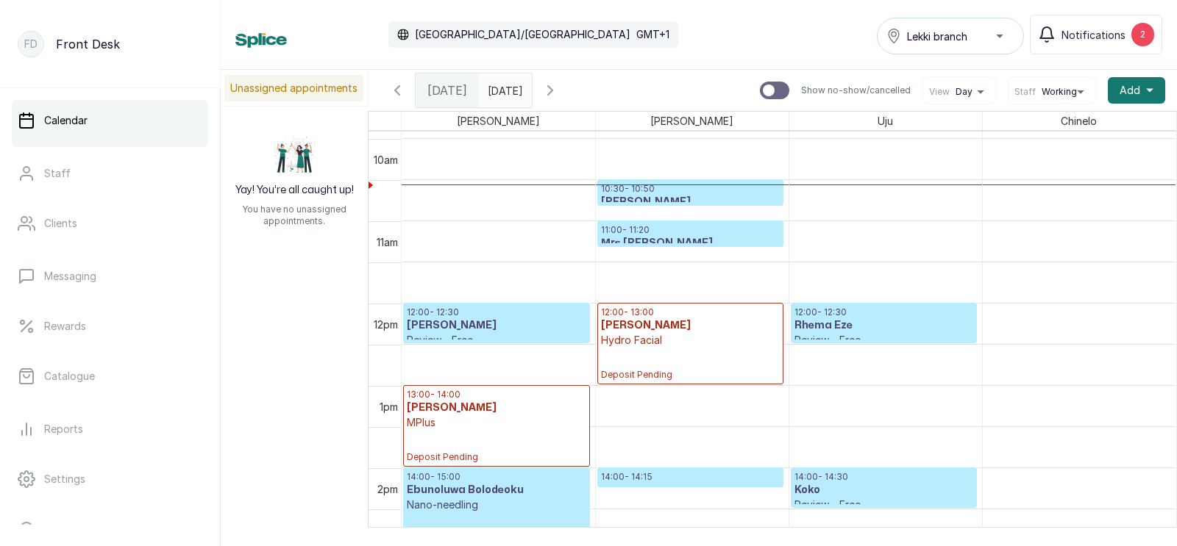
click at [661, 193] on p "10:30 - 10:50" at bounding box center [690, 189] width 179 height 12
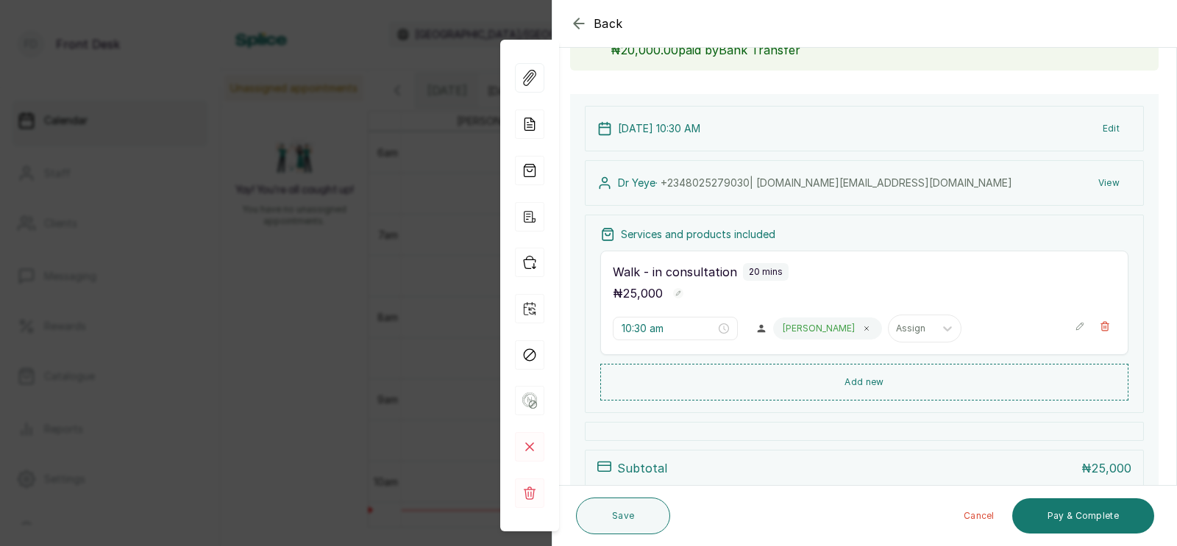
scroll to position [0, 0]
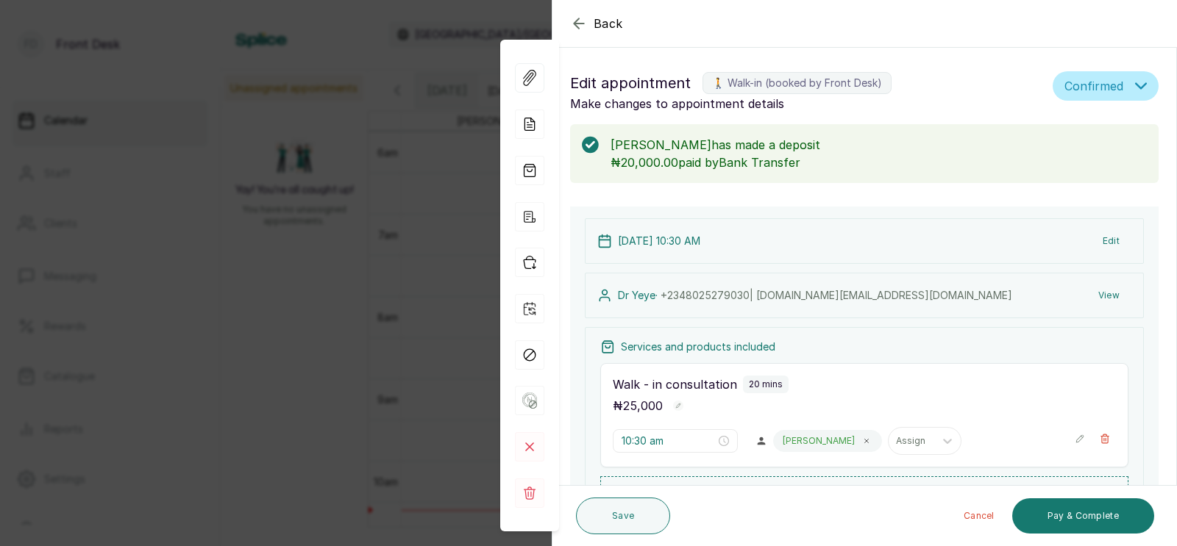
click at [418, 186] on div "Back Appointment Details Edit appointment 🚶 Walk-in (booked by Front Desk) Make…" at bounding box center [588, 273] width 1177 height 546
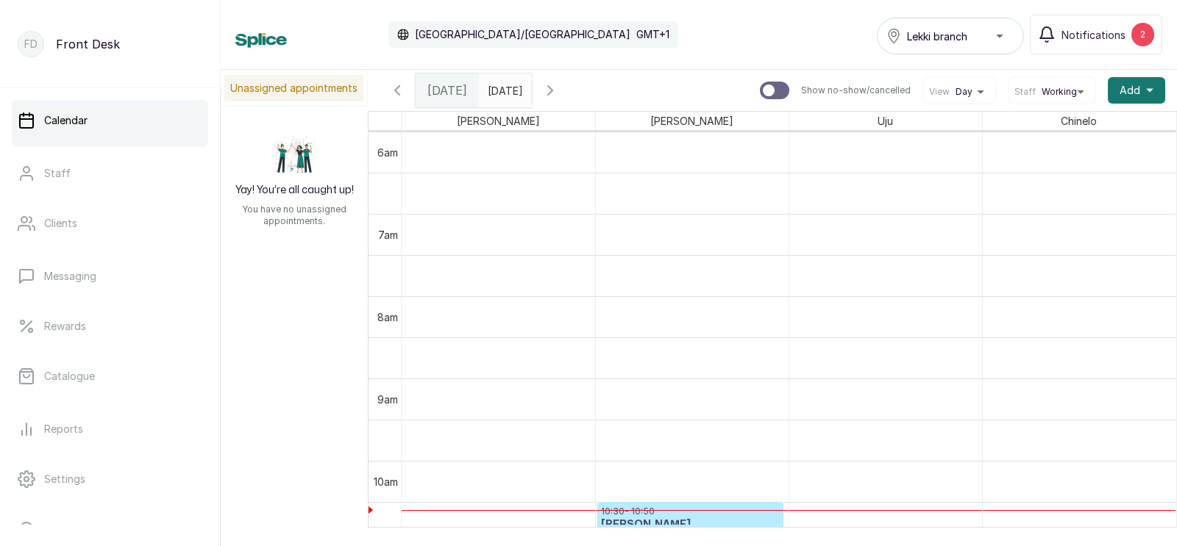
click at [503, 90] on input "text" at bounding box center [491, 86] width 24 height 25
type input "dd/MM/yyyy"
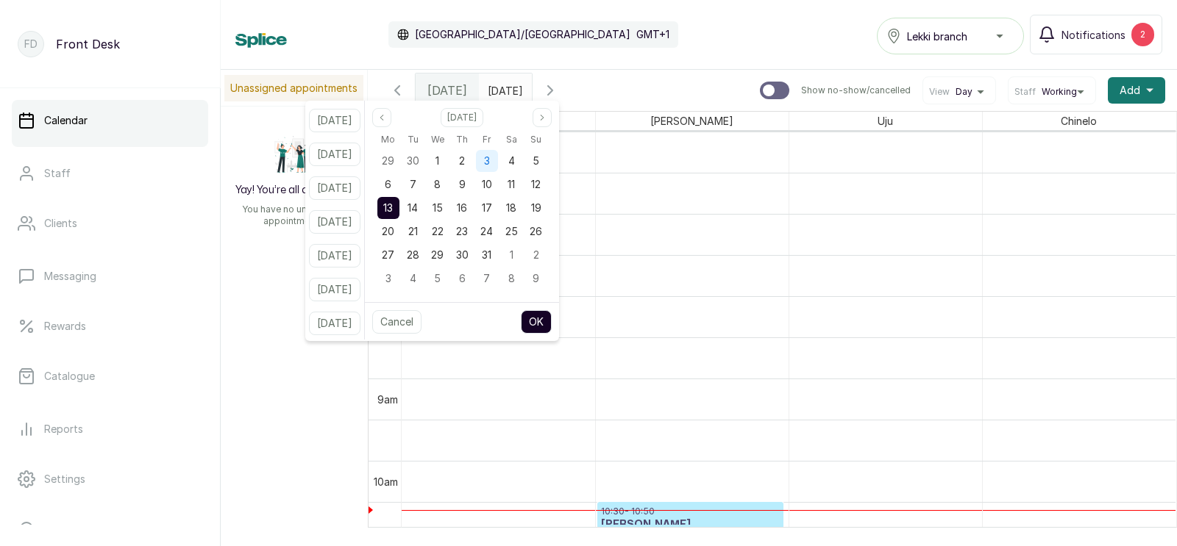
click at [490, 160] on span "3" at bounding box center [487, 160] width 6 height 13
click at [549, 318] on button "OK" at bounding box center [536, 322] width 31 height 24
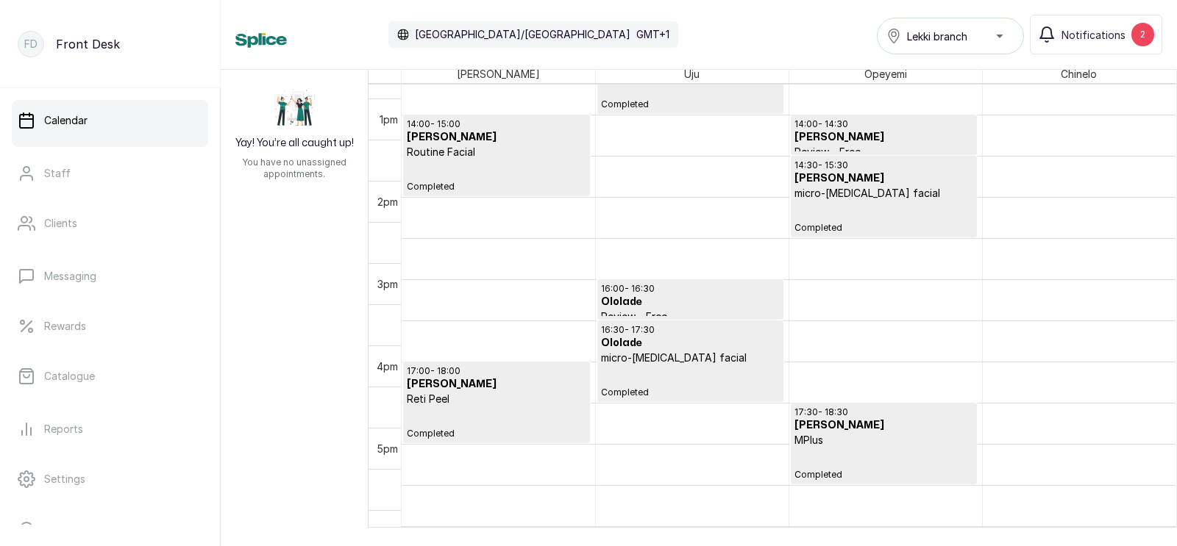
scroll to position [1123, 0]
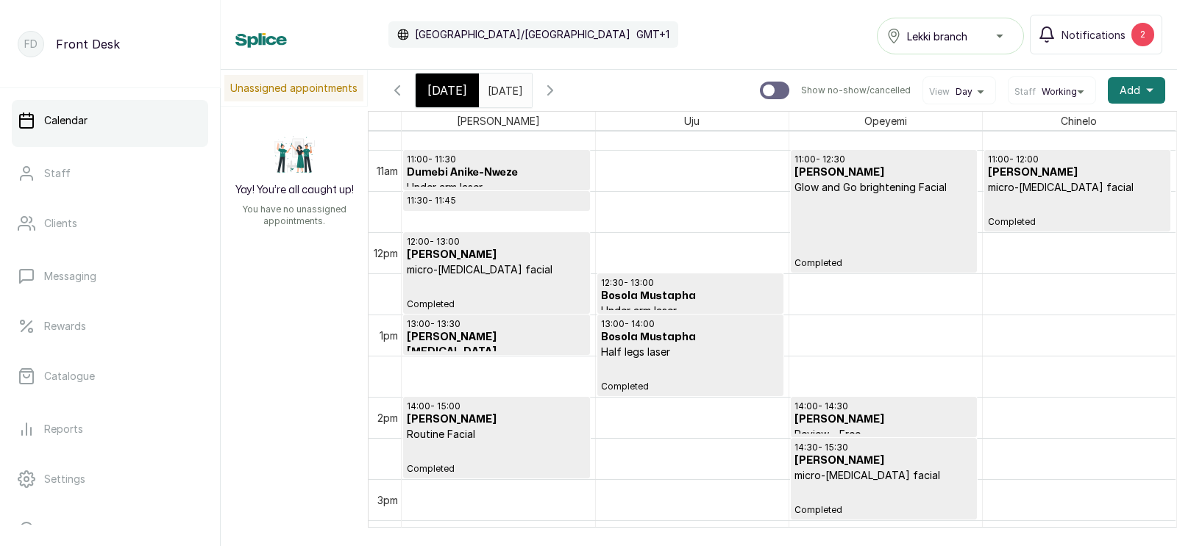
click at [397, 85] on icon "button" at bounding box center [397, 91] width 18 height 18
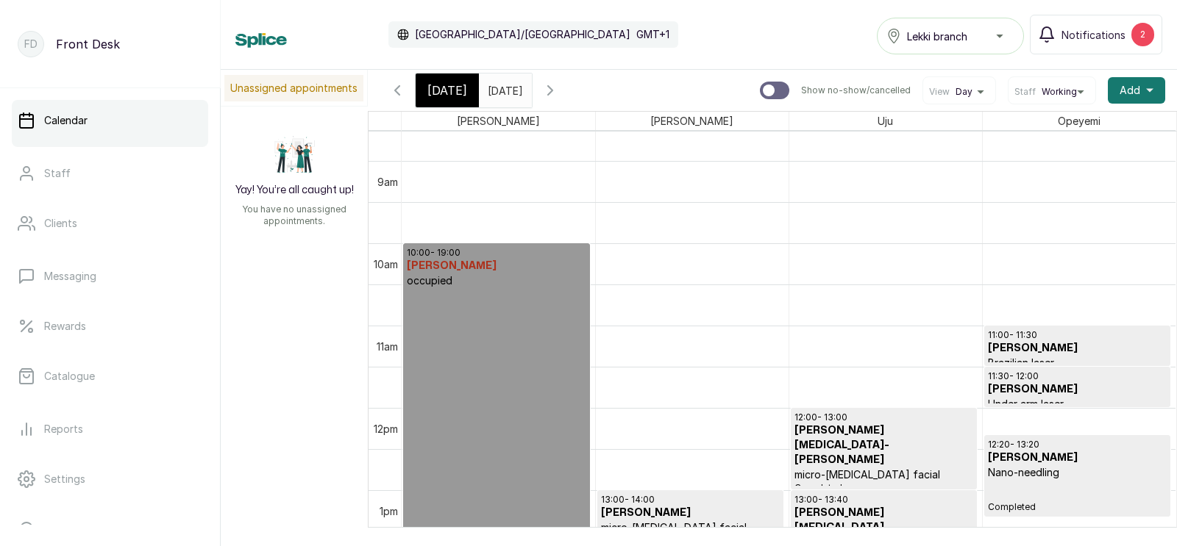
scroll to position [771, 0]
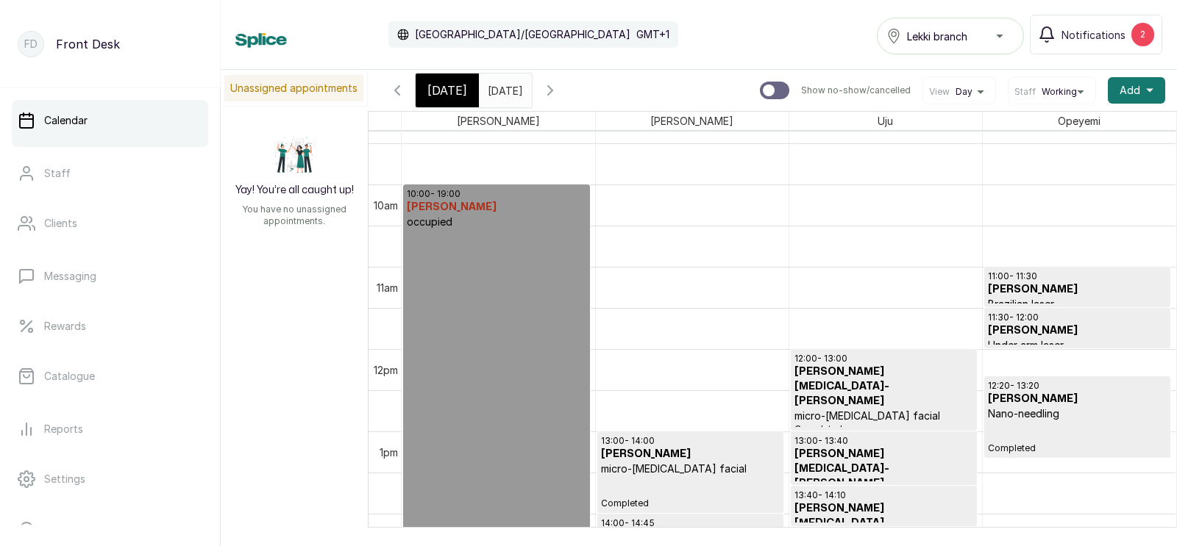
click at [498, 88] on input "[DATE]" at bounding box center [491, 86] width 24 height 25
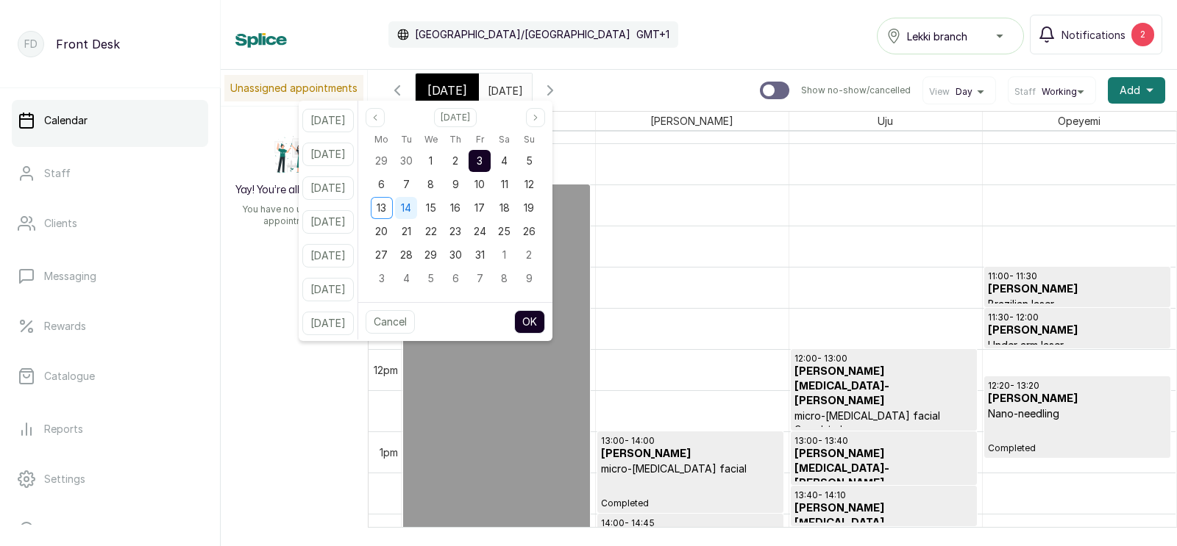
click at [411, 204] on span "14" at bounding box center [406, 208] width 10 height 13
click at [545, 321] on button "OK" at bounding box center [529, 322] width 31 height 24
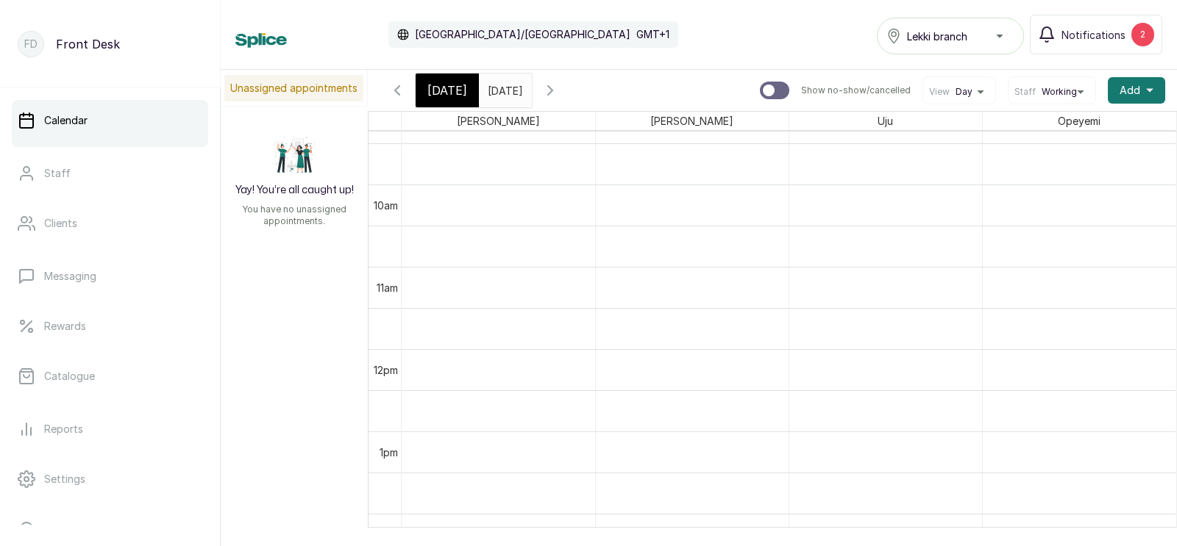
type input "[DATE]"
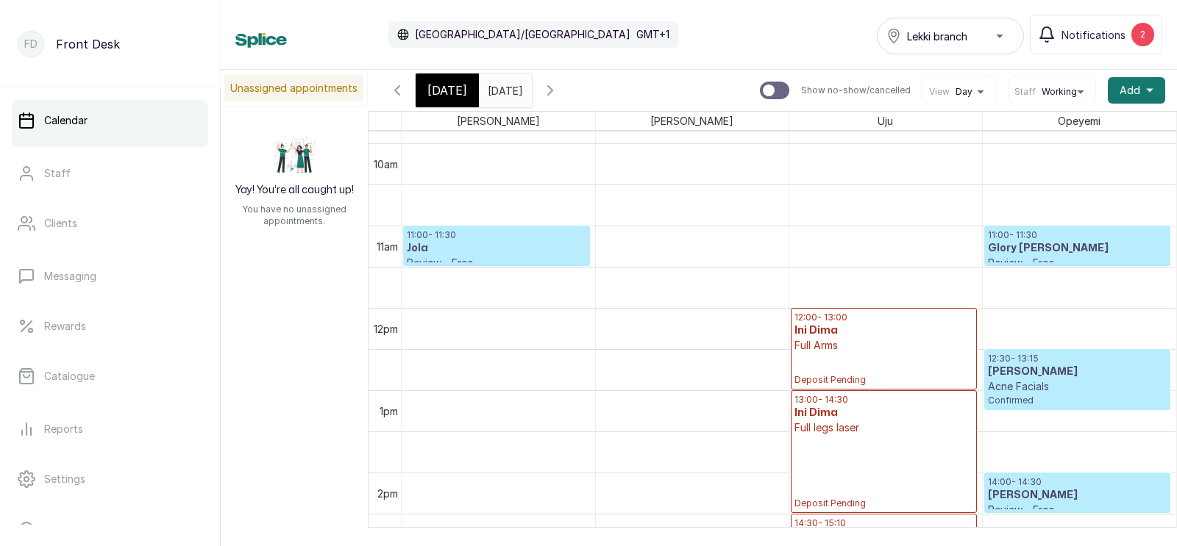
scroll to position [799, 0]
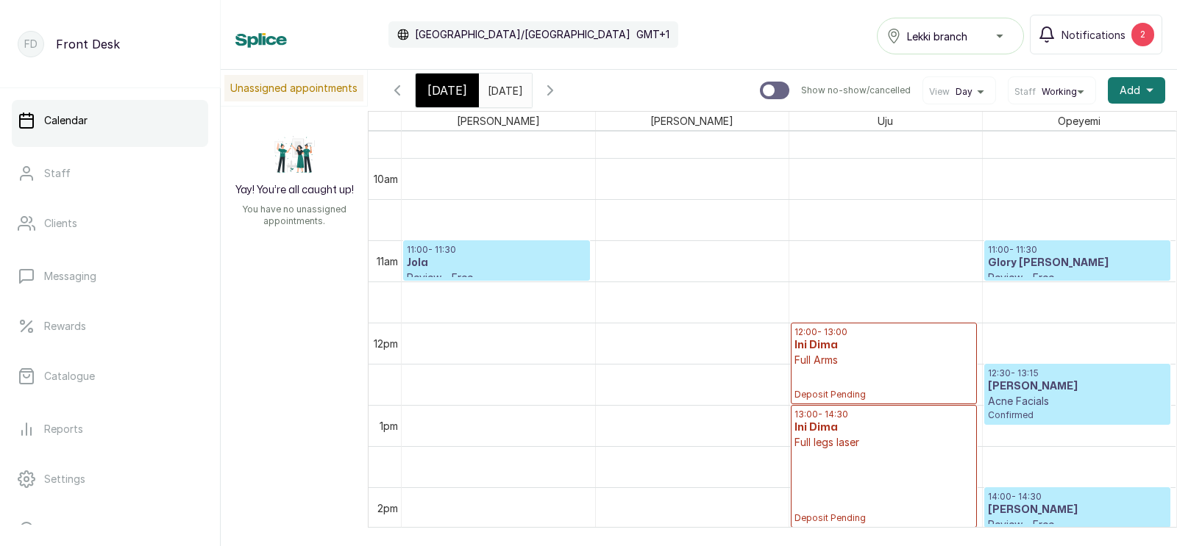
click at [559, 88] on icon "button" at bounding box center [550, 91] width 18 height 18
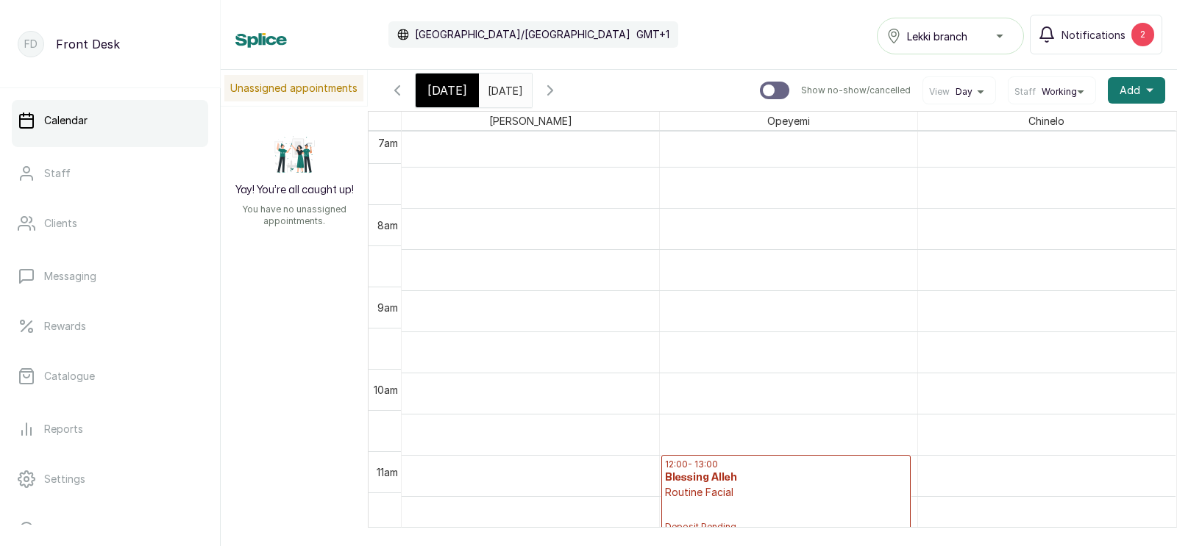
scroll to position [666, 0]
click at [559, 99] on icon "button" at bounding box center [550, 91] width 18 height 18
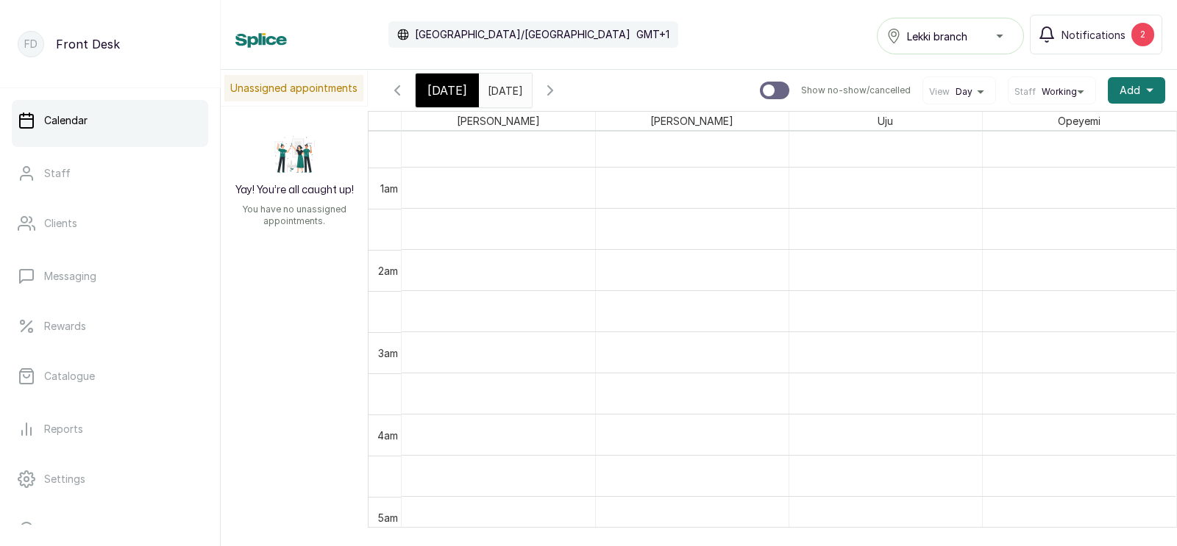
scroll to position [399, 0]
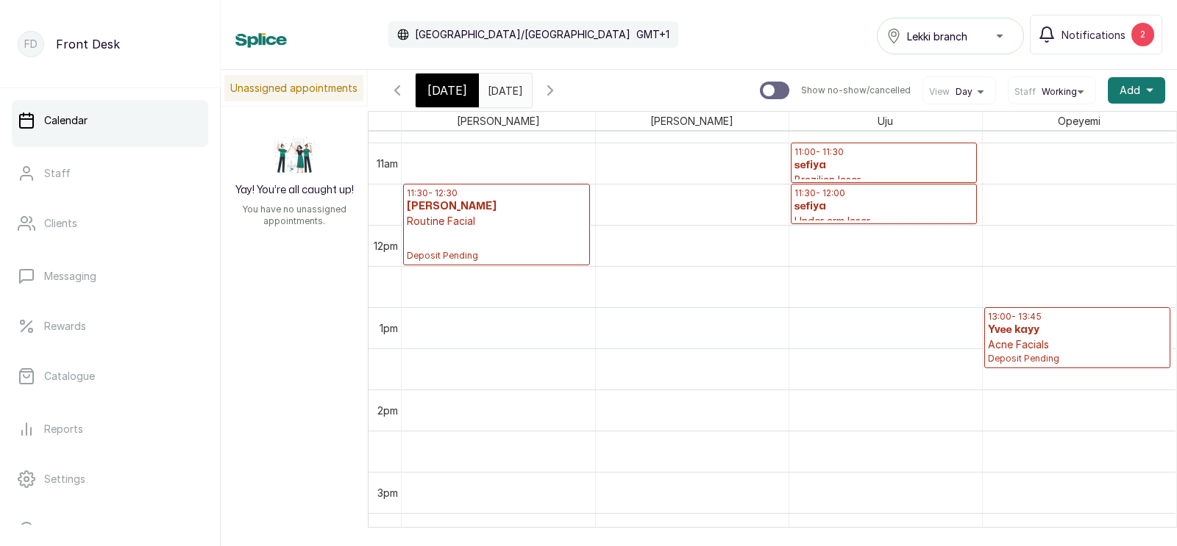
click at [424, 96] on div "[DATE]" at bounding box center [447, 91] width 63 height 34
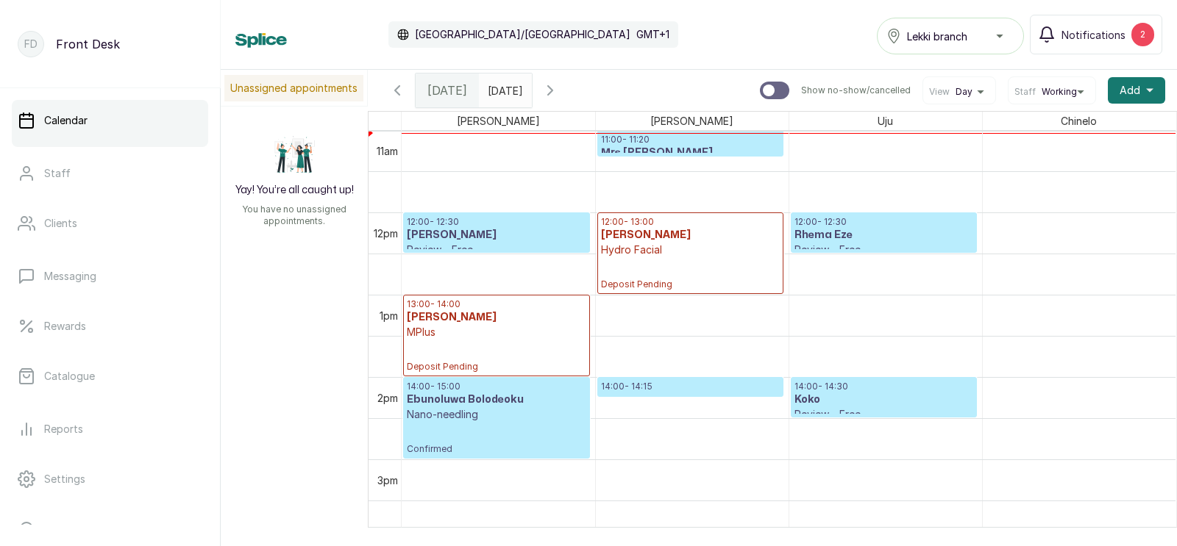
scroll to position [821, 0]
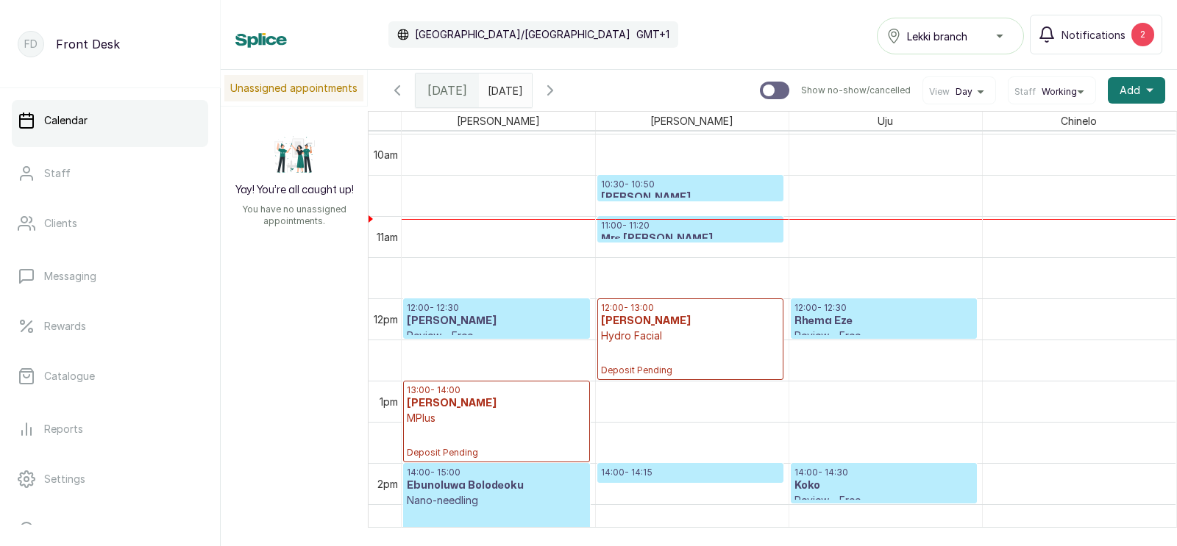
click at [659, 185] on p "10:30 - 10:50" at bounding box center [690, 185] width 179 height 12
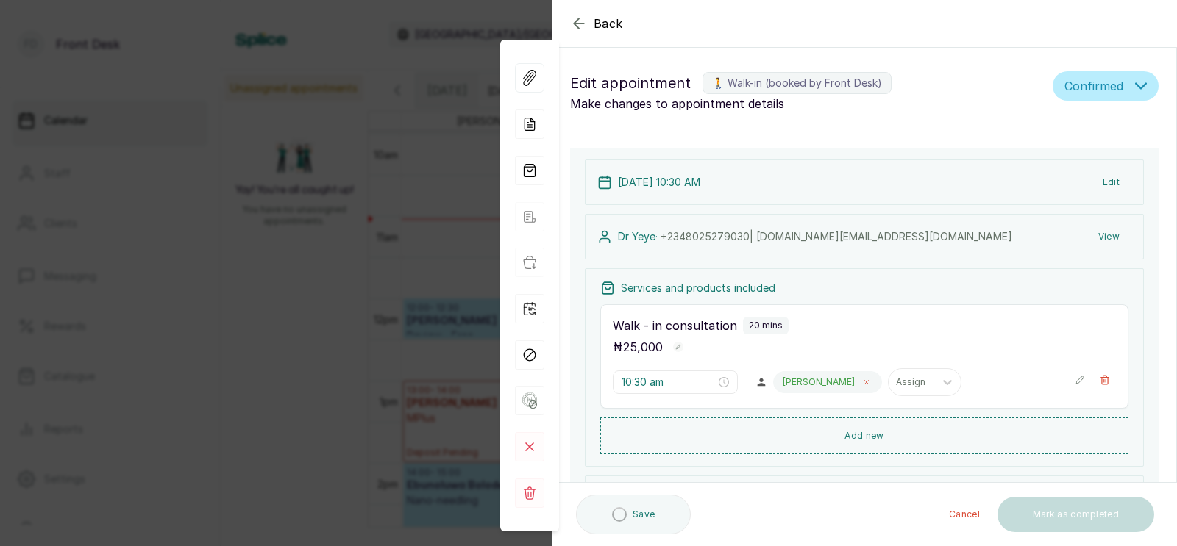
click at [863, 380] on icon at bounding box center [866, 382] width 7 height 7
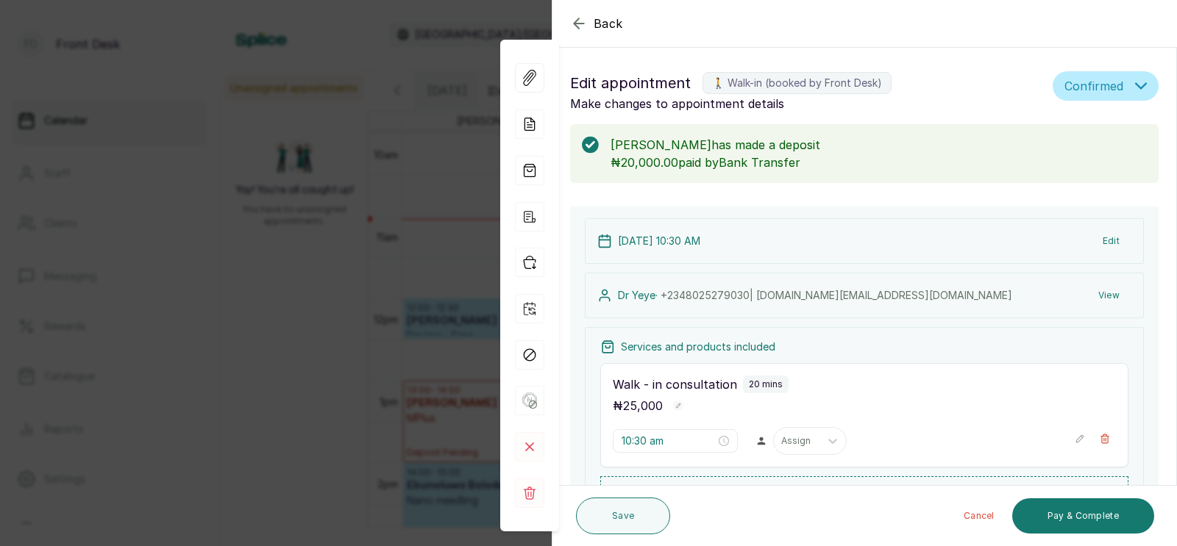
click at [760, 382] on p "20 mins" at bounding box center [766, 385] width 34 height 12
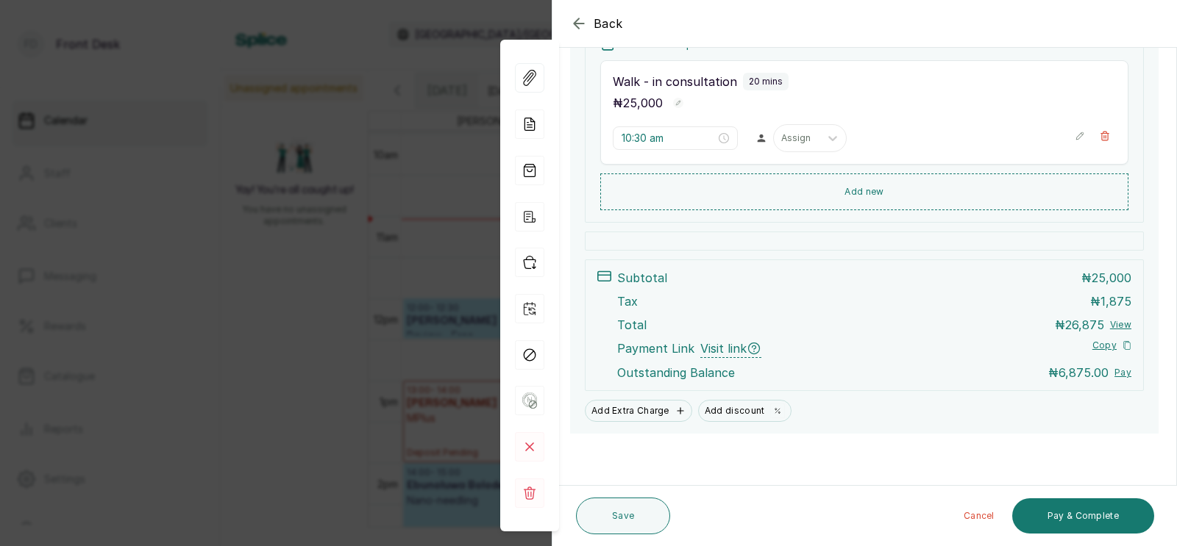
scroll to position [304, 0]
click at [781, 138] on div at bounding box center [796, 138] width 31 height 13
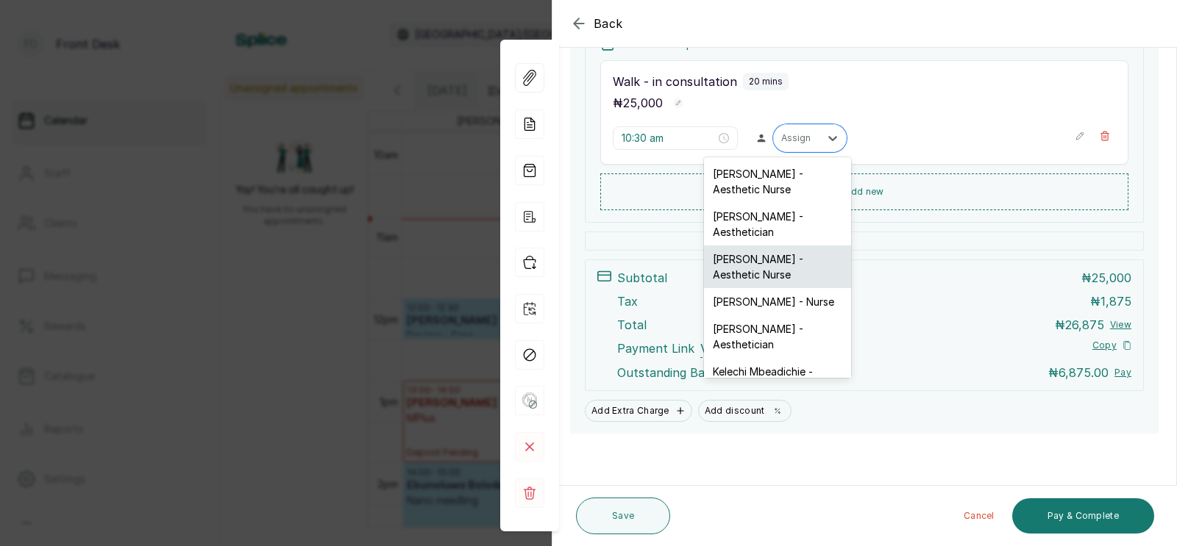
click at [747, 261] on div "[PERSON_NAME] - Aesthetic Nurse" at bounding box center [777, 267] width 147 height 43
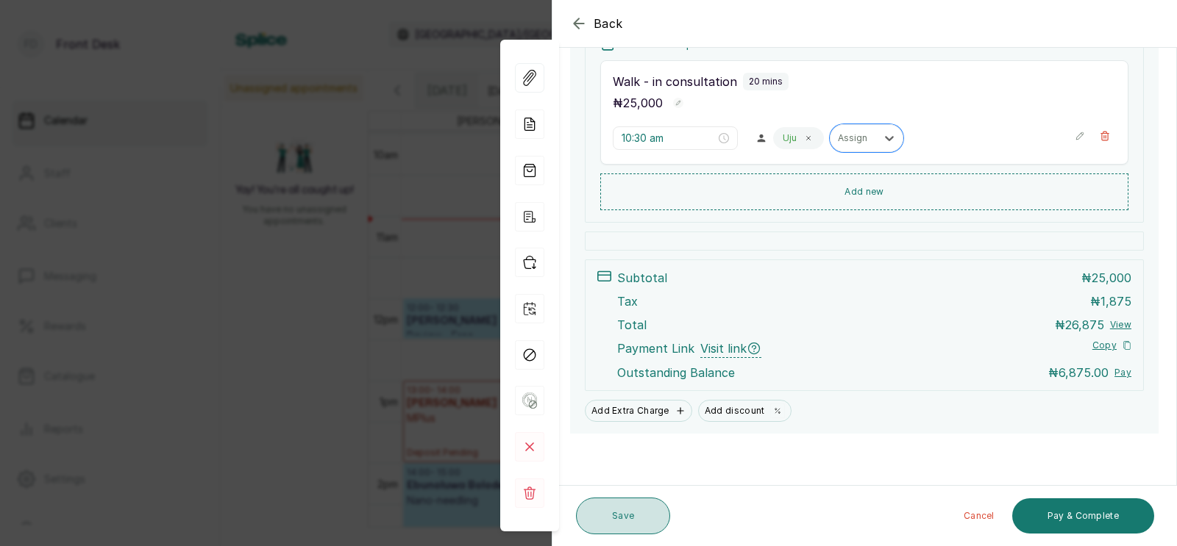
click at [618, 510] on button "Save" at bounding box center [623, 516] width 94 height 37
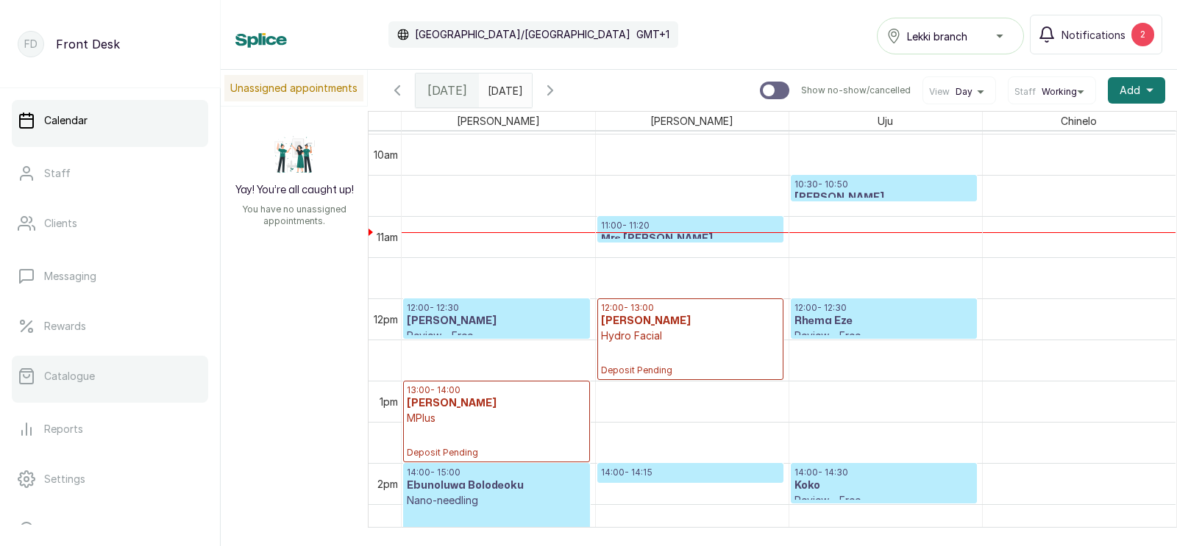
click at [68, 377] on p "Catalogue" at bounding box center [69, 376] width 51 height 15
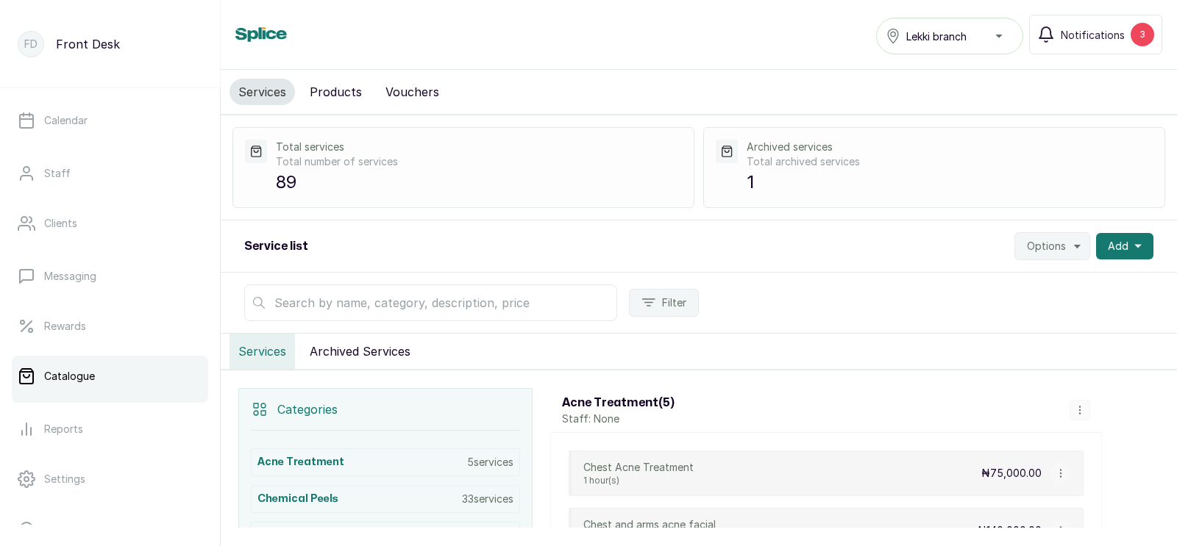
click at [366, 299] on input "text" at bounding box center [430, 303] width 373 height 37
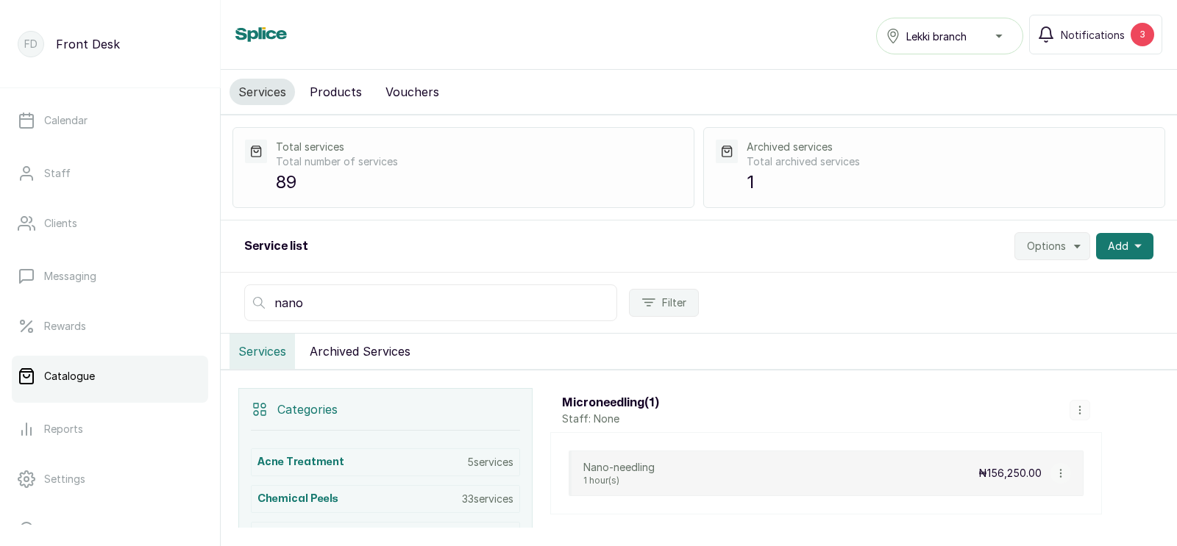
type input "nano"
